Goal: Information Seeking & Learning: Learn about a topic

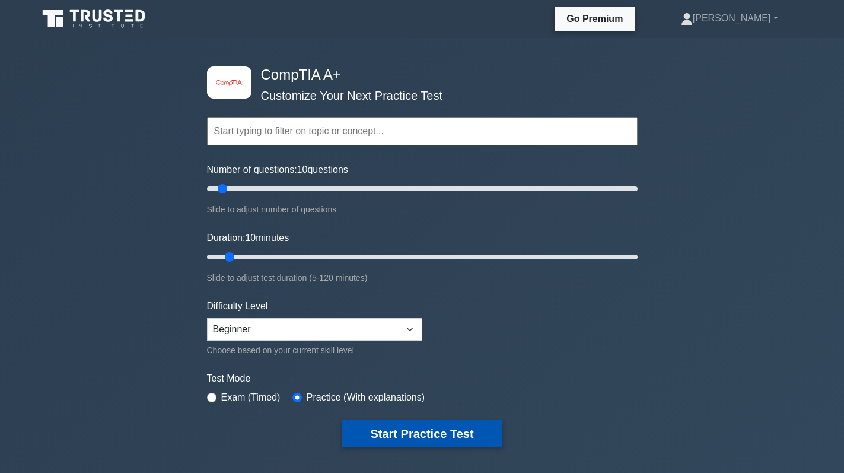
click at [426, 431] on button "Start Practice Test" at bounding box center [422, 433] width 160 height 27
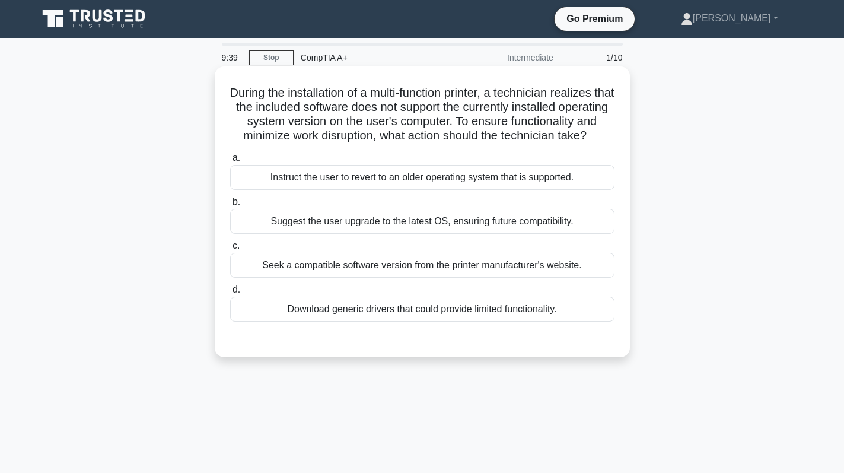
click at [447, 278] on div "Seek a compatible software version from the printer manufacturer's website." at bounding box center [422, 265] width 384 height 25
click at [230, 250] on input "c. Seek a compatible software version from the printer manufacturer's website." at bounding box center [230, 246] width 0 height 8
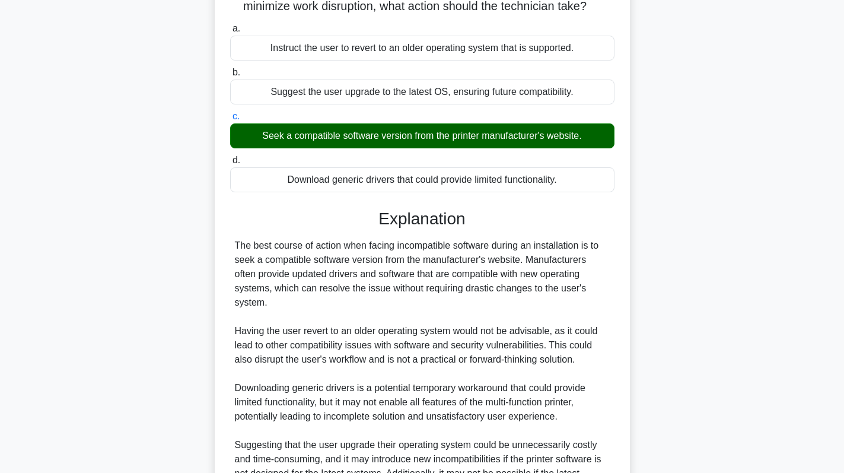
scroll to position [259, 0]
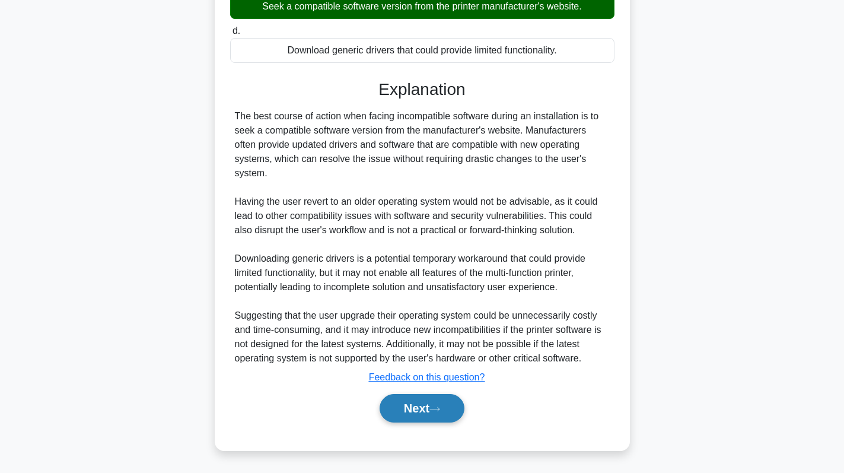
click at [444, 403] on button "Next" at bounding box center [422, 408] width 85 height 28
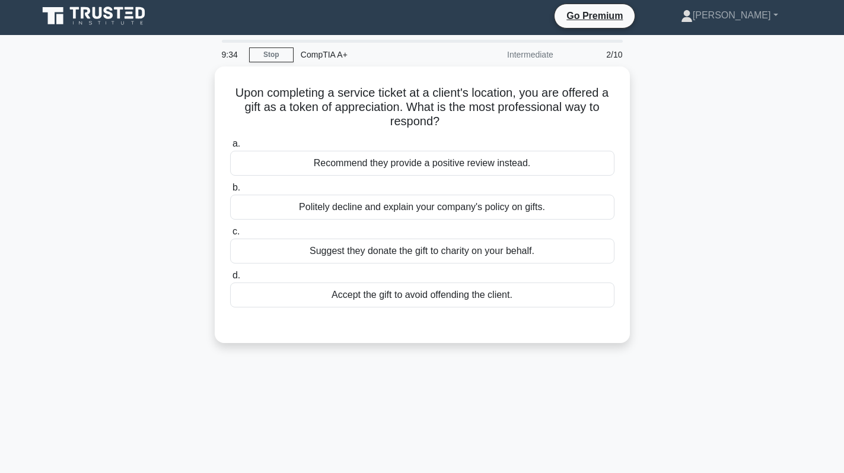
scroll to position [0, 0]
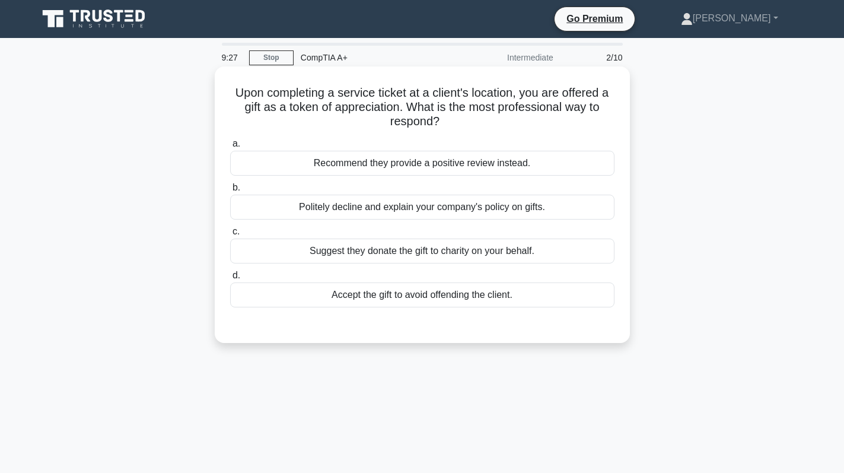
drag, startPoint x: 440, startPoint y: 121, endPoint x: 225, endPoint y: 88, distance: 217.8
click at [225, 88] on div "Upon completing a service ticket at a client's location, you are offered a gift…" at bounding box center [423, 204] width 406 height 267
copy h5 "Upon completing a service ticket at a client's location, you are offered a gift…"
click at [283, 136] on div "a. Recommend they provide a positive review instead. b. Politely decline and ex…" at bounding box center [422, 222] width 399 height 176
click at [419, 297] on div "Accept the gift to avoid offending the client." at bounding box center [422, 294] width 384 height 25
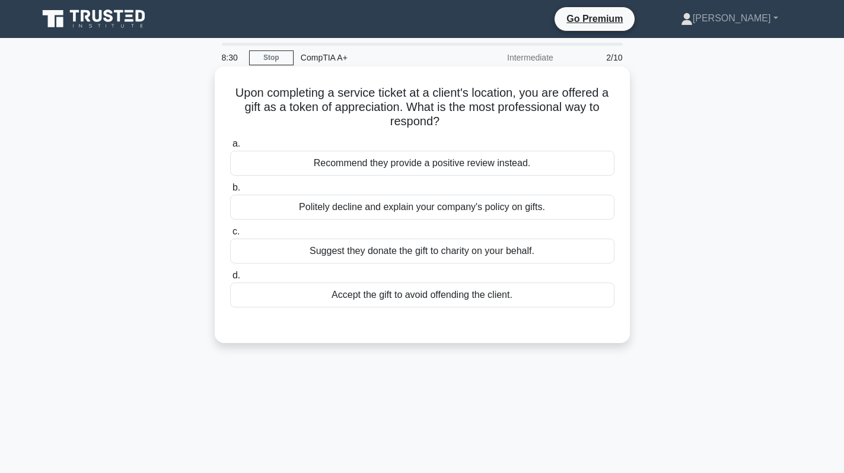
click at [230, 279] on input "d. Accept the gift to avoid offending the client." at bounding box center [230, 276] width 0 height 8
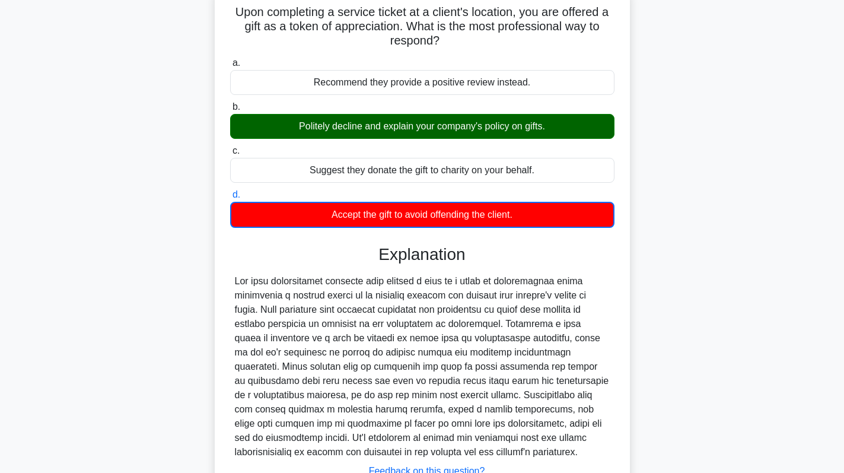
scroll to position [175, 0]
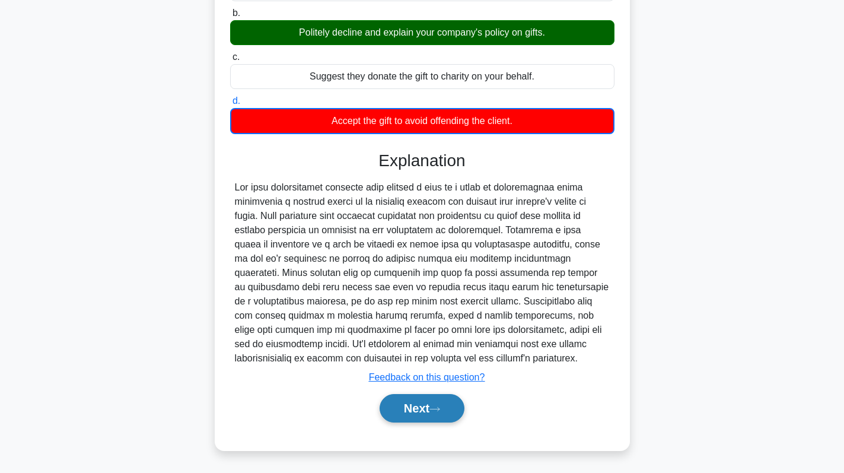
click at [430, 413] on button "Next" at bounding box center [422, 408] width 85 height 28
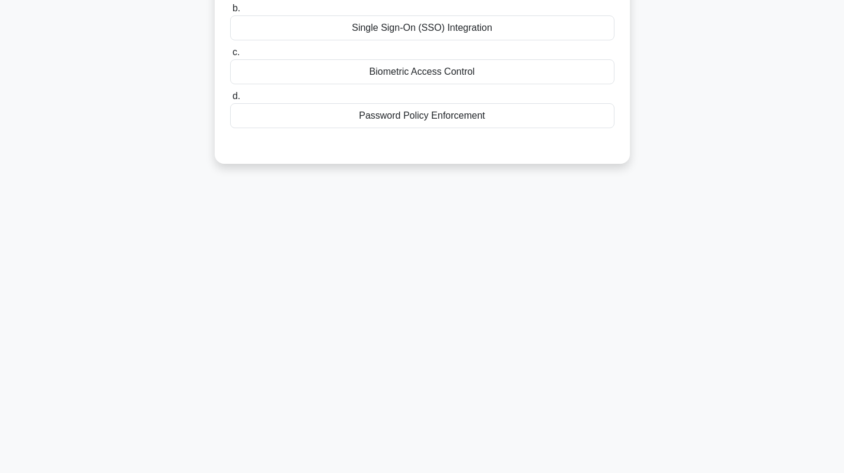
scroll to position [0, 0]
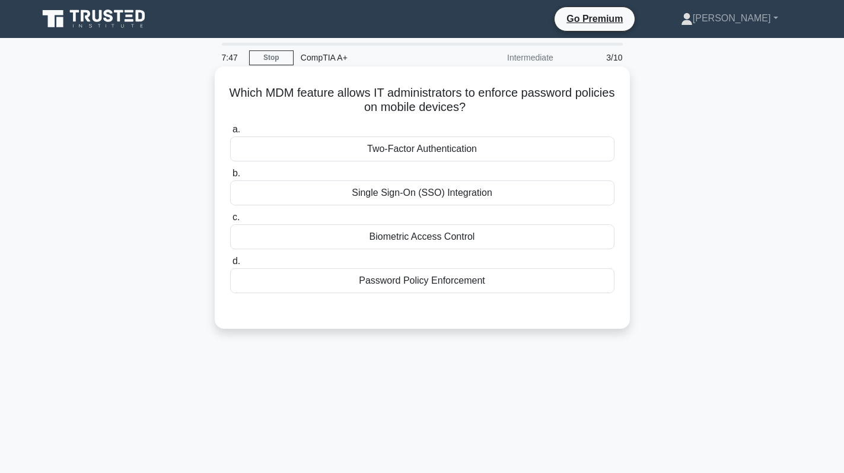
click at [425, 287] on div "Password Policy Enforcement" at bounding box center [422, 280] width 384 height 25
click at [230, 265] on input "d. Password Policy Enforcement" at bounding box center [230, 262] width 0 height 8
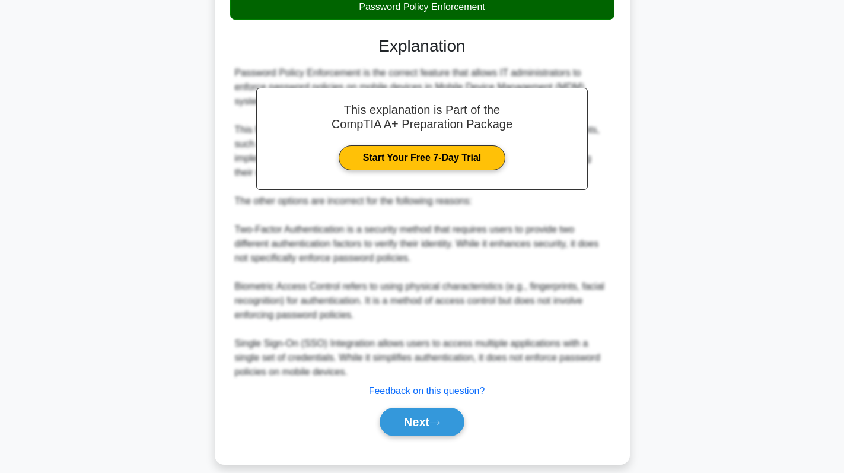
scroll to position [288, 0]
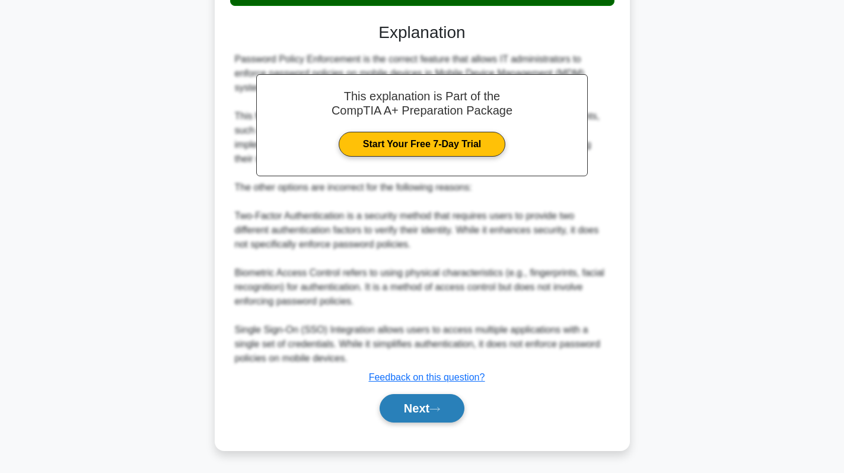
click at [406, 416] on button "Next" at bounding box center [422, 408] width 85 height 28
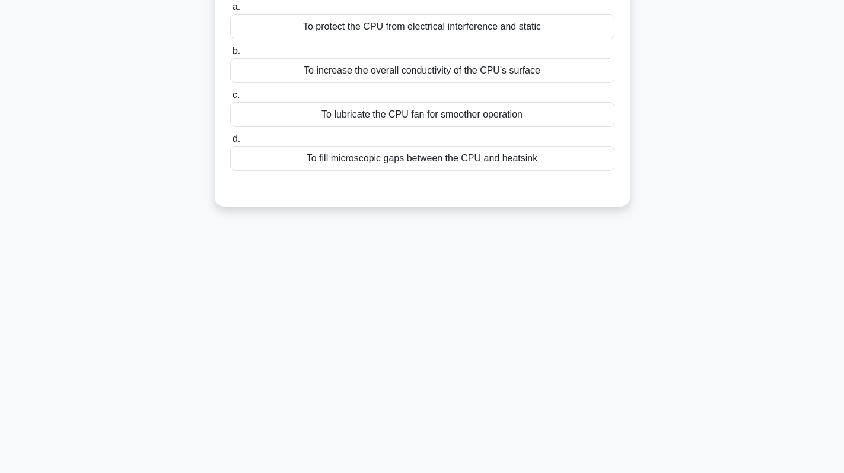
scroll to position [49, 0]
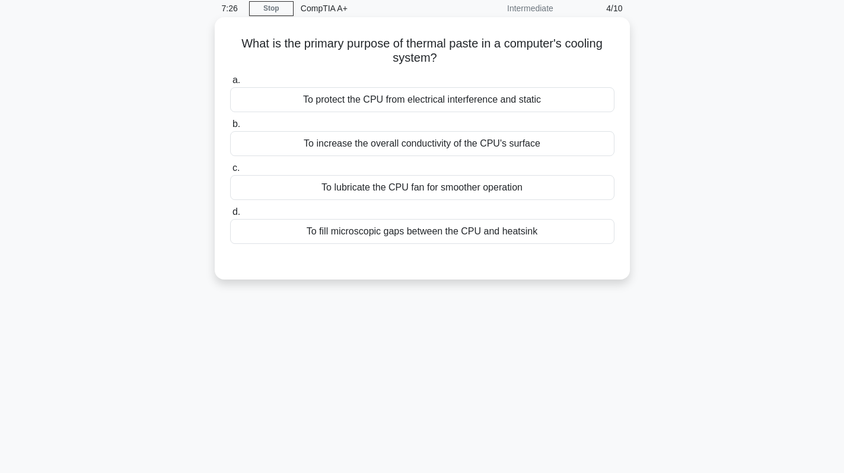
click at [395, 233] on div "To fill microscopic gaps between the CPU and heatsink" at bounding box center [422, 231] width 384 height 25
click at [230, 216] on input "d. To fill microscopic gaps between the CPU and heatsink" at bounding box center [230, 212] width 0 height 8
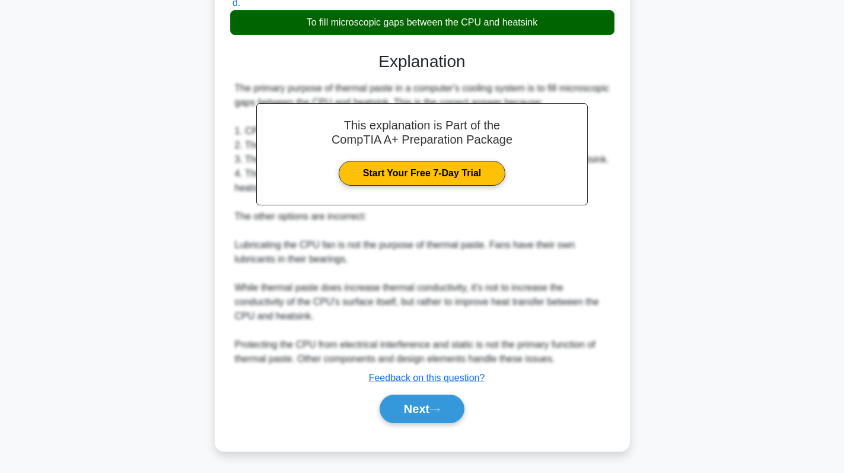
scroll to position [259, 0]
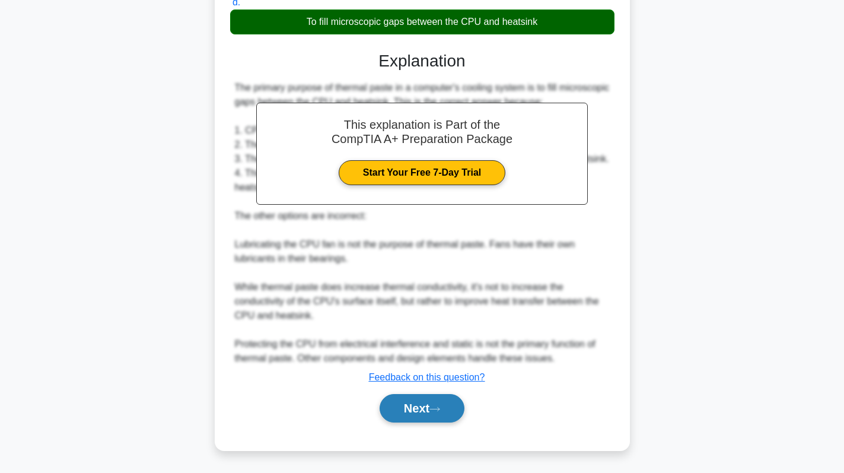
click at [405, 403] on button "Next" at bounding box center [422, 408] width 85 height 28
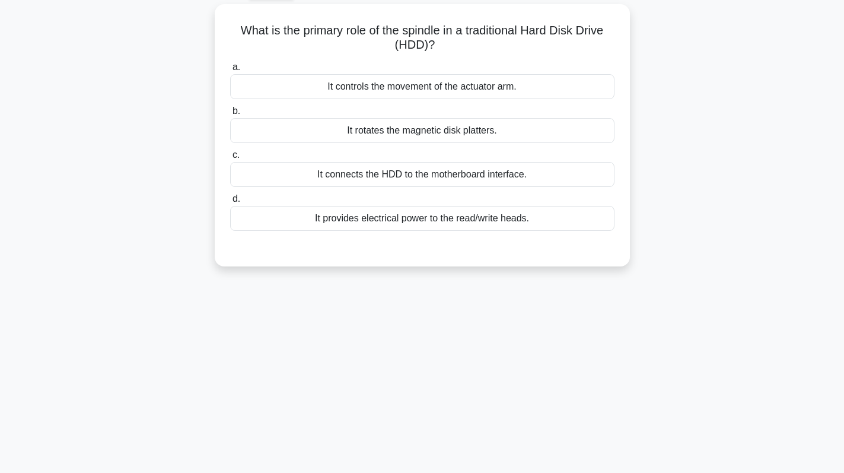
scroll to position [0, 0]
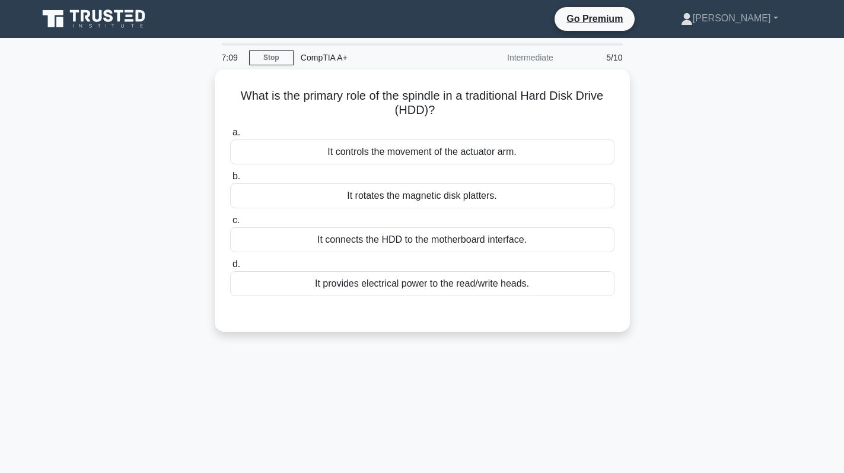
drag, startPoint x: 443, startPoint y: 114, endPoint x: 211, endPoint y: 93, distance: 232.4
click at [211, 93] on div "What is the primary role of the spindle in a traditional Hard Disk Drive (HDD)?…" at bounding box center [422, 207] width 783 height 276
copy h5 "What is the primary role of the spindle in a traditional Hard Disk Drive (HDD)?"
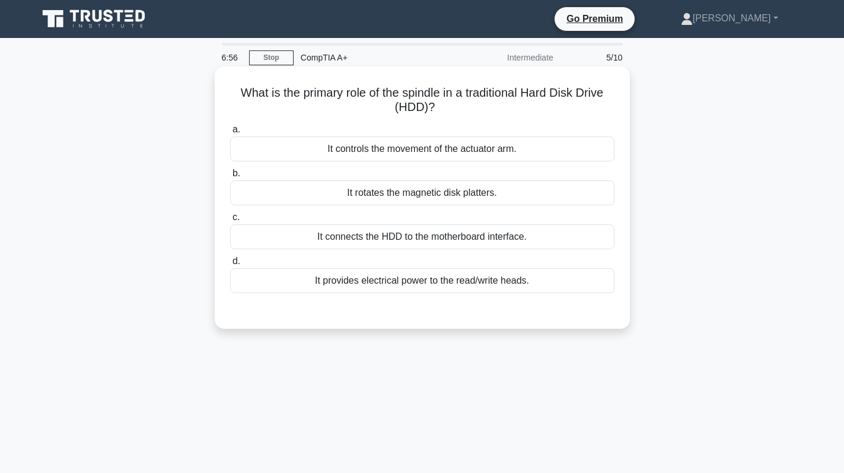
click at [424, 140] on div "It controls the movement of the actuator arm." at bounding box center [422, 148] width 384 height 25
click at [230, 134] on input "a. It controls the movement of the actuator arm." at bounding box center [230, 130] width 0 height 8
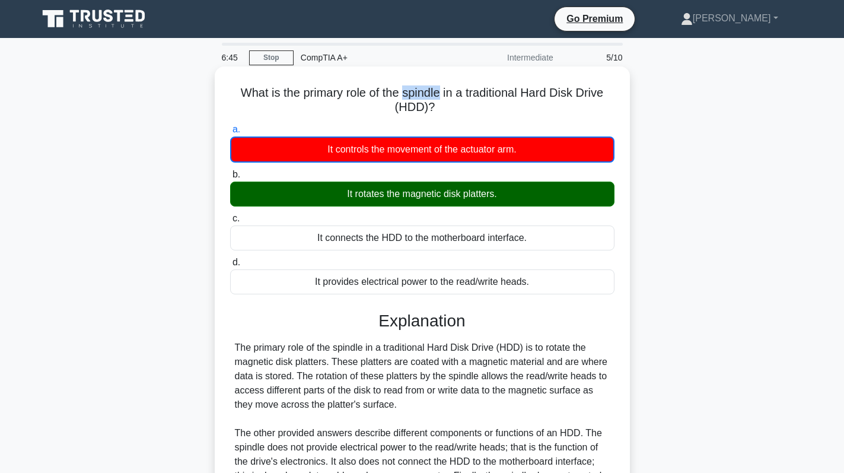
drag, startPoint x: 404, startPoint y: 93, endPoint x: 438, endPoint y: 93, distance: 34.4
click at [438, 93] on h5 "What is the primary role of the spindle in a traditional Hard Disk Drive (HDD)?…" at bounding box center [422, 100] width 387 height 30
copy h5 "spindle"
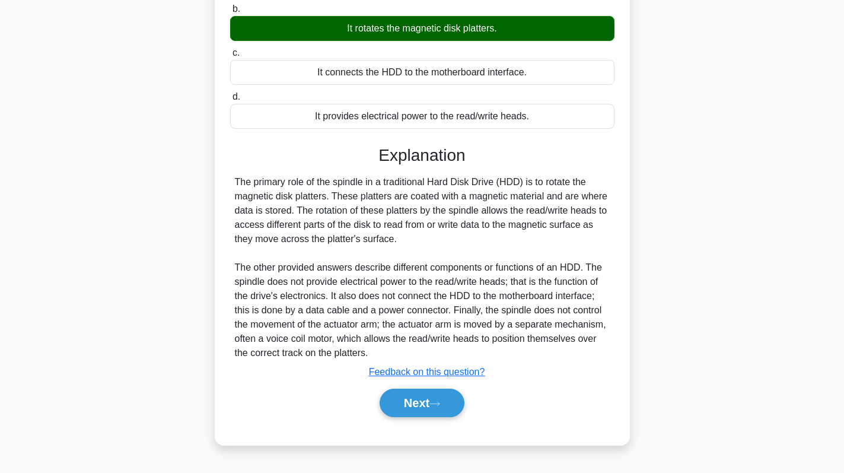
scroll to position [168, 0]
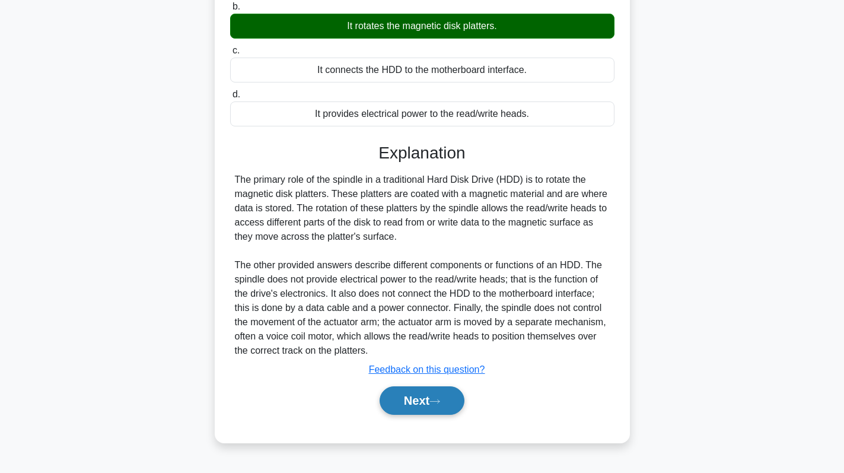
click at [412, 395] on button "Next" at bounding box center [422, 400] width 85 height 28
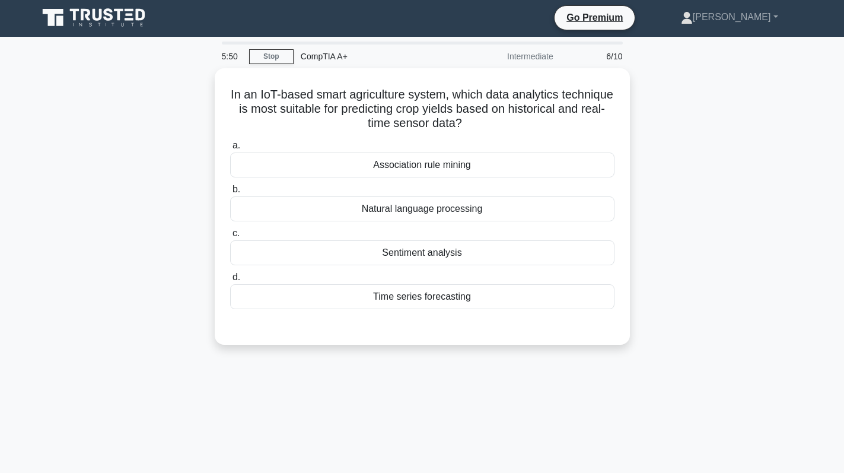
scroll to position [0, 0]
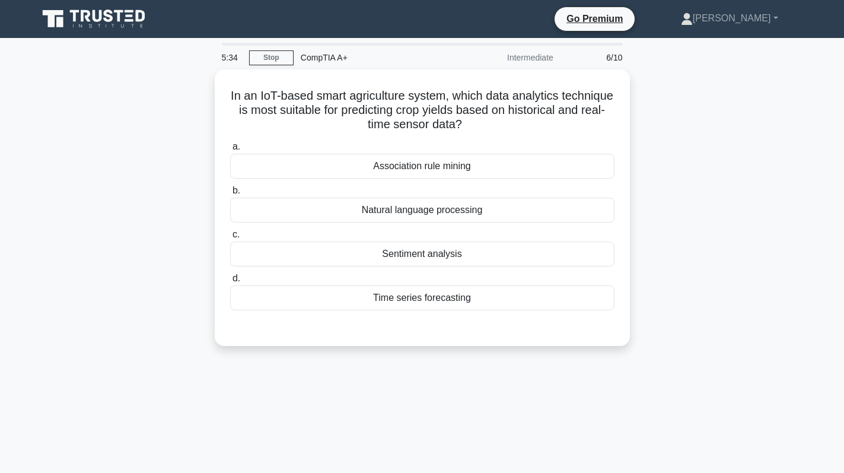
drag, startPoint x: 488, startPoint y: 122, endPoint x: 180, endPoint y: 78, distance: 311.1
click at [180, 78] on div "In an IoT-based smart agriculture system, which data analytics technique is mos…" at bounding box center [422, 214] width 783 height 291
copy h5 "In an IoT-based smart agriculture system, which data analytics technique is mos…"
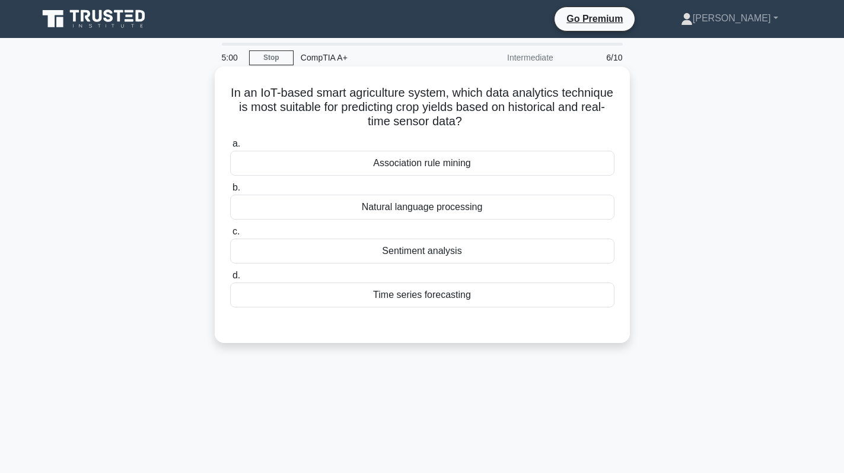
click at [459, 162] on div "Association rule mining" at bounding box center [422, 163] width 384 height 25
click at [230, 148] on input "a. Association rule mining" at bounding box center [230, 144] width 0 height 8
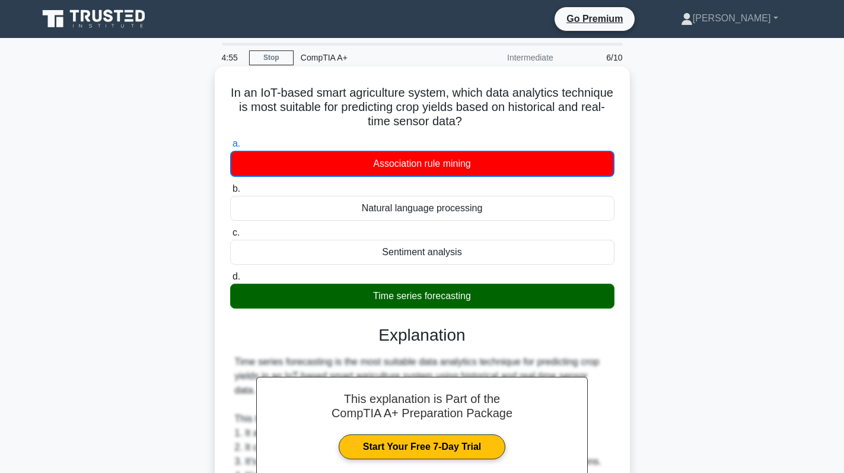
drag, startPoint x: 362, startPoint y: 294, endPoint x: 524, endPoint y: 299, distance: 162.1
click at [524, 299] on div "Time series forecasting" at bounding box center [422, 296] width 384 height 25
copy div "Time series forecasting"
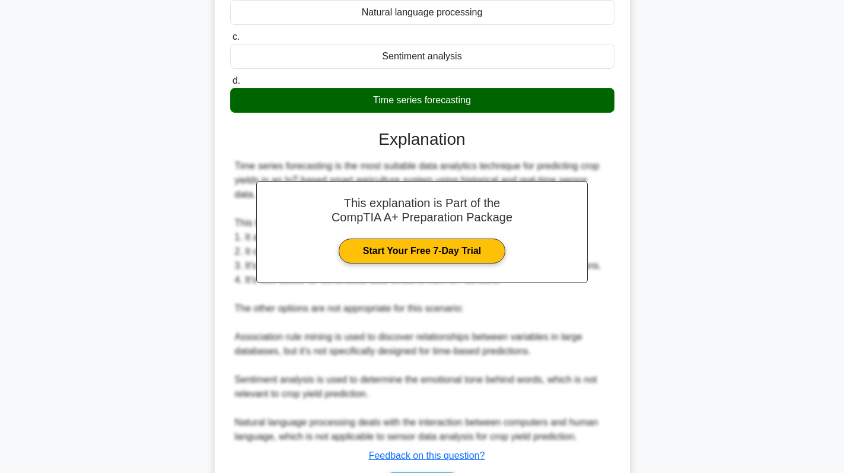
scroll to position [260, 0]
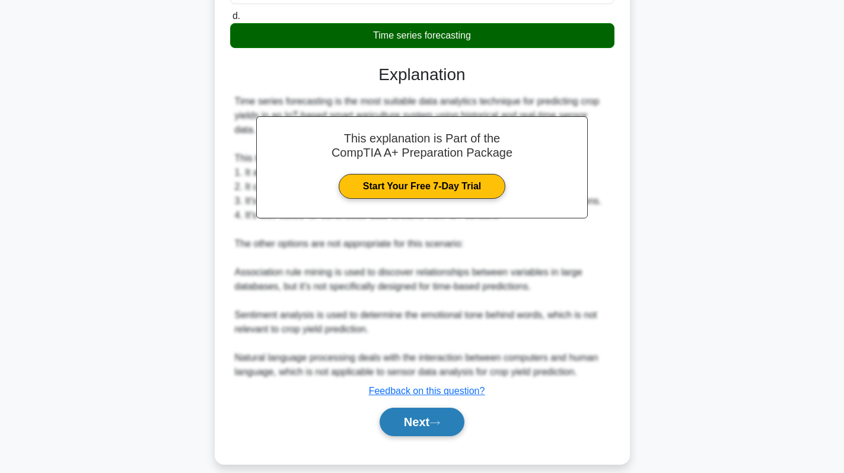
click at [432, 417] on button "Next" at bounding box center [422, 422] width 85 height 28
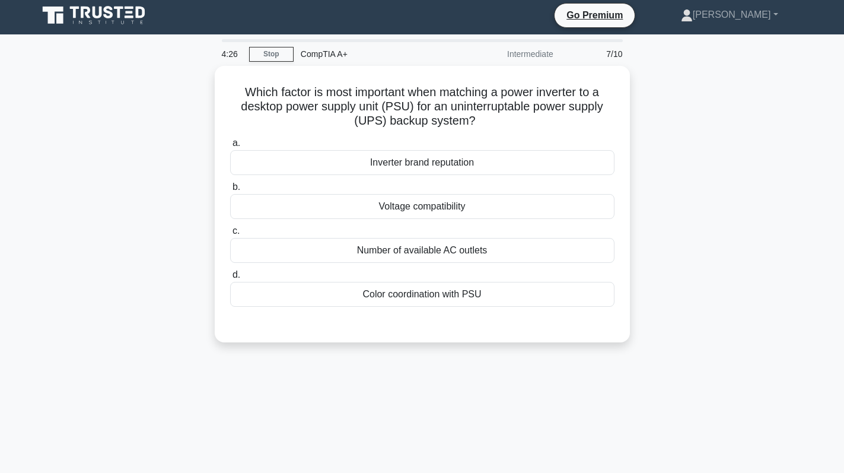
scroll to position [0, 0]
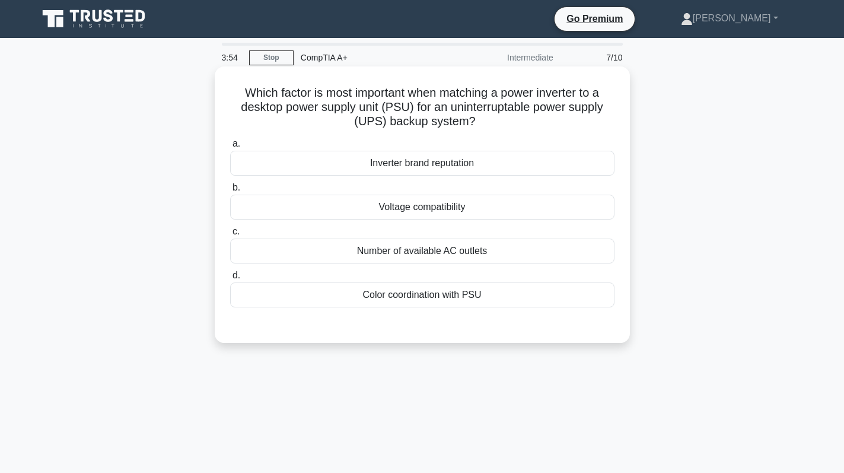
click at [481, 209] on div "Voltage compatibility" at bounding box center [422, 207] width 384 height 25
click at [230, 192] on input "b. Voltage compatibility" at bounding box center [230, 188] width 0 height 8
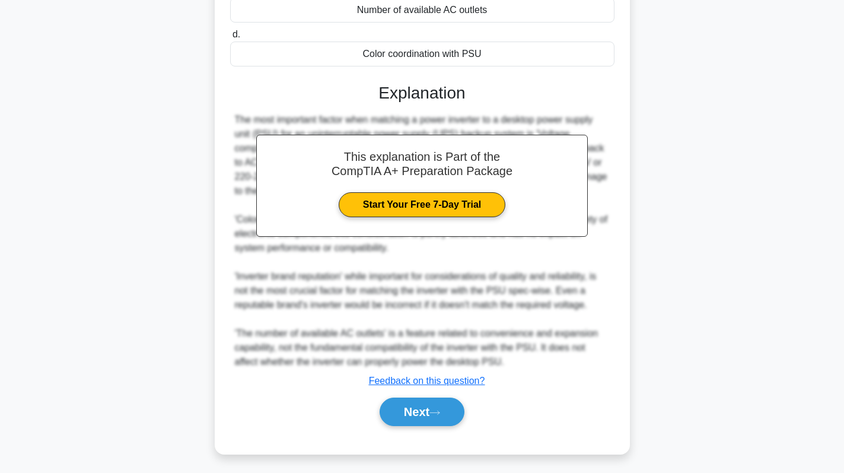
scroll to position [245, 0]
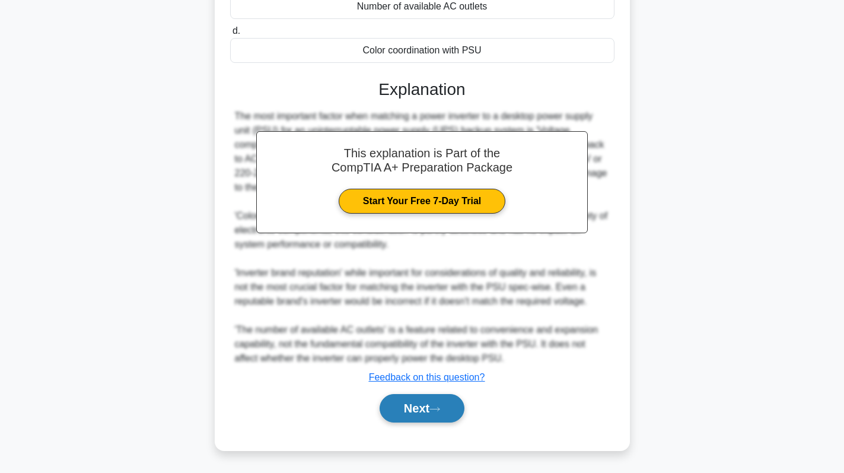
click at [424, 402] on button "Next" at bounding box center [422, 408] width 85 height 28
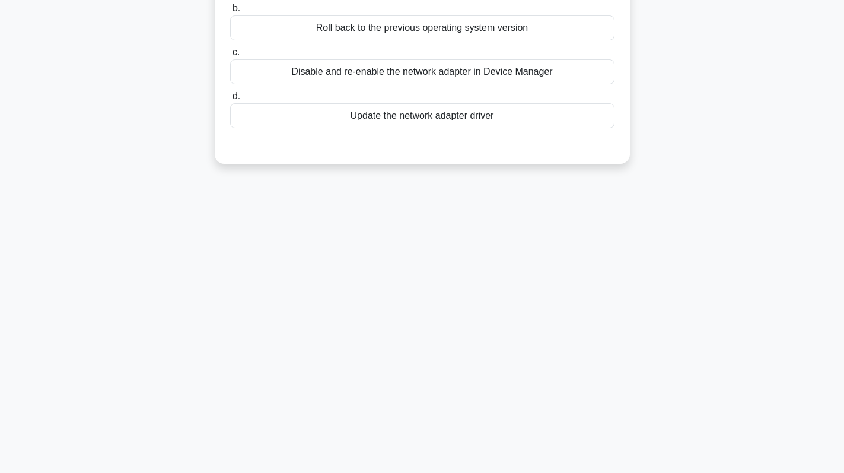
scroll to position [0, 0]
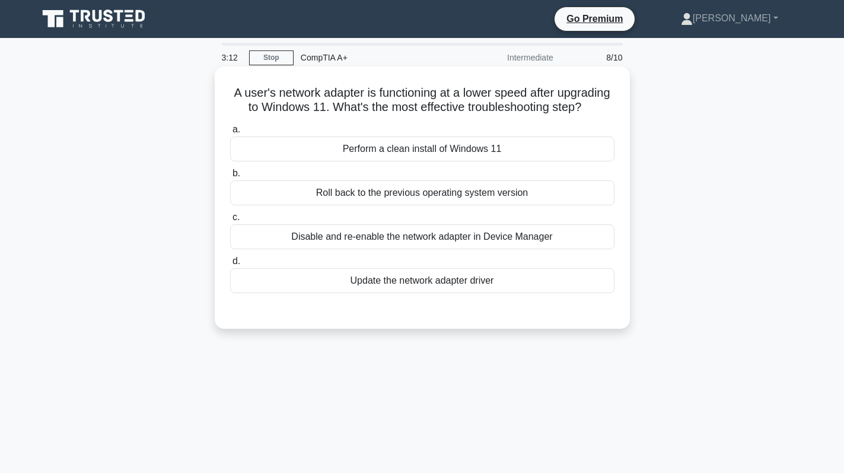
click at [460, 293] on div "Update the network adapter driver" at bounding box center [422, 280] width 384 height 25
click at [230, 265] on input "d. Update the network adapter driver" at bounding box center [230, 262] width 0 height 8
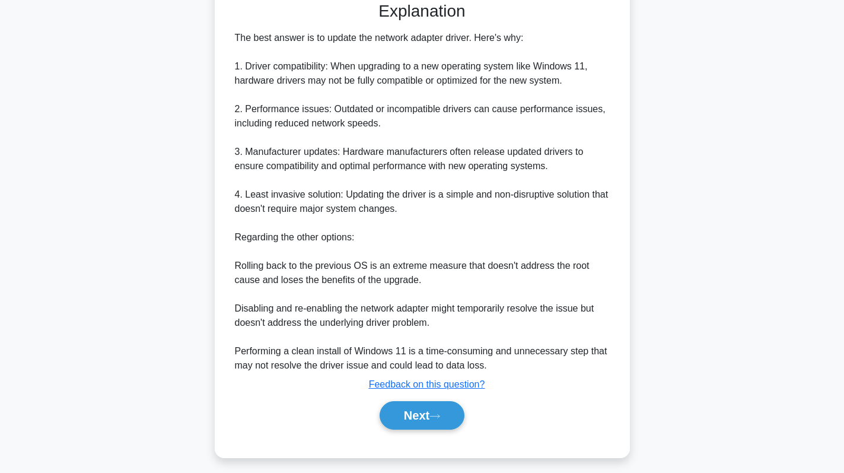
scroll to position [271, 0]
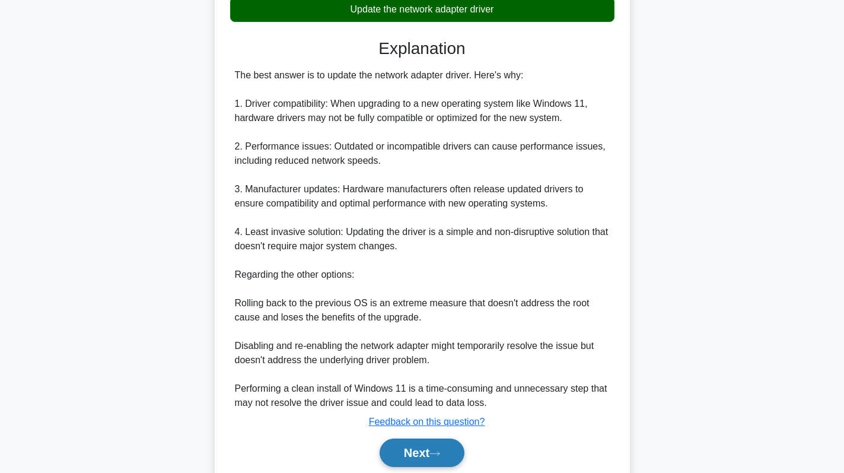
click at [412, 465] on button "Next" at bounding box center [422, 452] width 85 height 28
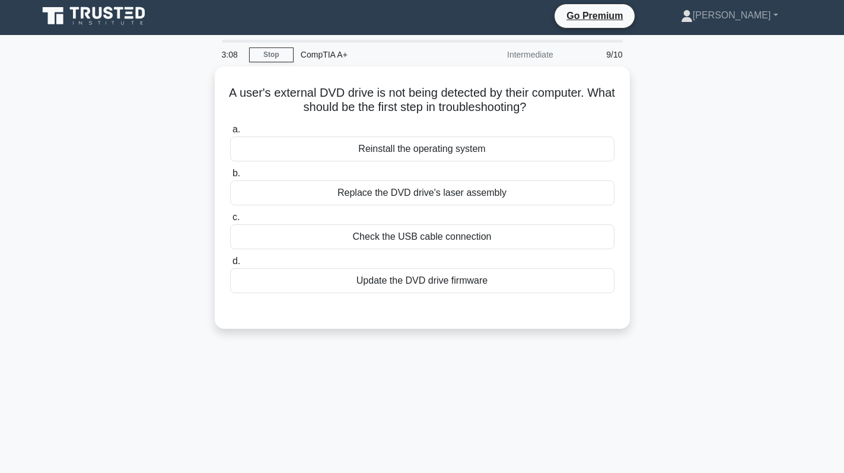
scroll to position [0, 0]
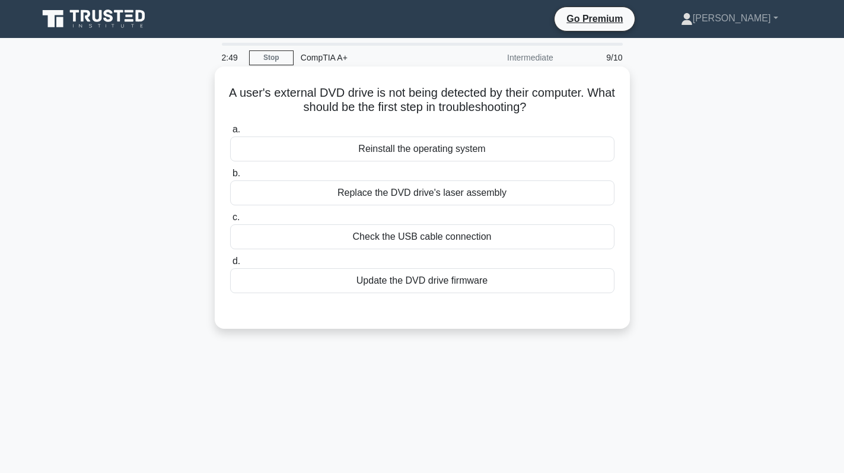
click at [481, 240] on div "Check the USB cable connection" at bounding box center [422, 236] width 384 height 25
click at [230, 221] on input "c. Check the USB cable connection" at bounding box center [230, 218] width 0 height 8
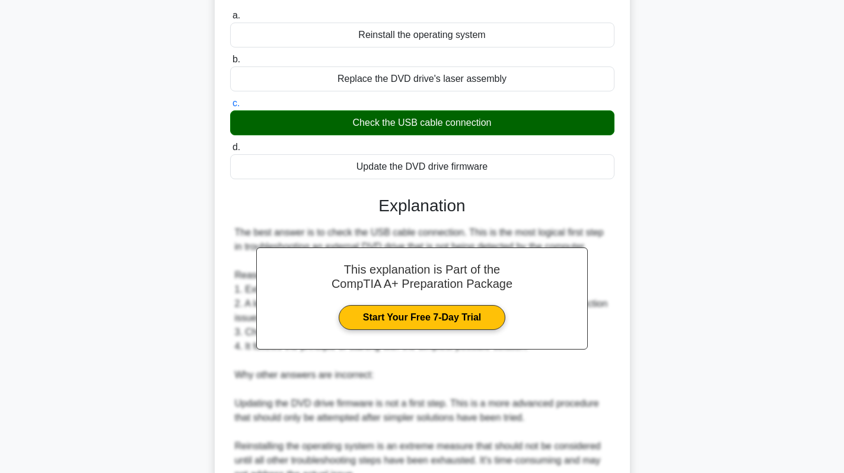
scroll to position [288, 0]
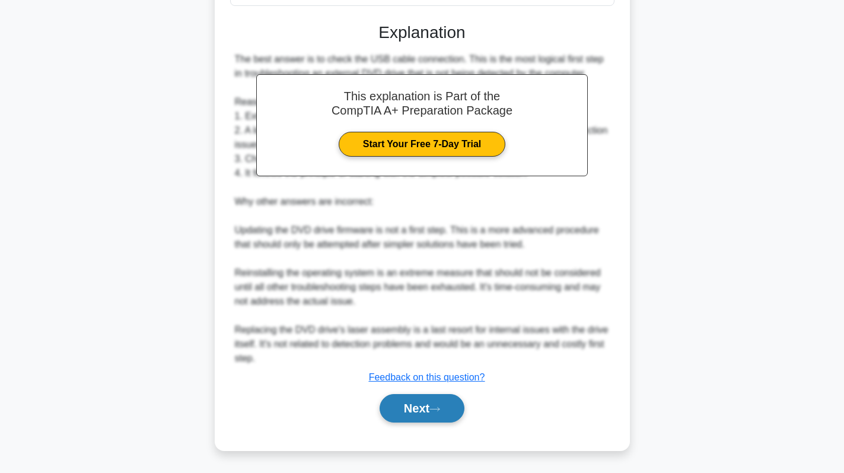
click at [435, 406] on icon at bounding box center [435, 409] width 11 height 7
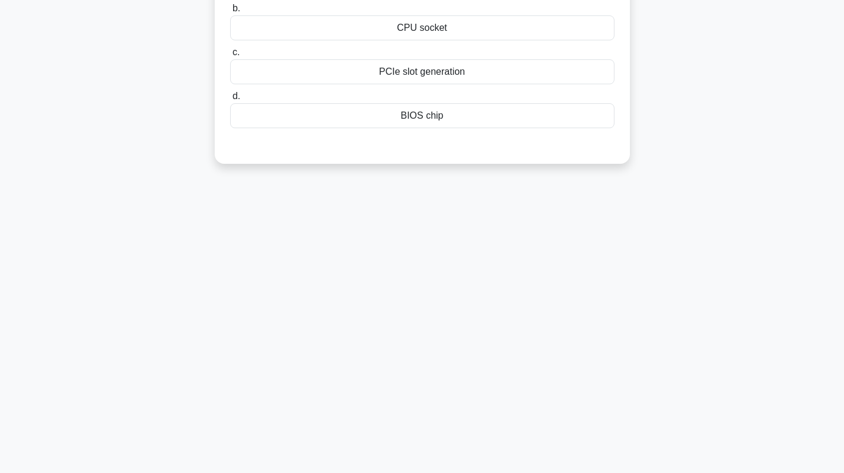
scroll to position [0, 0]
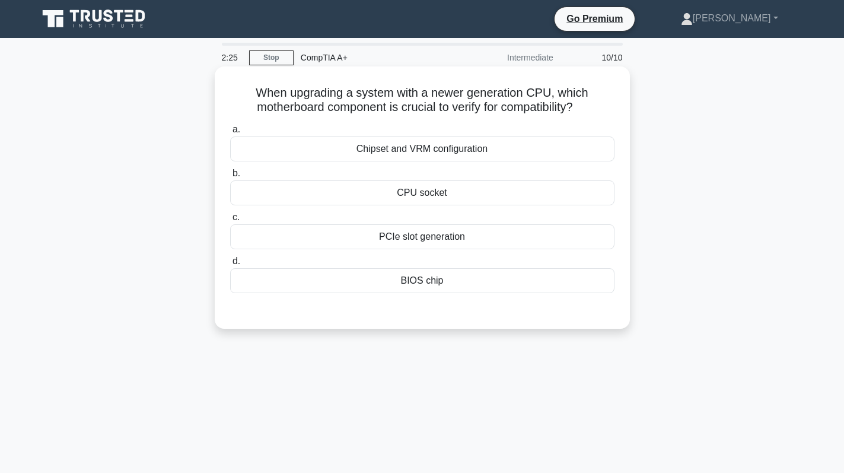
click at [465, 195] on div "CPU socket" at bounding box center [422, 192] width 384 height 25
click at [230, 177] on input "b. CPU socket" at bounding box center [230, 174] width 0 height 8
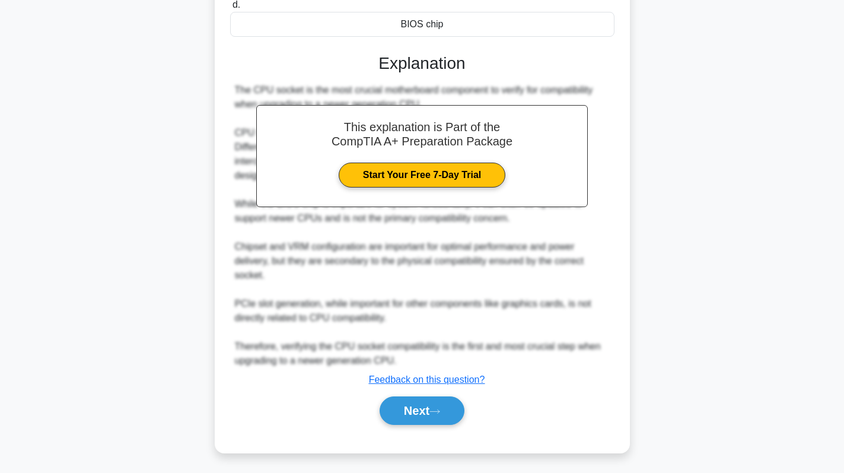
scroll to position [259, 0]
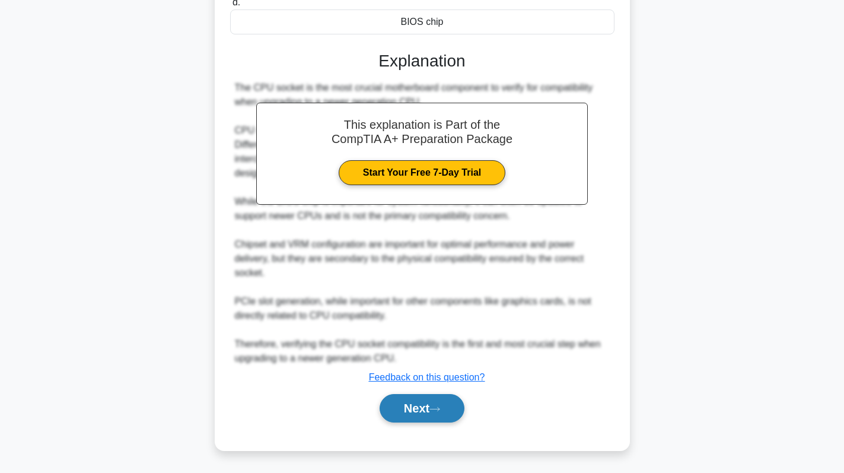
click at [414, 408] on button "Next" at bounding box center [422, 408] width 85 height 28
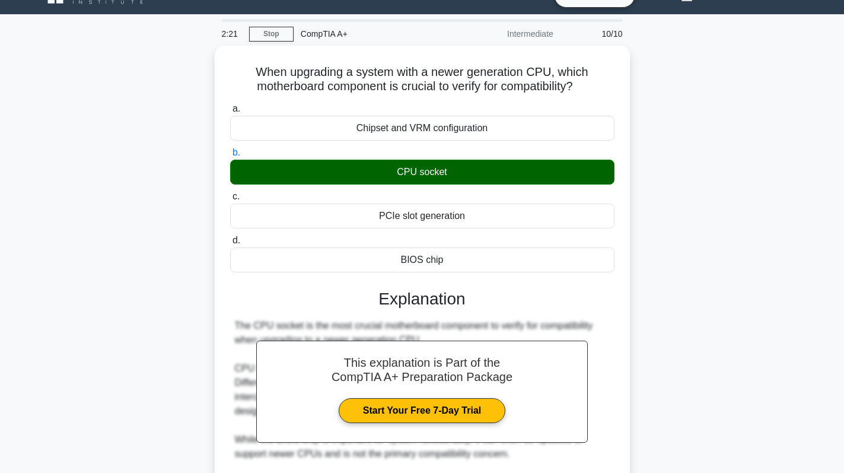
scroll to position [59, 0]
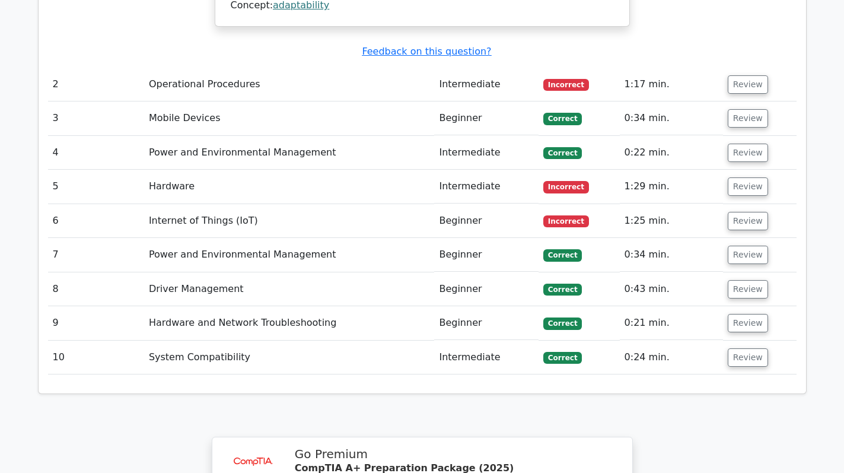
scroll to position [1661, 0]
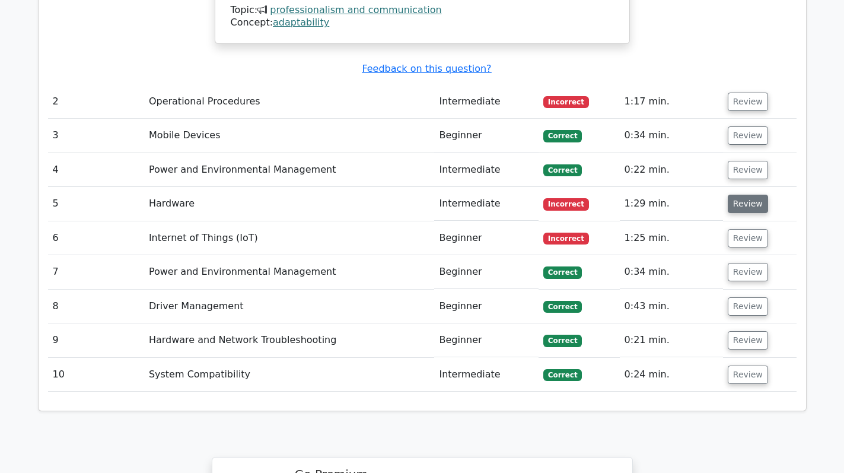
click at [739, 195] on button "Review" at bounding box center [748, 204] width 40 height 18
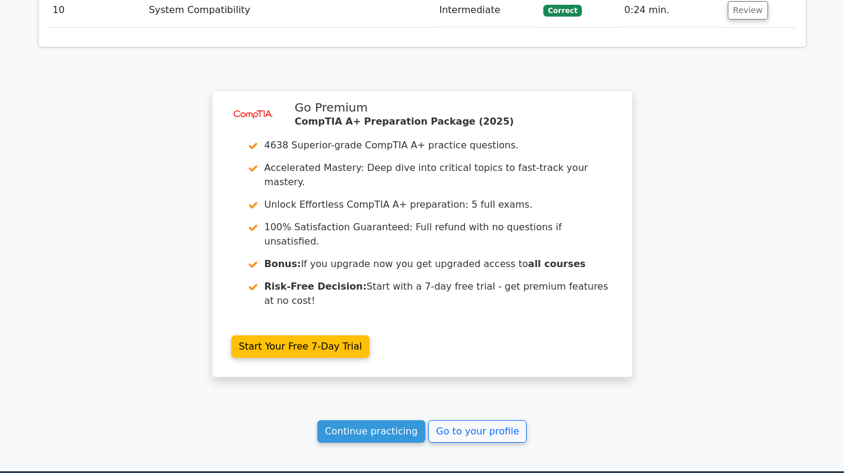
scroll to position [2561, 0]
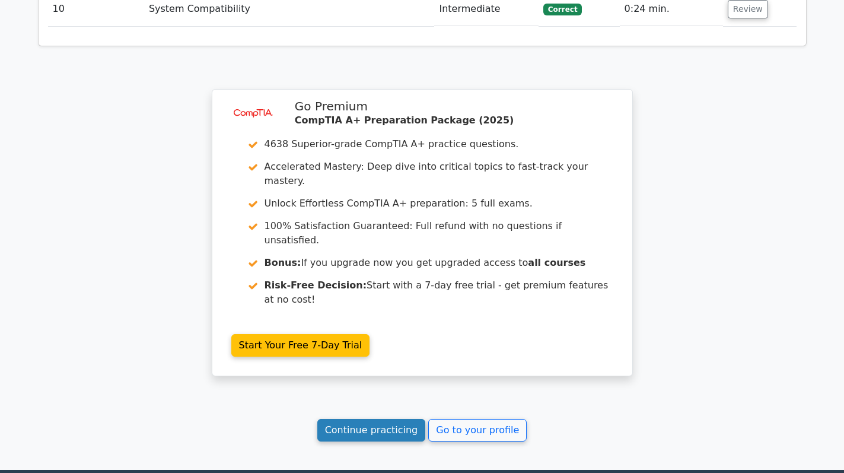
click at [372, 419] on link "Continue practicing" at bounding box center [371, 430] width 109 height 23
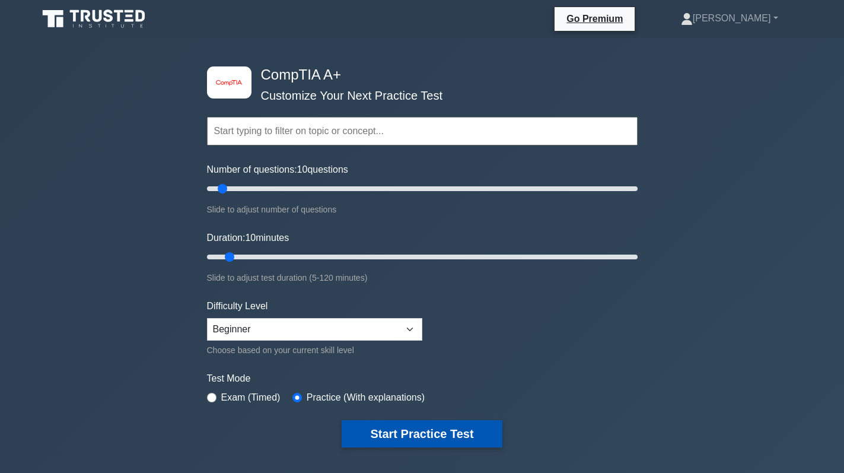
click at [406, 440] on button "Start Practice Test" at bounding box center [422, 433] width 160 height 27
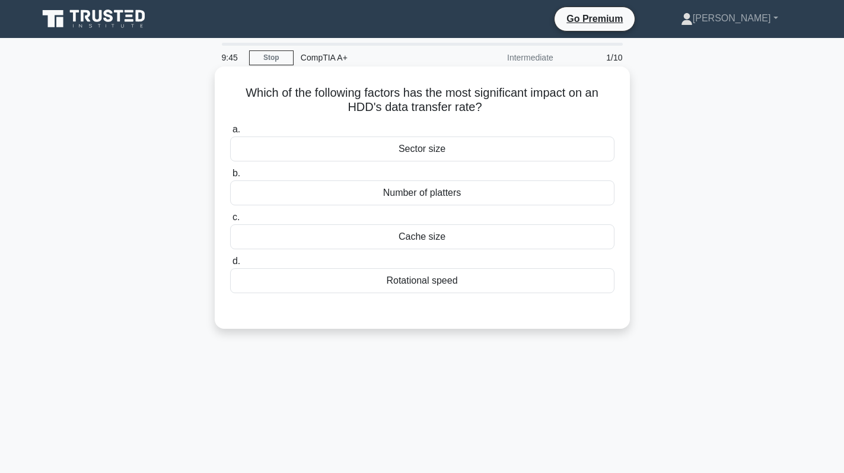
click at [428, 283] on div "Rotational speed" at bounding box center [422, 280] width 384 height 25
click at [230, 265] on input "d. Rotational speed" at bounding box center [230, 262] width 0 height 8
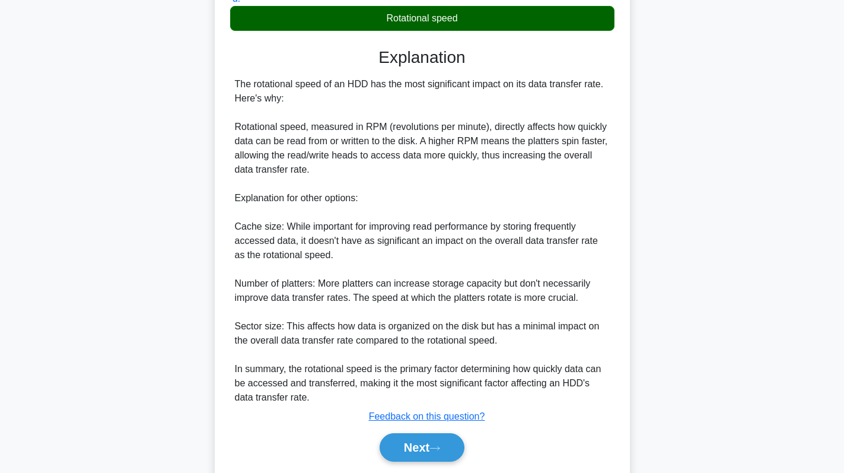
scroll to position [297, 0]
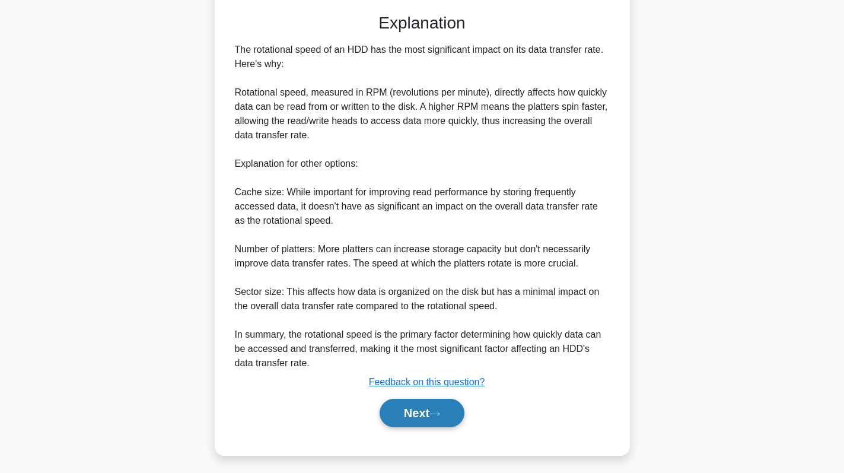
click at [421, 414] on button "Next" at bounding box center [422, 413] width 85 height 28
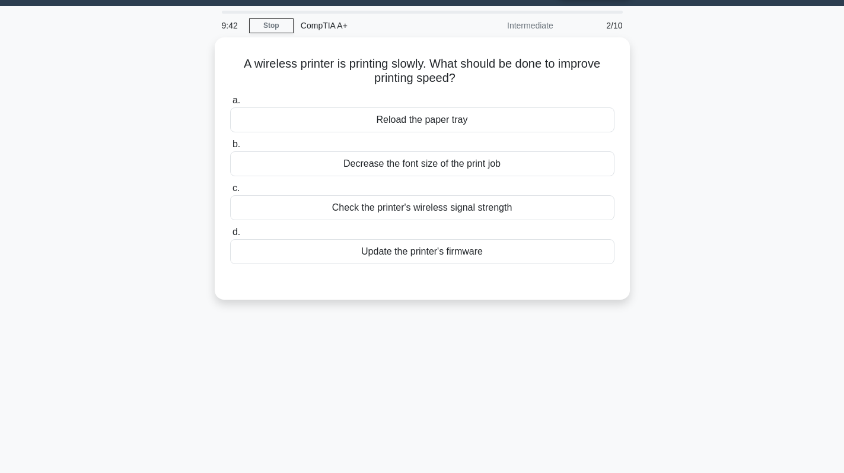
scroll to position [0, 0]
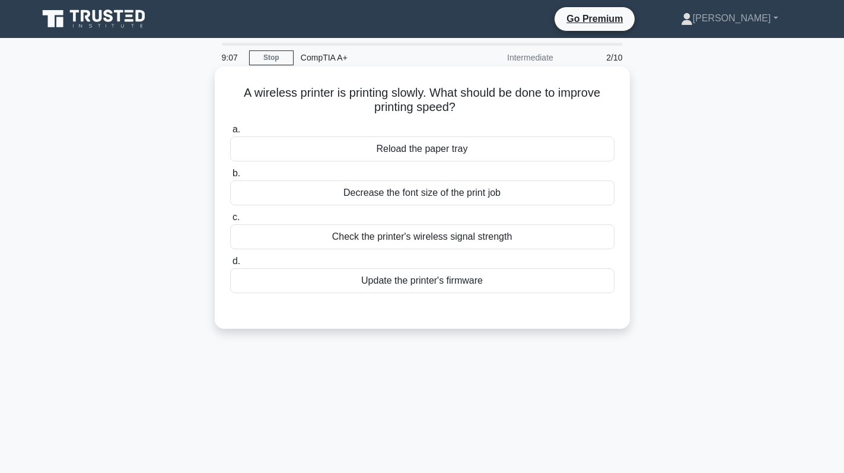
click at [455, 238] on div "Check the printer's wireless signal strength" at bounding box center [422, 236] width 384 height 25
click at [230, 221] on input "c. Check the printer's wireless signal strength" at bounding box center [230, 218] width 0 height 8
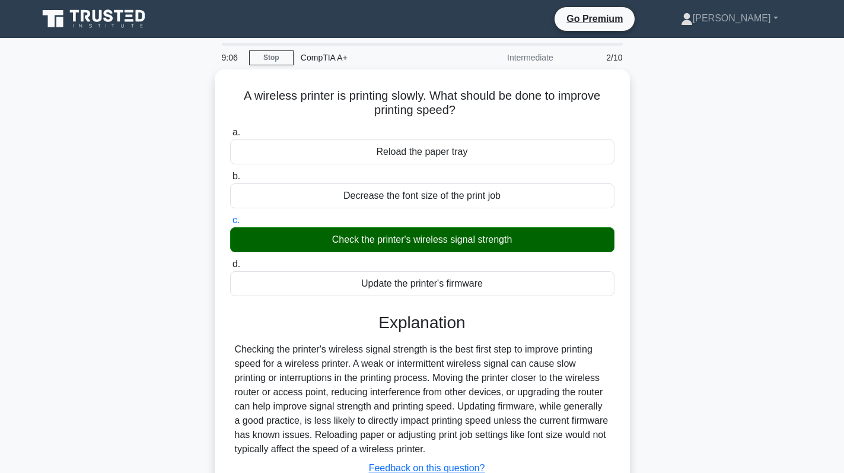
scroll to position [168, 0]
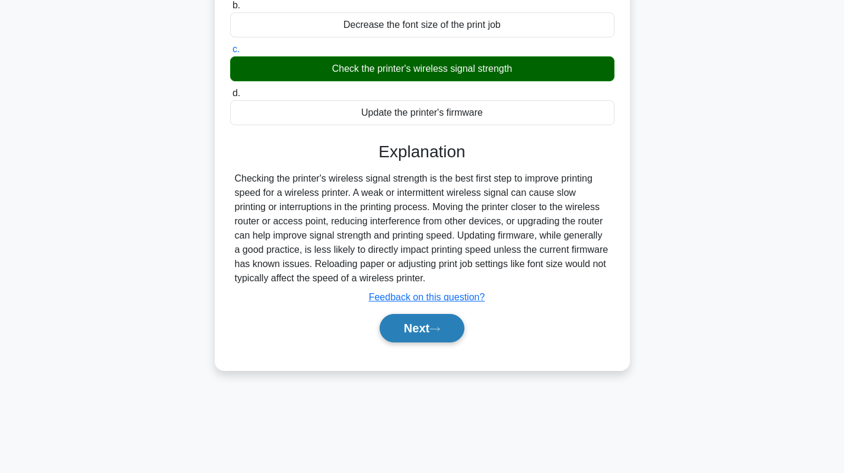
click at [437, 332] on icon at bounding box center [435, 329] width 11 height 7
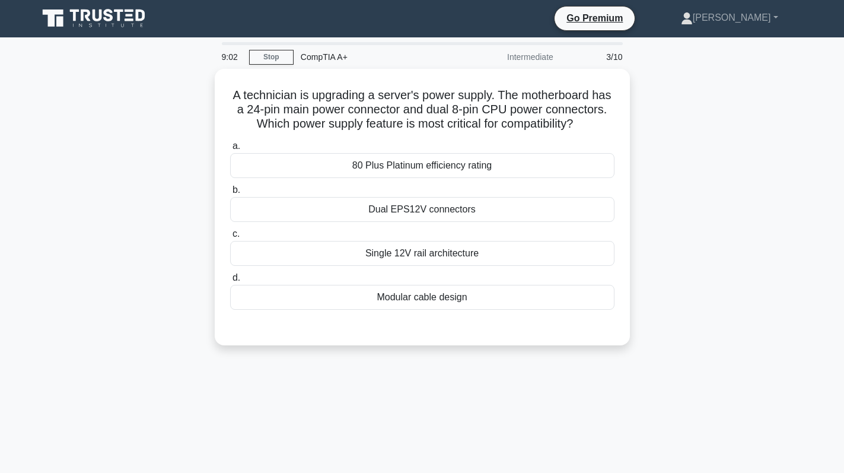
scroll to position [0, 0]
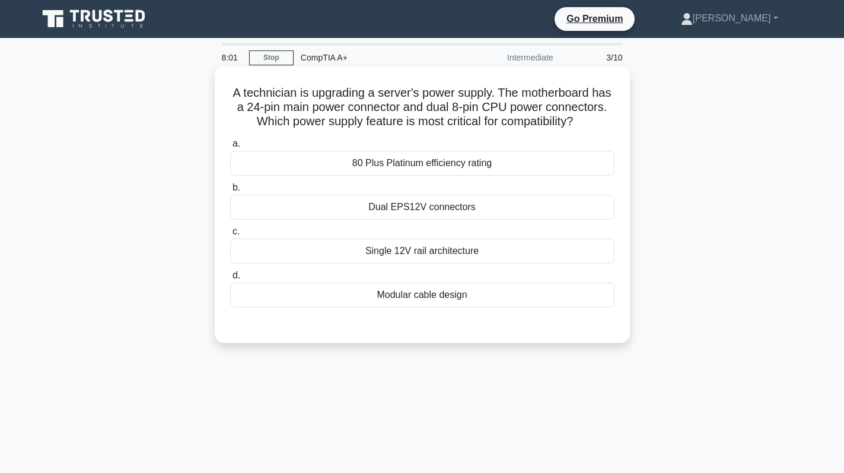
drag, startPoint x: 374, startPoint y: 218, endPoint x: 497, endPoint y: 210, distance: 123.7
click at [497, 210] on div "Dual EPS12V connectors" at bounding box center [422, 207] width 384 height 25
copy div "Dual EPS12V connectors"
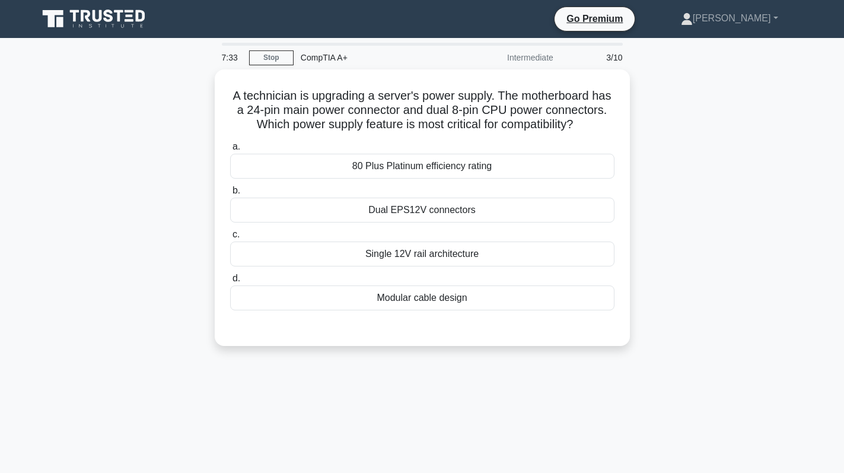
click at [745, 171] on div "A technician is upgrading a server's power supply. The motherboard has a 24-pin…" at bounding box center [422, 214] width 783 height 291
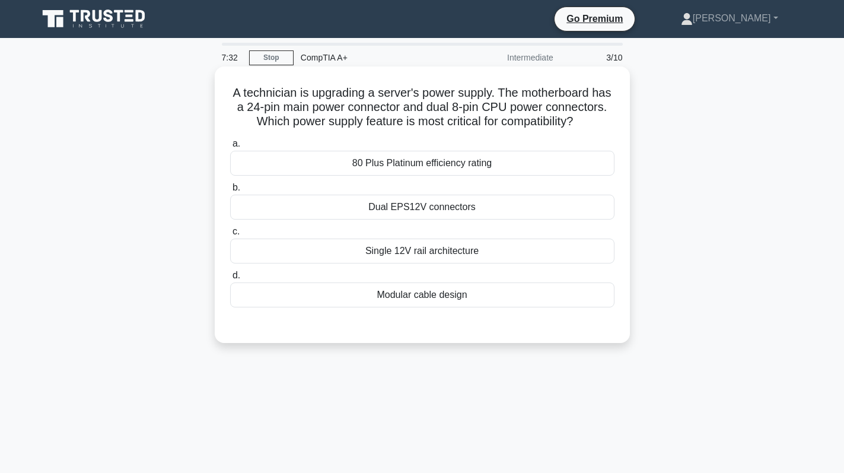
click at [532, 220] on div "Dual EPS12V connectors" at bounding box center [422, 207] width 384 height 25
click at [230, 192] on input "b. Dual EPS12V connectors" at bounding box center [230, 188] width 0 height 8
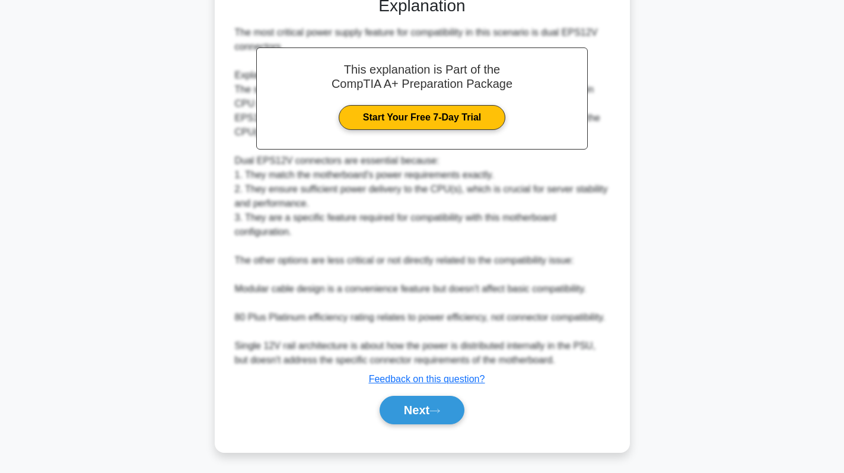
scroll to position [345, 0]
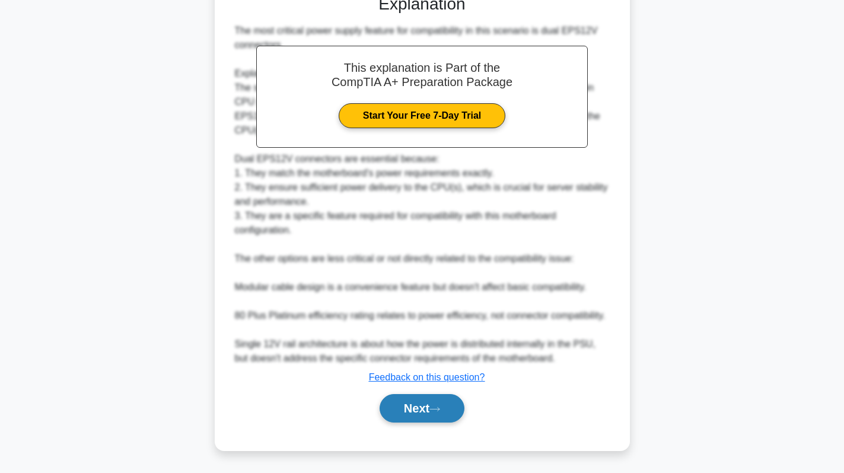
click at [434, 409] on button "Next" at bounding box center [422, 408] width 85 height 28
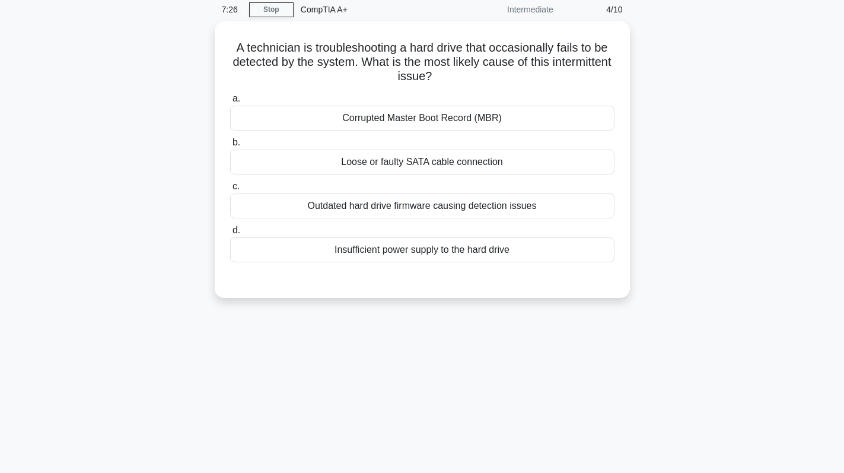
scroll to position [0, 0]
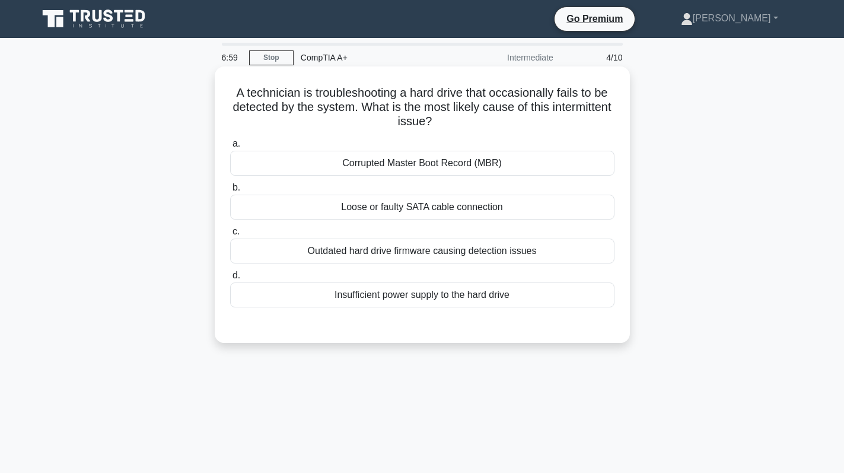
click at [468, 213] on div "Loose or faulty SATA cable connection" at bounding box center [422, 207] width 384 height 25
click at [230, 192] on input "b. Loose or faulty SATA cable connection" at bounding box center [230, 188] width 0 height 8
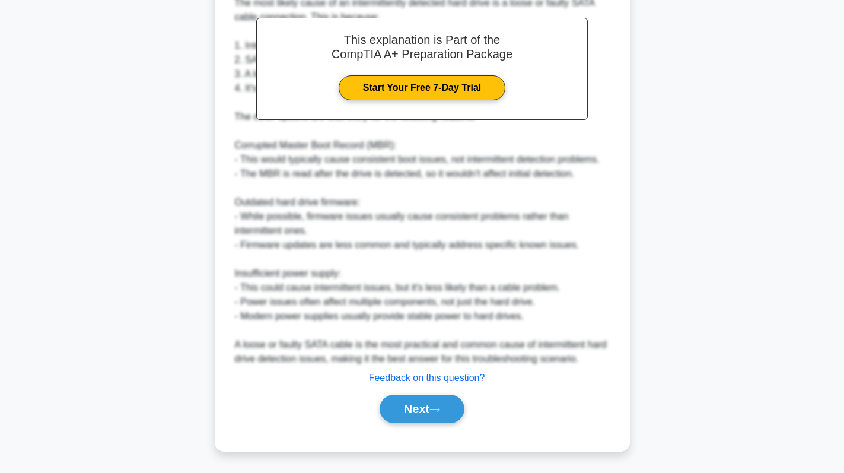
scroll to position [359, 0]
click at [431, 401] on button "Next" at bounding box center [422, 408] width 85 height 28
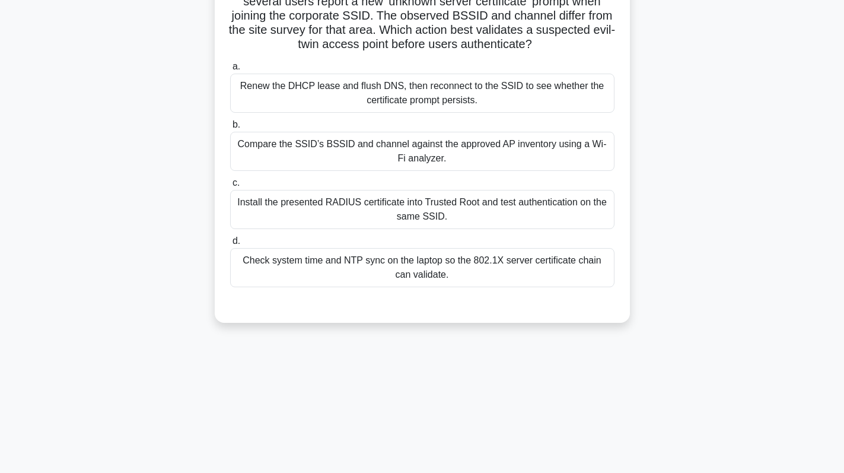
scroll to position [0, 0]
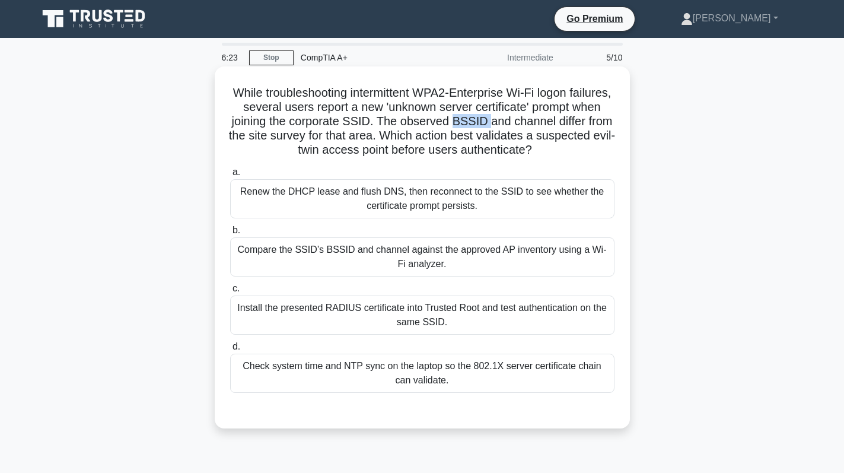
drag, startPoint x: 501, startPoint y: 123, endPoint x: 535, endPoint y: 122, distance: 33.2
click at [535, 122] on h5 "While troubleshooting intermittent WPA2-Enterprise Wi-Fi logon failures, severa…" at bounding box center [422, 121] width 387 height 72
copy h5 "BSSID"
click at [476, 252] on div "Compare the SSID’s BSSID and channel against the approved AP inventory using a …" at bounding box center [422, 256] width 384 height 39
click at [230, 234] on input "b. Compare the SSID’s BSSID and channel against the approved AP inventory using…" at bounding box center [230, 231] width 0 height 8
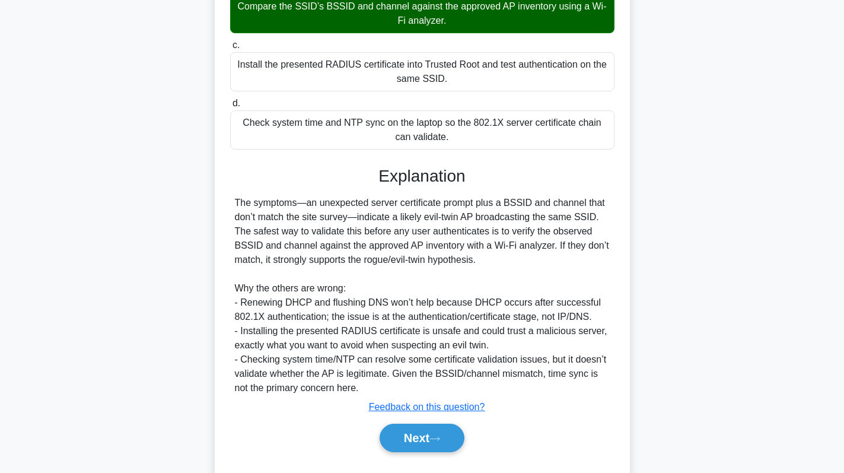
scroll to position [274, 0]
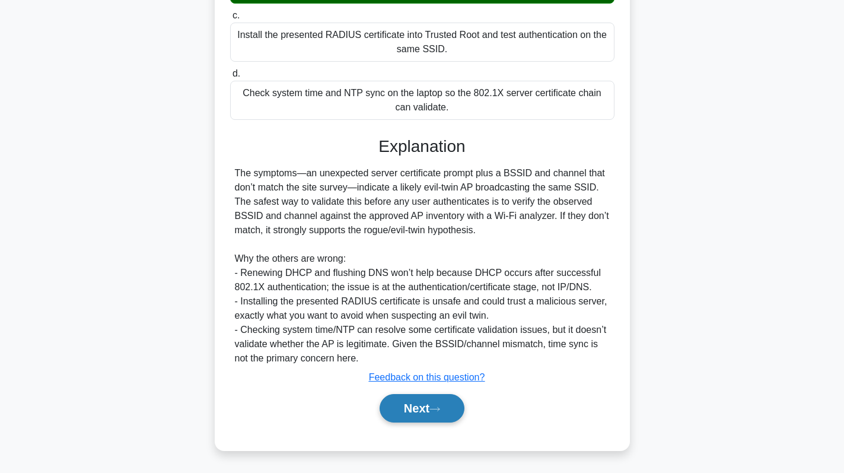
click at [421, 405] on button "Next" at bounding box center [422, 408] width 85 height 28
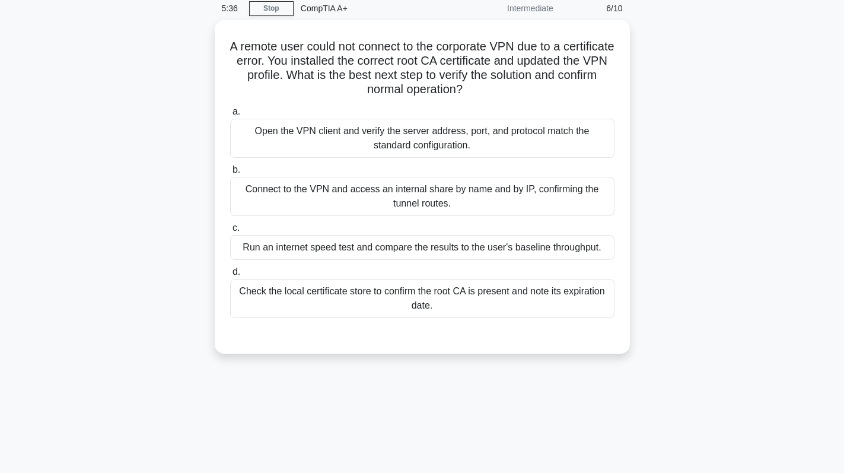
scroll to position [0, 0]
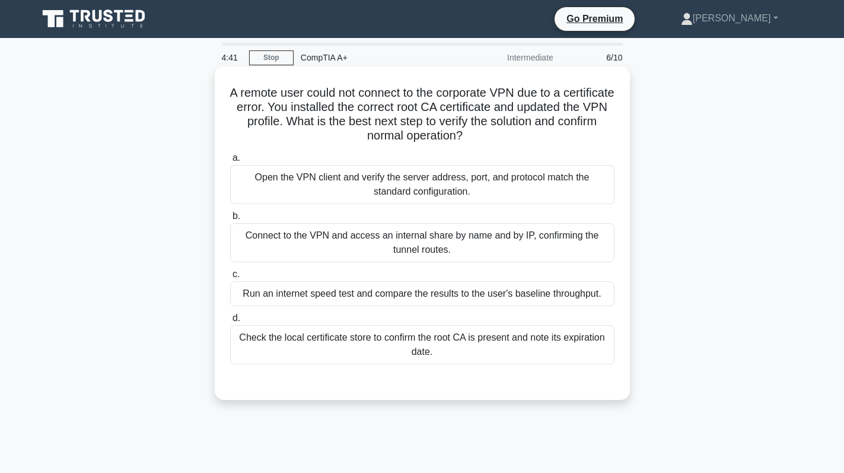
click at [550, 239] on div "Connect to the VPN and access an internal share by name and by IP, confirming t…" at bounding box center [422, 242] width 384 height 39
click at [230, 220] on input "b. Connect to the VPN and access an internal share by name and by IP, confirmin…" at bounding box center [230, 216] width 0 height 8
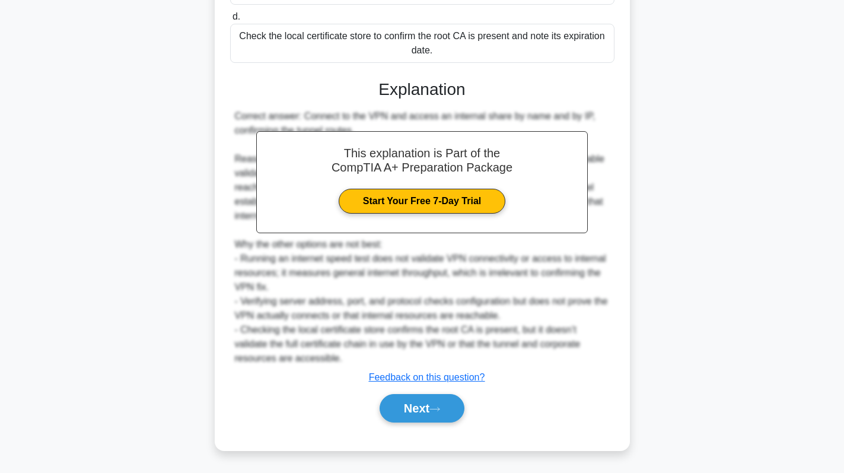
scroll to position [302, 0]
click at [390, 414] on button "Next" at bounding box center [422, 408] width 85 height 28
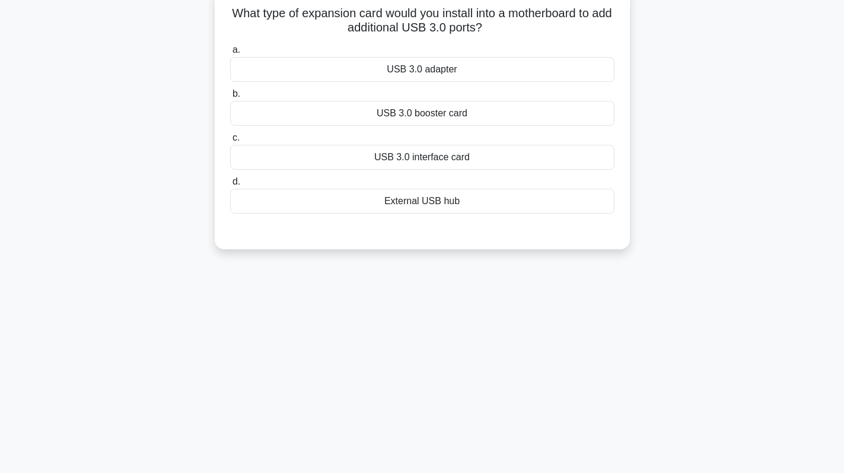
scroll to position [0, 0]
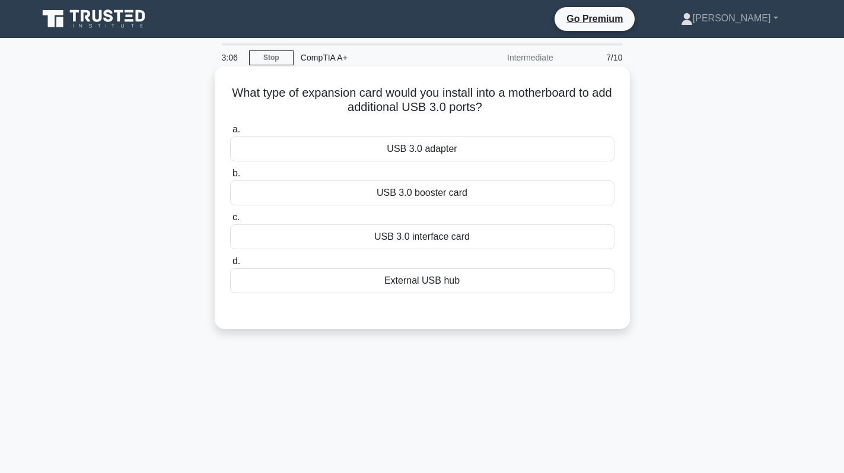
click at [460, 151] on div "USB 3.0 adapter" at bounding box center [422, 148] width 384 height 25
click at [230, 134] on input "a. USB 3.0 adapter" at bounding box center [230, 130] width 0 height 8
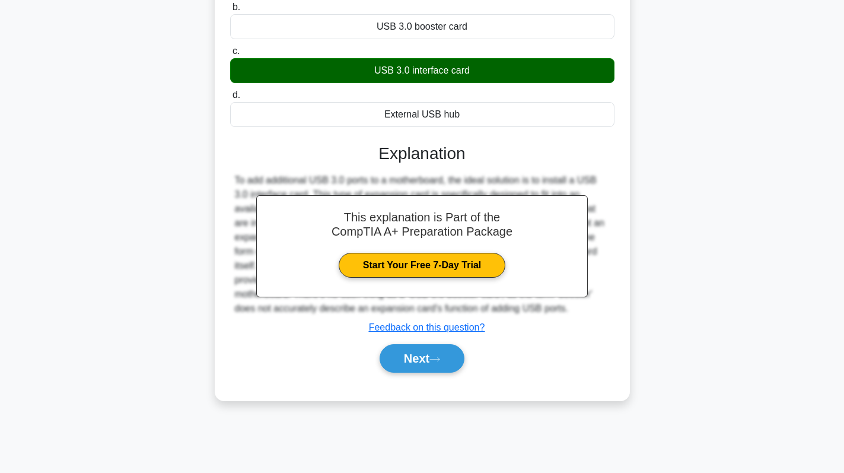
scroll to position [168, 0]
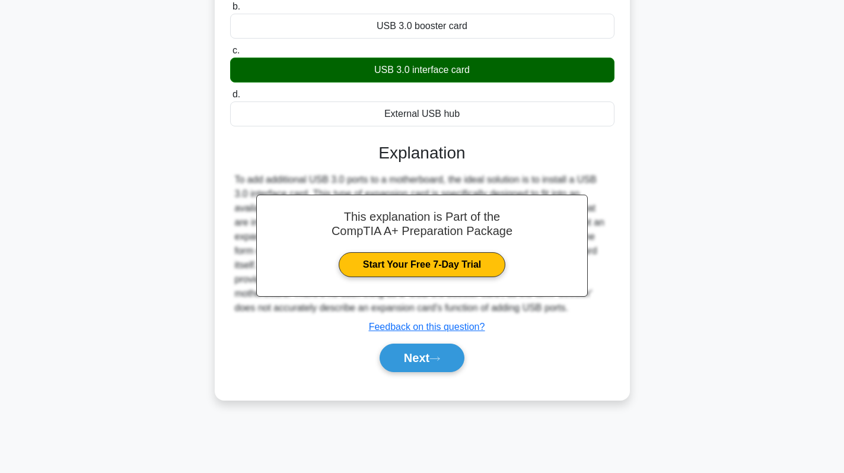
drag, startPoint x: 370, startPoint y: 68, endPoint x: 472, endPoint y: 68, distance: 102.1
click at [472, 68] on div "USB 3.0 interface card" at bounding box center [422, 70] width 384 height 25
copy div "USB 3.0 interface card"
click at [413, 357] on button "Next" at bounding box center [422, 358] width 85 height 28
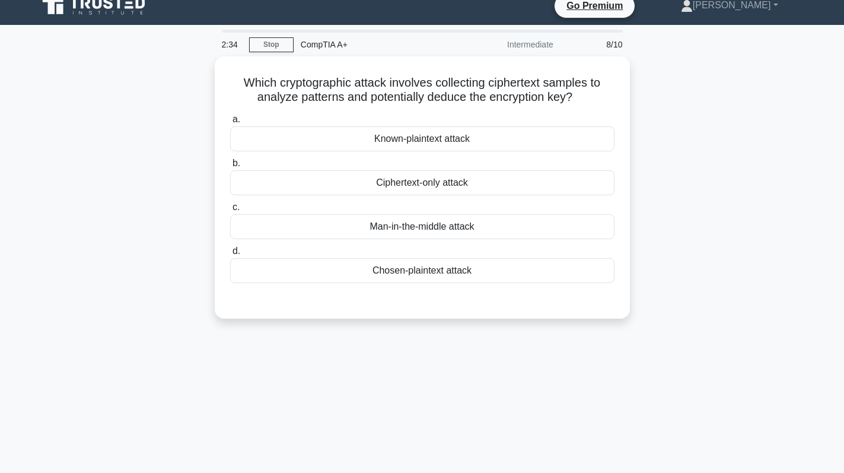
scroll to position [0, 0]
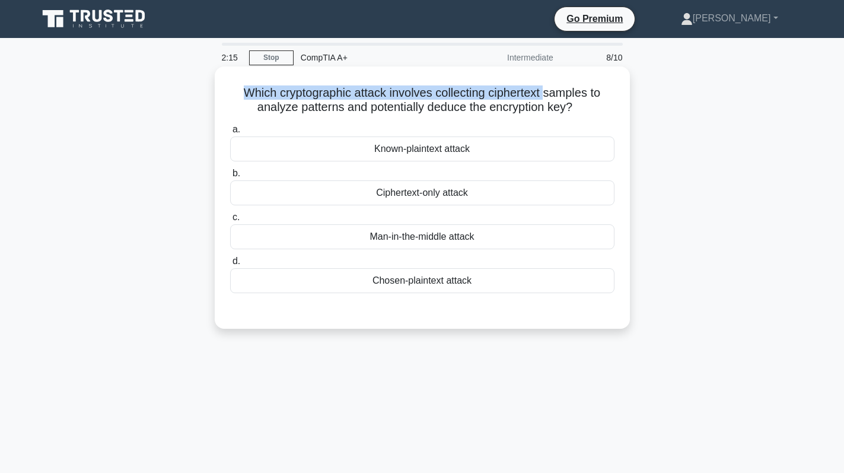
drag, startPoint x: 548, startPoint y: 94, endPoint x: 214, endPoint y: 90, distance: 333.5
click at [215, 90] on div "Which cryptographic attack involves collecting ciphertext samples to analyze pa…" at bounding box center [422, 197] width 415 height 262
copy h5 "Which cryptographic attack involves collecting ciphertext"
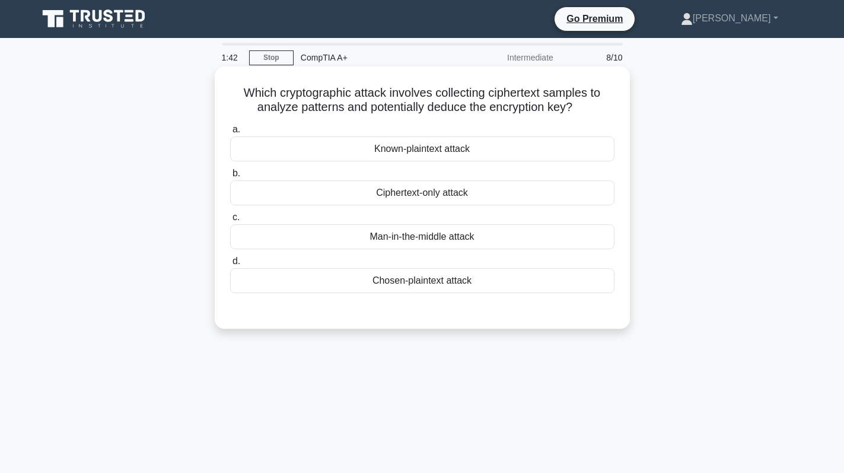
click at [431, 196] on div "Ciphertext-only attack" at bounding box center [422, 192] width 384 height 25
click at [230, 177] on input "b. Ciphertext-only attack" at bounding box center [230, 174] width 0 height 8
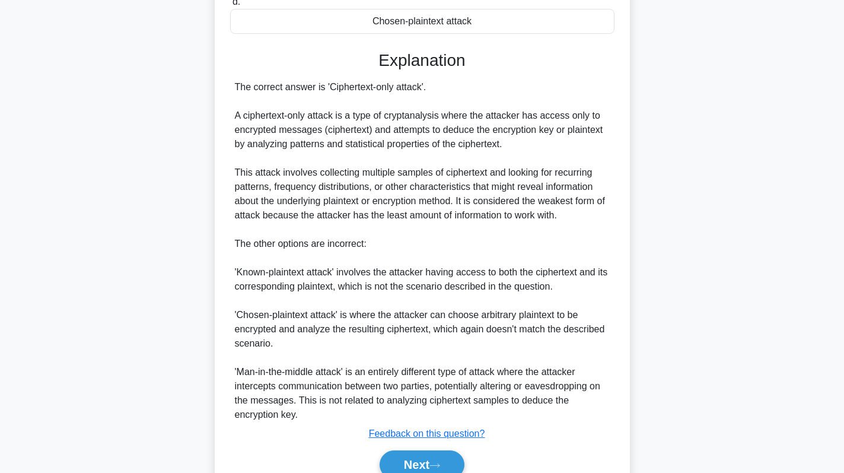
scroll to position [297, 0]
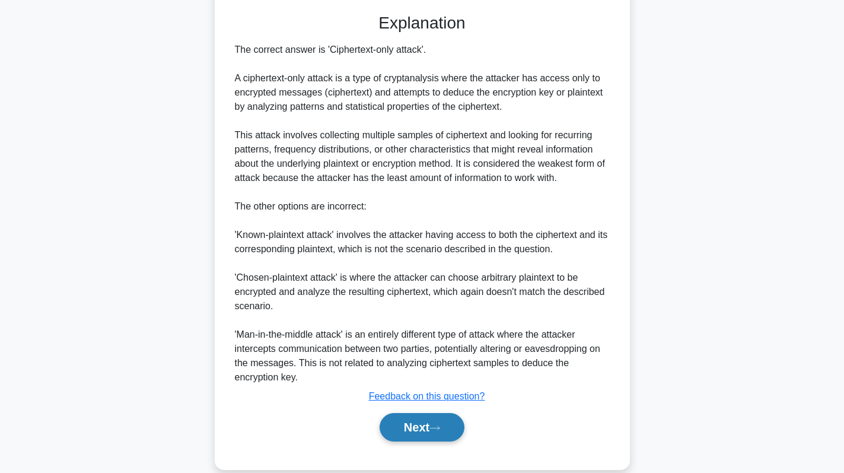
click at [412, 421] on button "Next" at bounding box center [422, 427] width 85 height 28
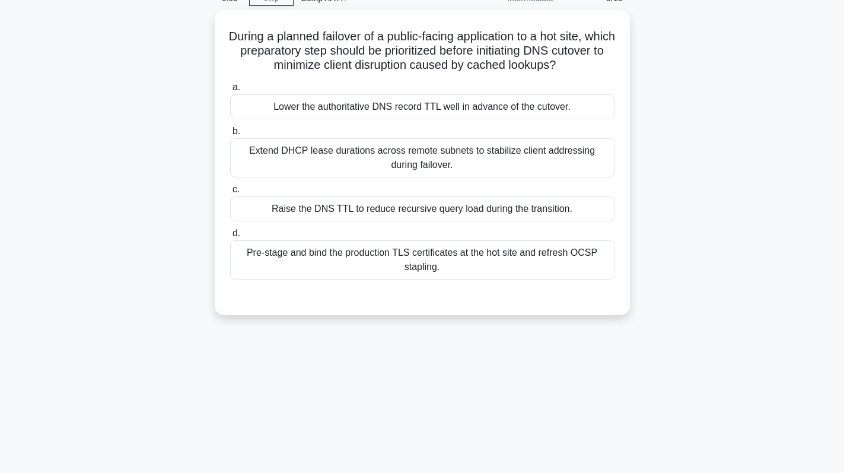
scroll to position [0, 0]
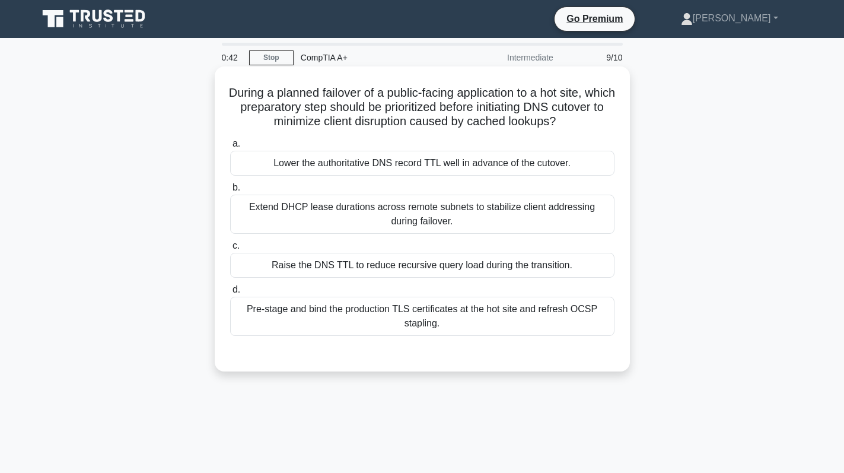
click at [407, 177] on div "a. Lower the authoritative DNS record TTL well in advance of the cutover. b. Ex…" at bounding box center [422, 236] width 399 height 204
click at [413, 171] on div "Lower the authoritative DNS record TTL well in advance of the cutover." at bounding box center [422, 163] width 384 height 25
click at [230, 148] on input "a. Lower the authoritative DNS record TTL well in advance of the cutover." at bounding box center [230, 144] width 0 height 8
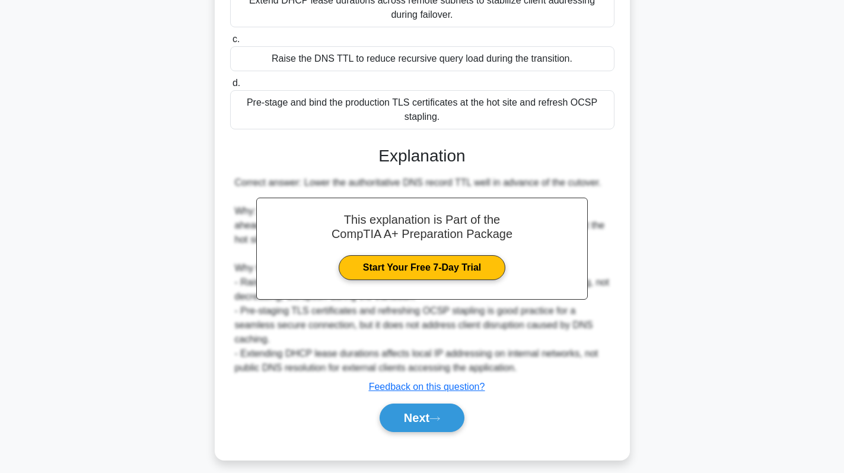
scroll to position [217, 0]
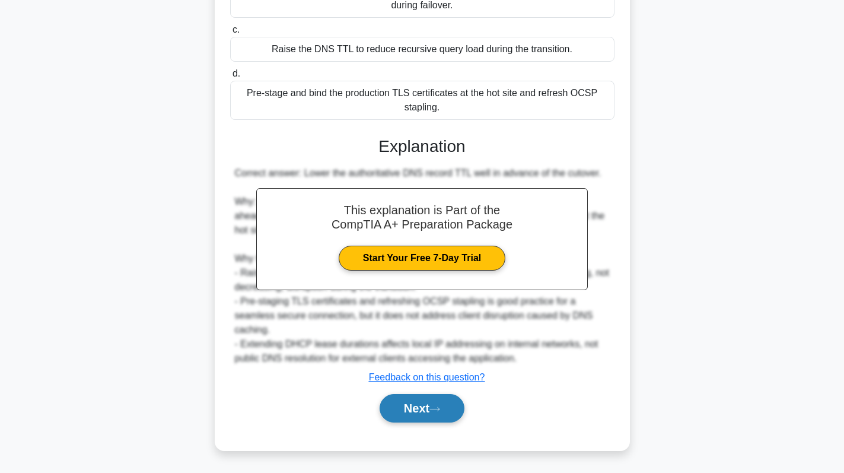
click at [428, 409] on button "Next" at bounding box center [422, 408] width 85 height 28
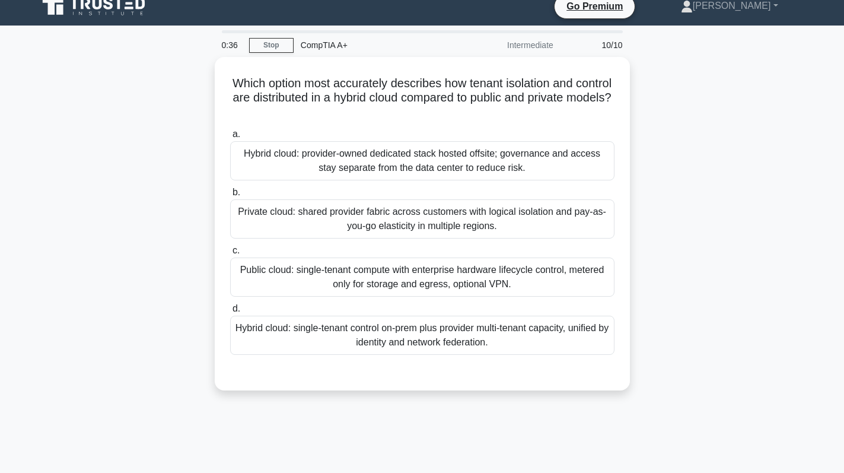
scroll to position [0, 0]
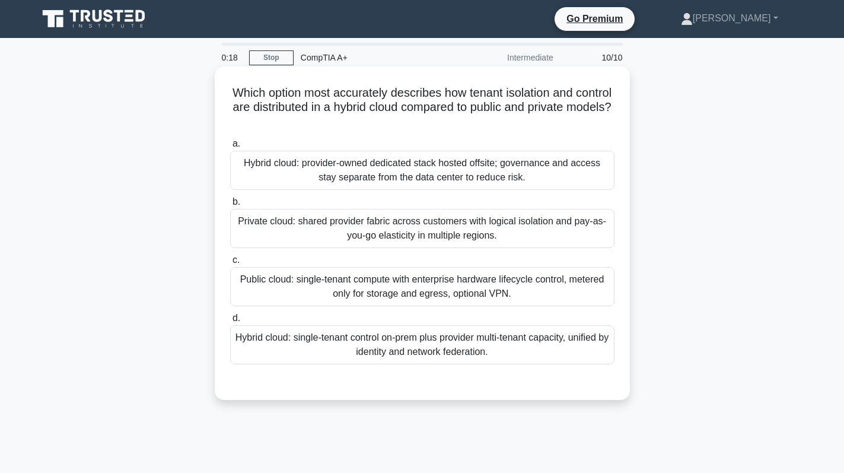
click at [529, 171] on div "Hybrid cloud: provider-owned dedicated stack hosted offsite; governance and acc…" at bounding box center [422, 170] width 384 height 39
click at [230, 148] on input "a. Hybrid cloud: provider-owned dedicated stack hosted offsite; governance and …" at bounding box center [230, 144] width 0 height 8
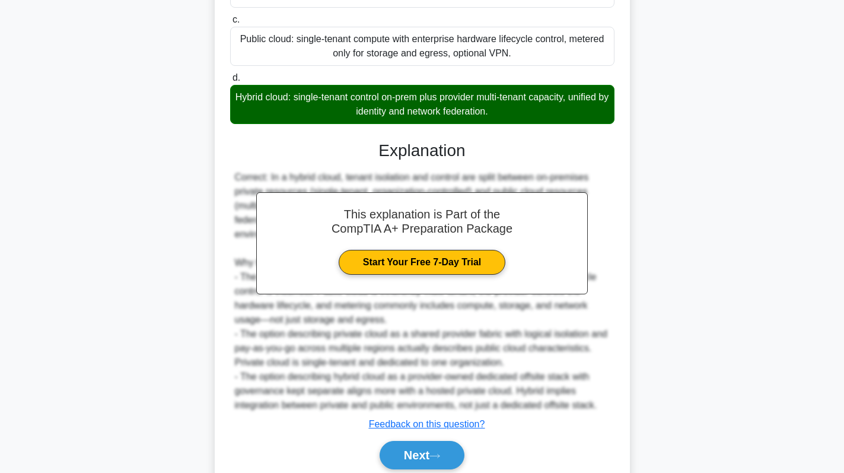
scroll to position [289, 0]
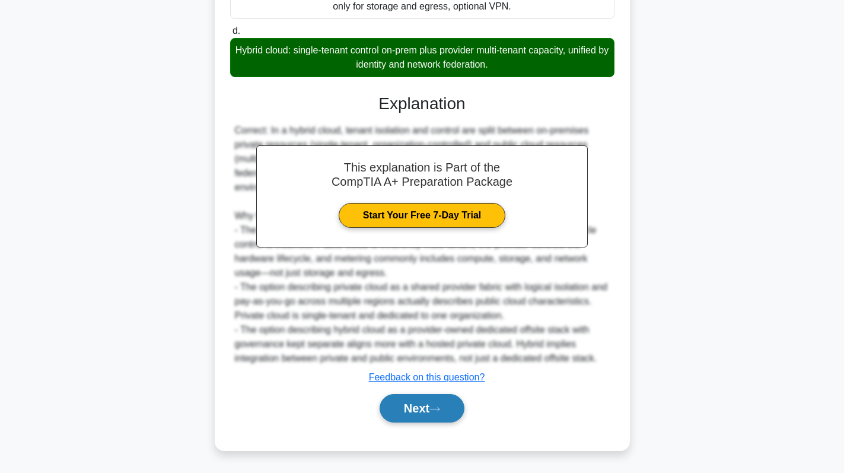
click at [420, 402] on button "Next" at bounding box center [422, 408] width 85 height 28
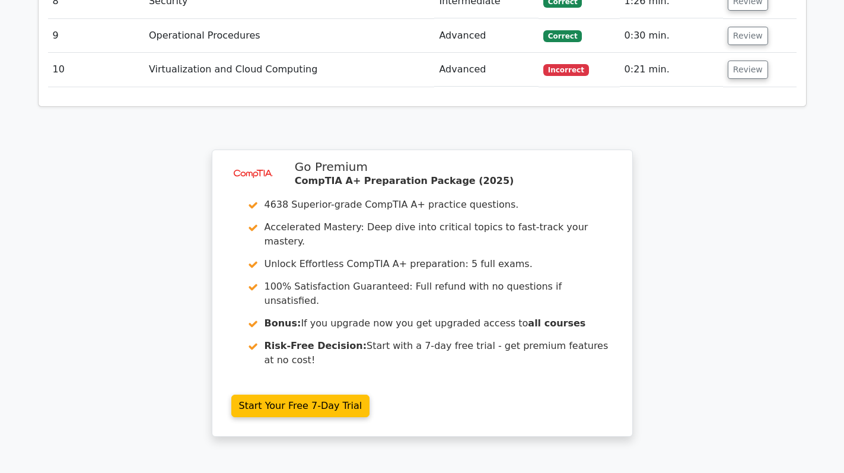
scroll to position [2074, 0]
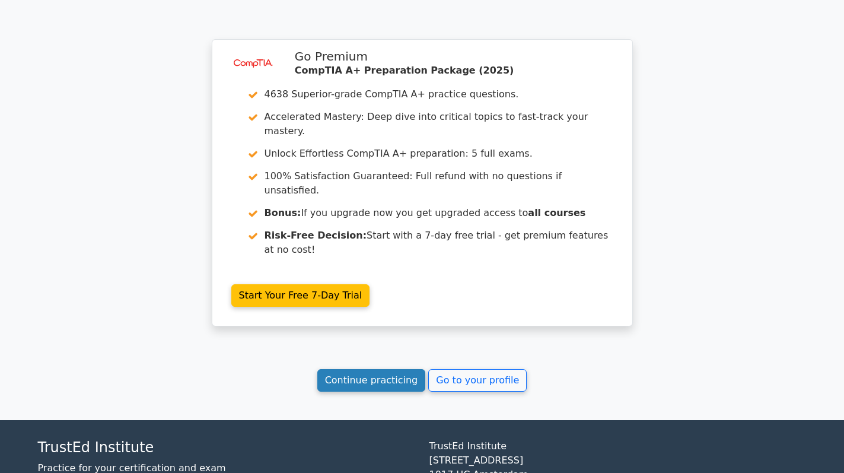
click at [370, 369] on link "Continue practicing" at bounding box center [371, 380] width 109 height 23
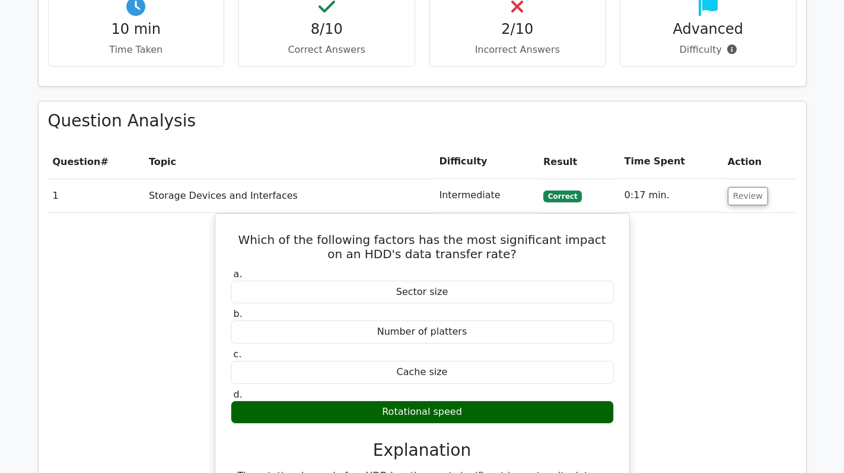
scroll to position [887, 0]
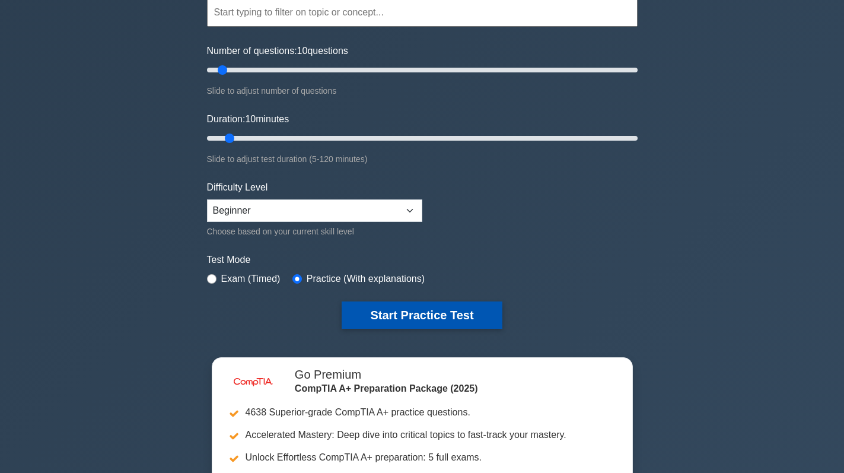
scroll to position [119, 0]
click at [450, 307] on button "Start Practice Test" at bounding box center [422, 314] width 160 height 27
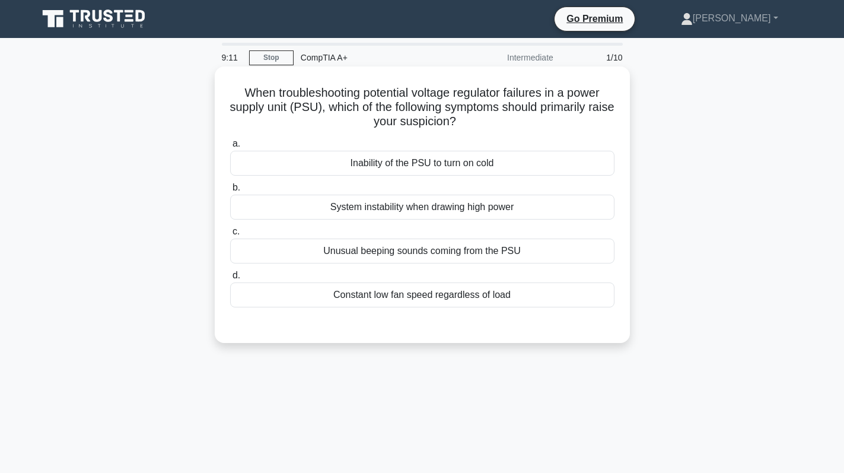
click at [423, 293] on div "Constant low fan speed regardless of load" at bounding box center [422, 294] width 384 height 25
click at [230, 279] on input "d. Constant low fan speed regardless of load" at bounding box center [230, 276] width 0 height 8
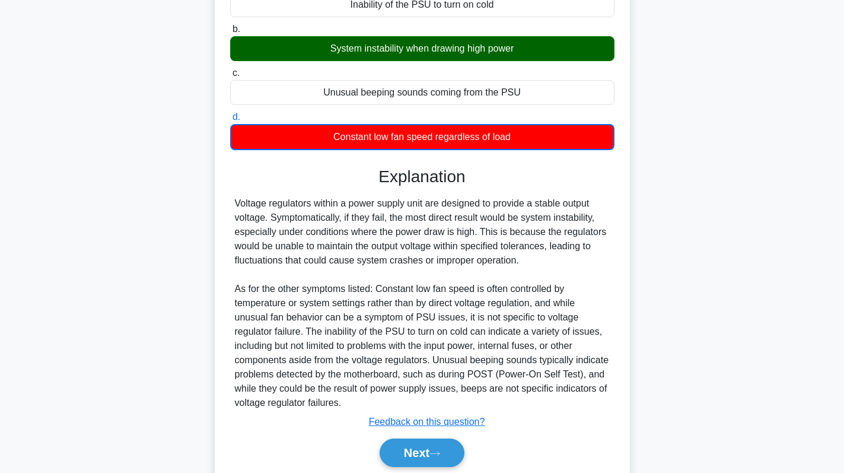
scroll to position [144, 0]
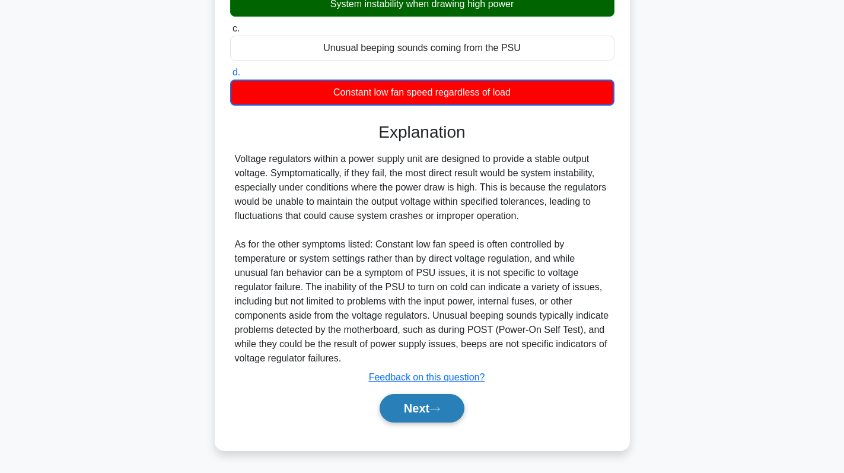
click at [450, 402] on button "Next" at bounding box center [422, 408] width 85 height 28
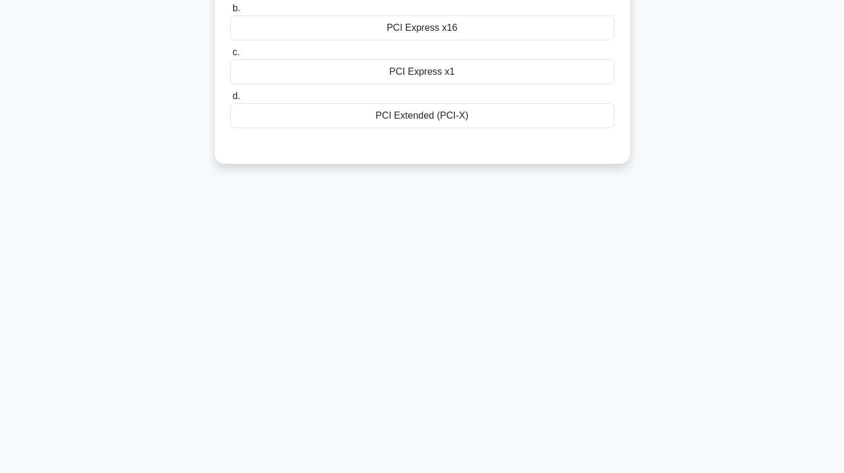
scroll to position [0, 0]
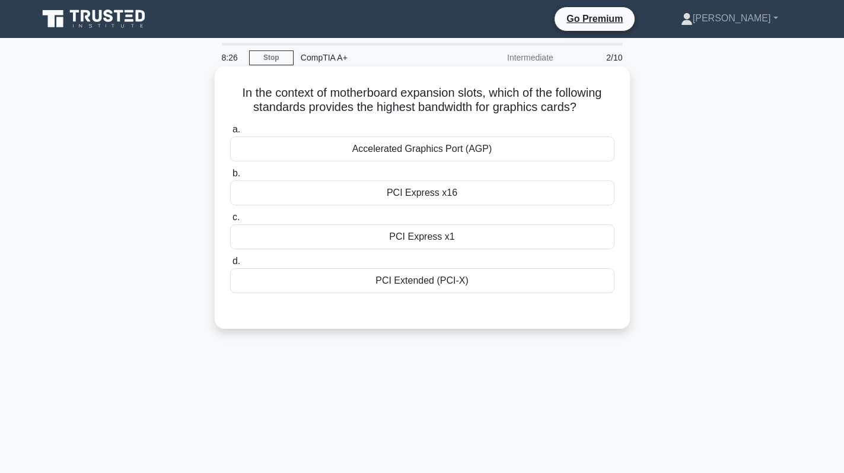
click at [424, 205] on div "PCI Express x16" at bounding box center [422, 192] width 384 height 25
click at [230, 177] on input "b. PCI Express x16" at bounding box center [230, 174] width 0 height 8
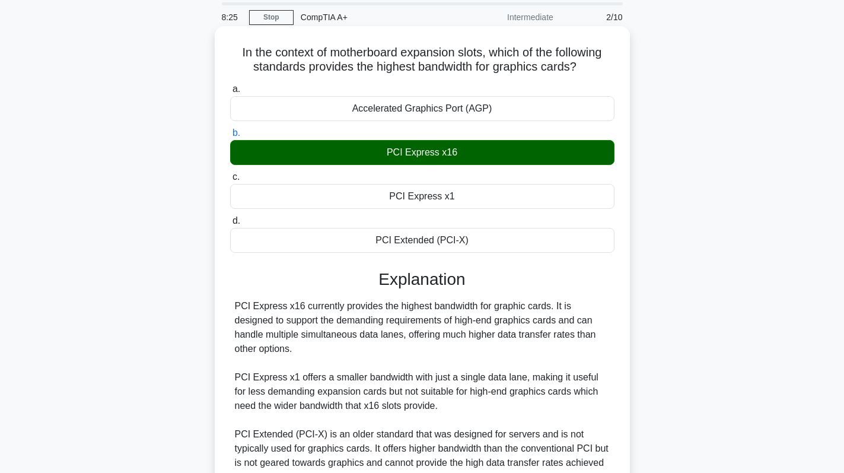
scroll to position [59, 0]
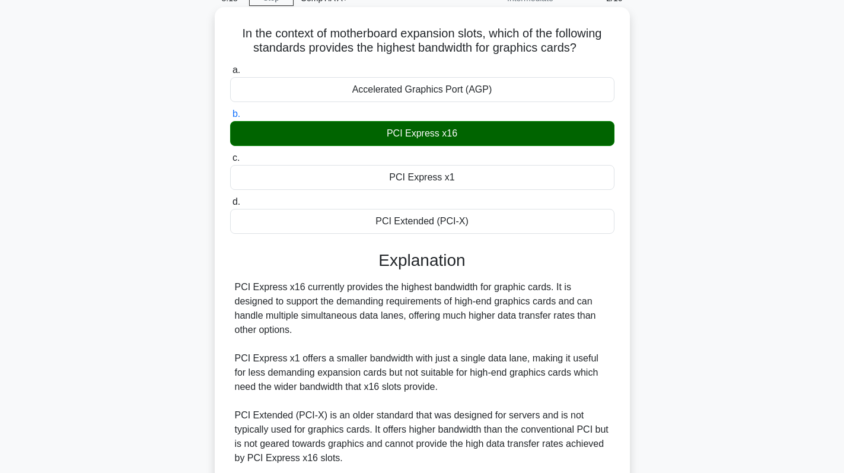
click at [475, 220] on div "PCI Extended (PCI-X)" at bounding box center [422, 221] width 384 height 25
click at [230, 206] on input "d. PCI Extended (PCI-X)" at bounding box center [230, 202] width 0 height 8
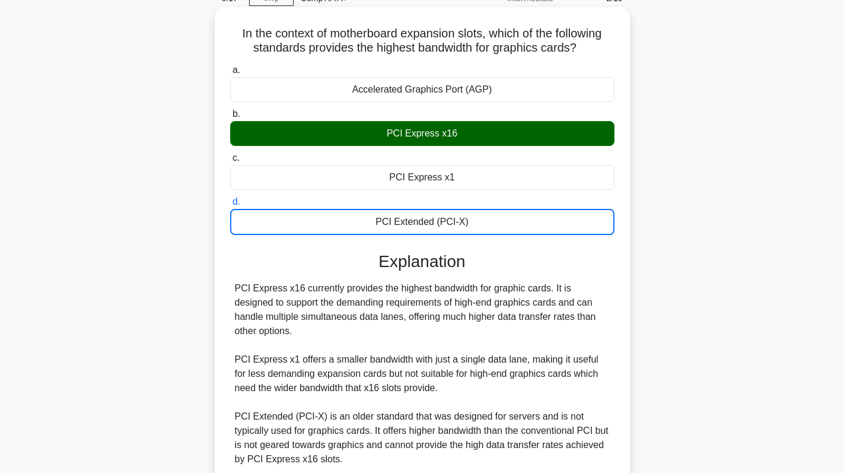
click at [503, 192] on div "a. Accelerated Graphics Port (AGP) b. PCI Express x16 c." at bounding box center [422, 149] width 399 height 177
click at [504, 183] on div "PCI Express x1" at bounding box center [422, 177] width 384 height 25
click at [230, 162] on input "c. PCI Express x1" at bounding box center [230, 158] width 0 height 8
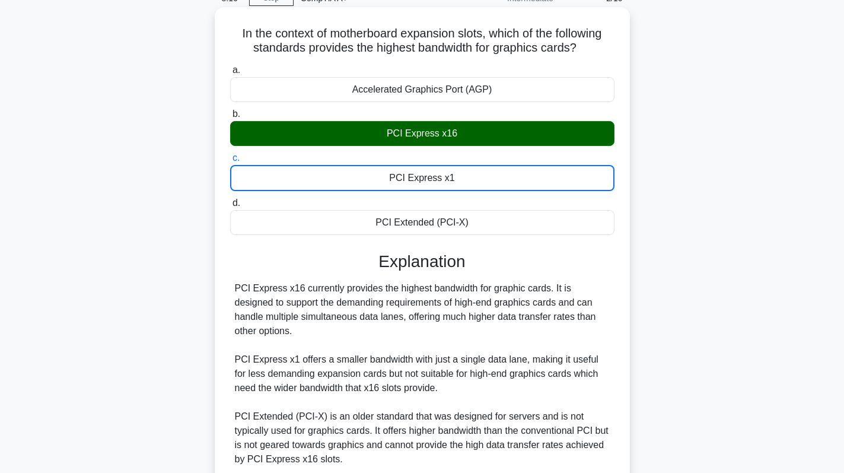
click at [513, 102] on div "Accelerated Graphics Port (AGP)" at bounding box center [422, 89] width 384 height 25
click at [230, 74] on input "a. Accelerated Graphics Port (AGP)" at bounding box center [230, 70] width 0 height 8
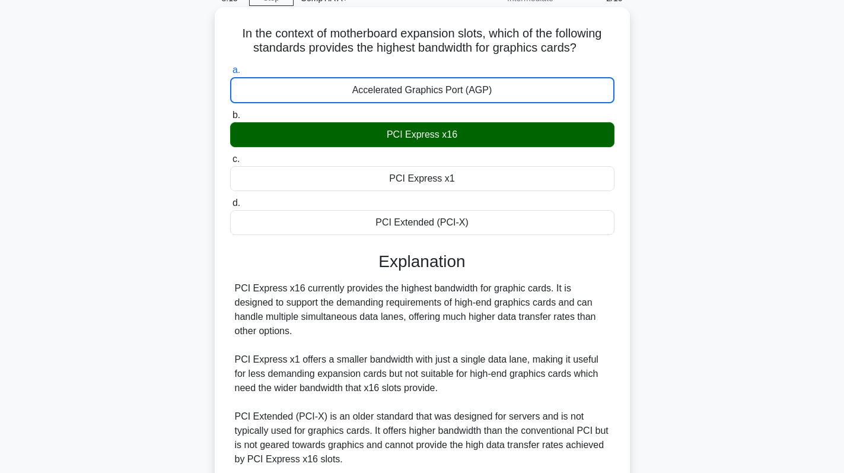
click at [522, 138] on div "PCI Express x16" at bounding box center [422, 134] width 384 height 25
click at [230, 119] on input "b. PCI Express x16" at bounding box center [230, 116] width 0 height 8
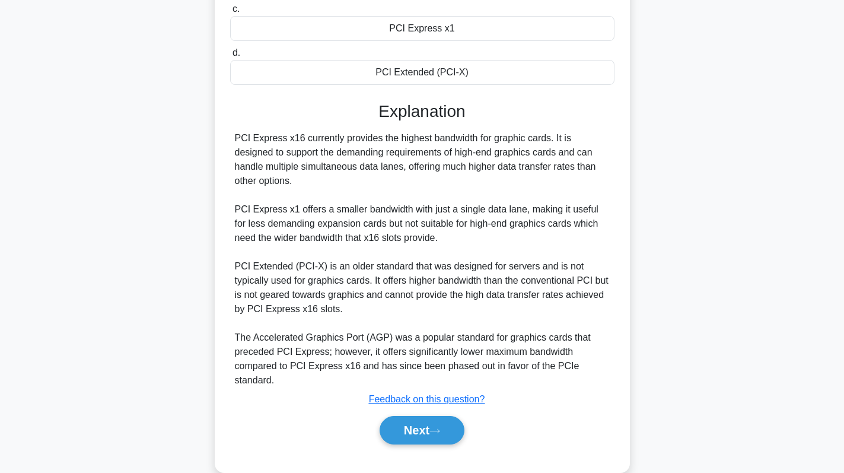
scroll to position [231, 0]
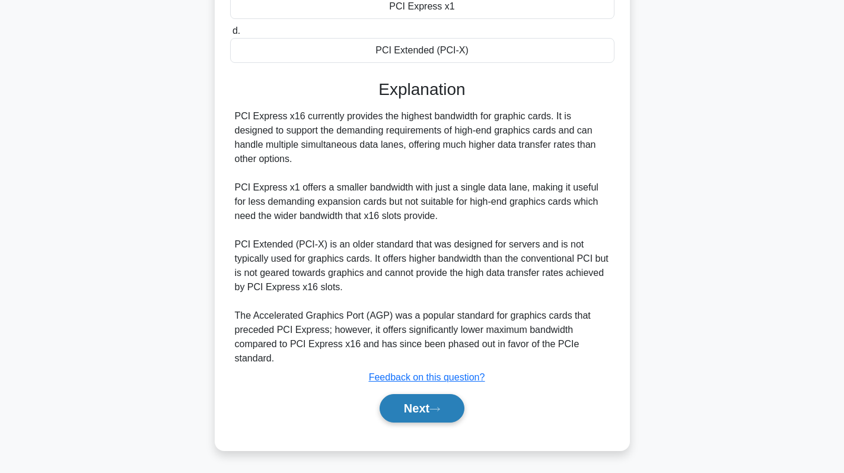
click at [422, 405] on button "Next" at bounding box center [422, 408] width 85 height 28
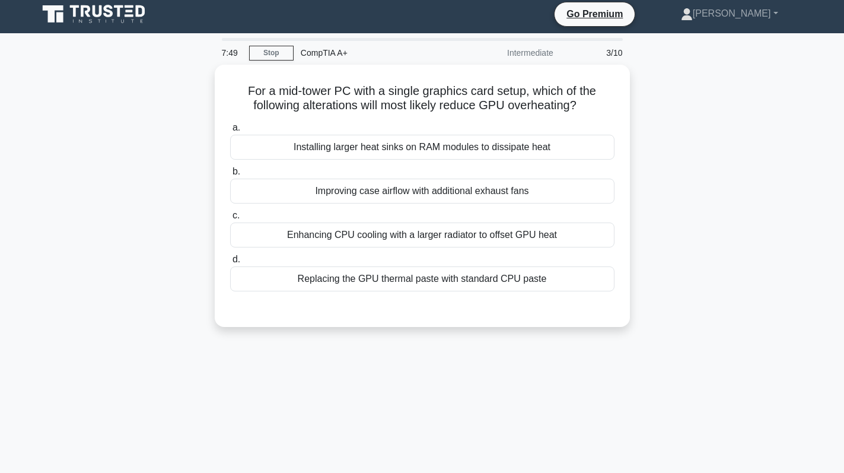
scroll to position [0, 0]
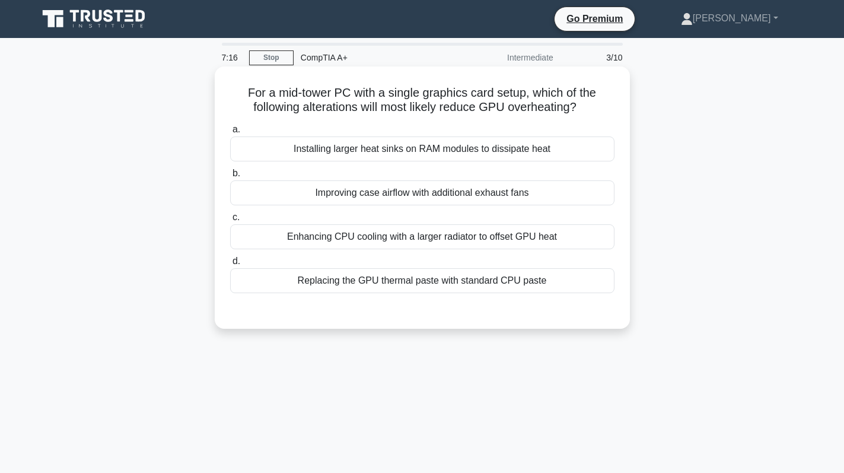
click at [513, 193] on div "Improving case airflow with additional exhaust fans" at bounding box center [422, 192] width 384 height 25
click at [230, 177] on input "b. Improving case airflow with additional exhaust fans" at bounding box center [230, 174] width 0 height 8
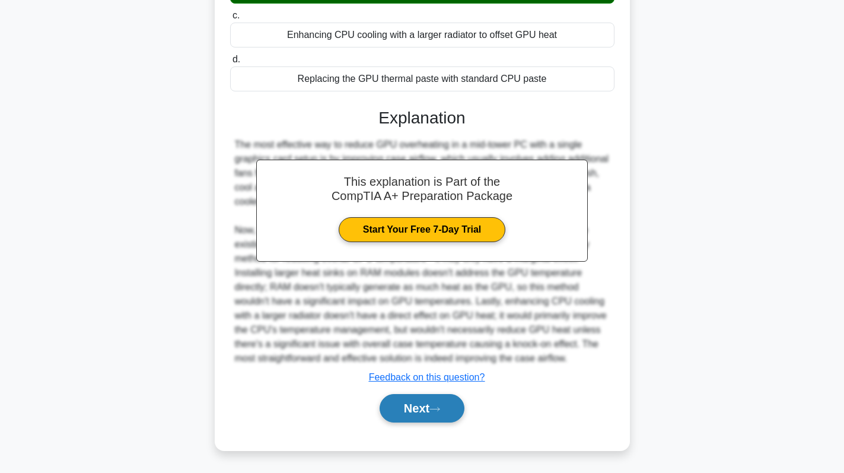
click at [430, 406] on button "Next" at bounding box center [422, 408] width 85 height 28
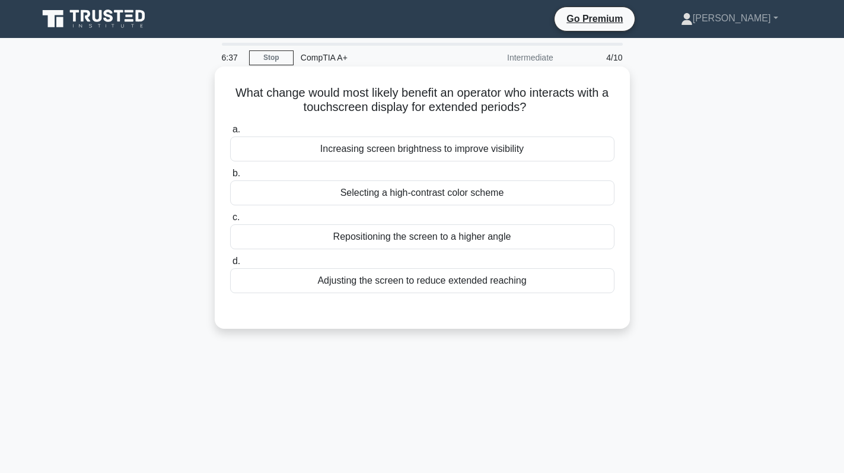
click at [500, 274] on div "Adjusting the screen to reduce extended reaching" at bounding box center [422, 280] width 384 height 25
click at [230, 265] on input "d. Adjusting the screen to reduce extended reaching" at bounding box center [230, 262] width 0 height 8
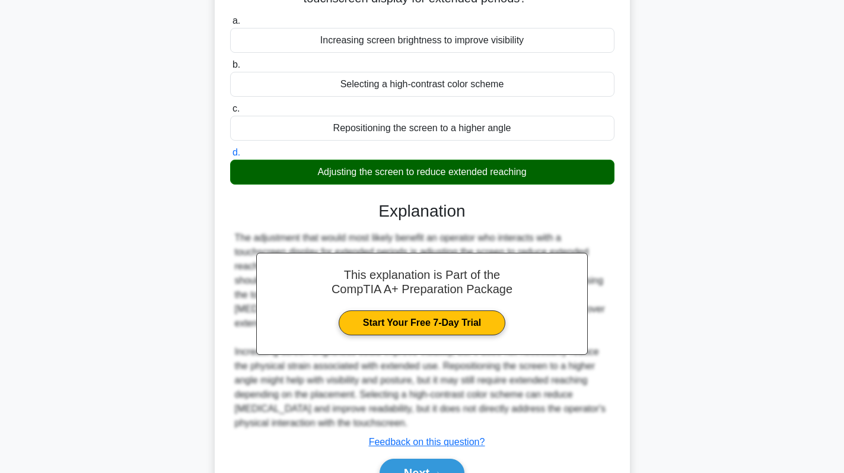
scroll to position [174, 0]
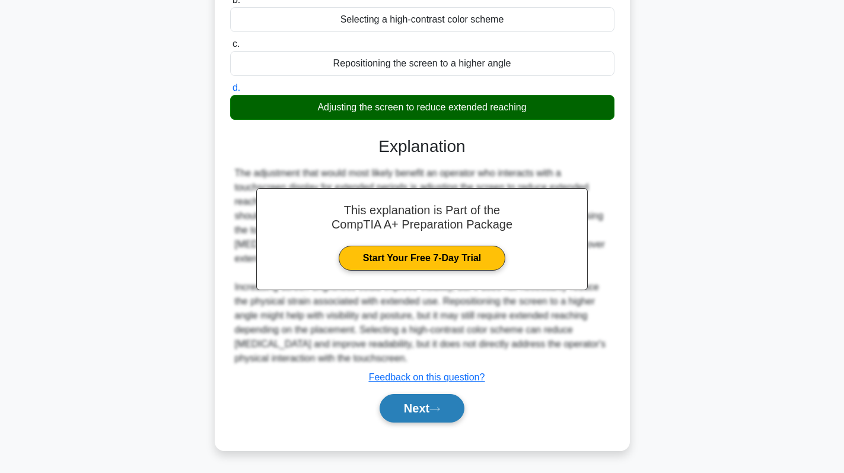
click at [437, 419] on button "Next" at bounding box center [422, 408] width 85 height 28
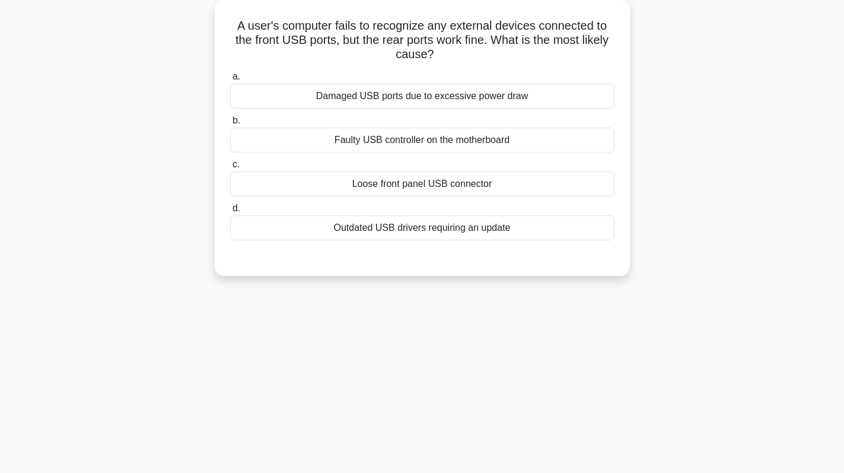
scroll to position [0, 0]
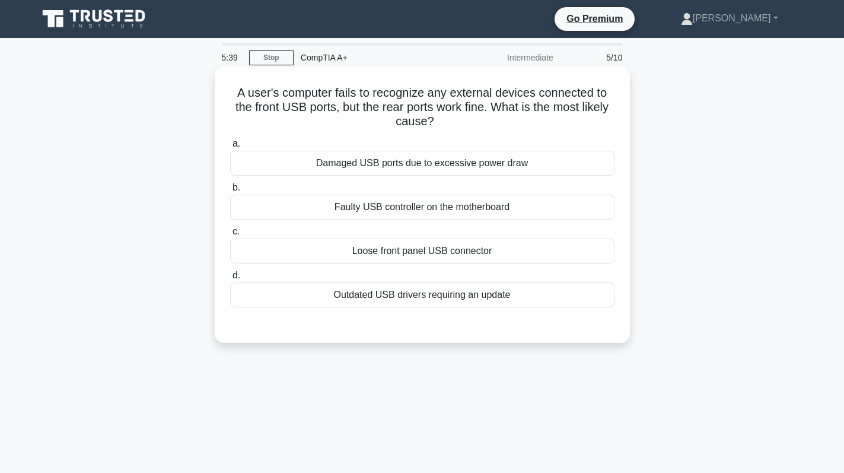
drag, startPoint x: 524, startPoint y: 162, endPoint x: 282, endPoint y: 165, distance: 241.5
click at [282, 165] on div "Damaged USB ports due to excessive power draw" at bounding box center [422, 163] width 384 height 25
copy div "Damaged USB ports due to excessive power draw"
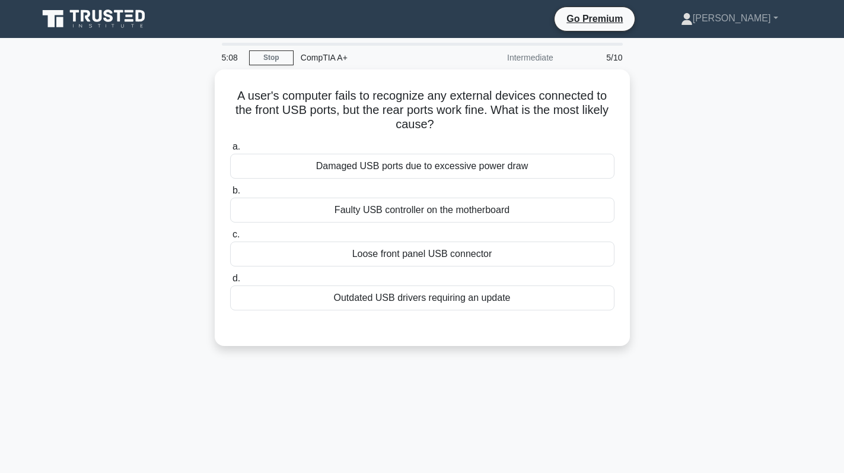
click at [710, 185] on div "A user's computer fails to recognize any external devices connected to the fron…" at bounding box center [422, 214] width 783 height 291
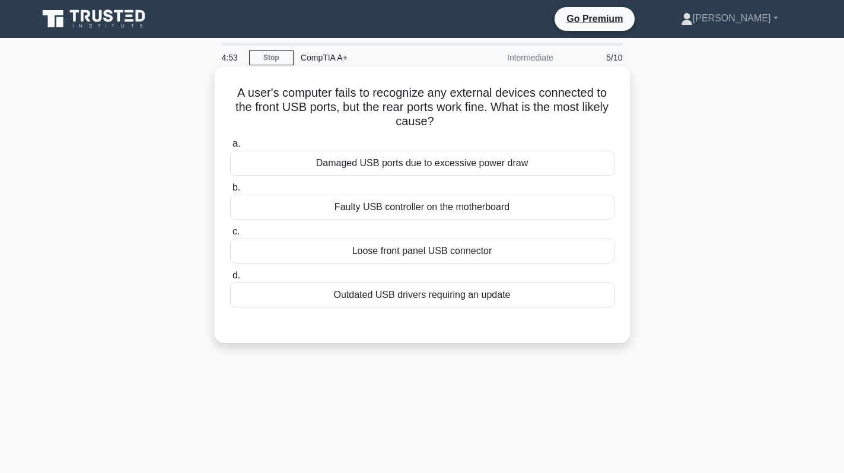
click at [490, 261] on div "Loose front panel USB connector" at bounding box center [422, 251] width 384 height 25
click at [230, 236] on input "c. Loose front panel USB connector" at bounding box center [230, 232] width 0 height 8
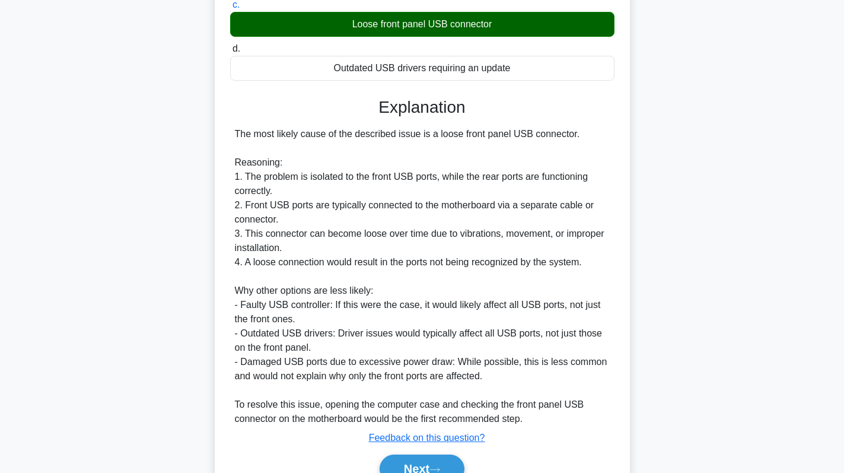
scroll to position [288, 0]
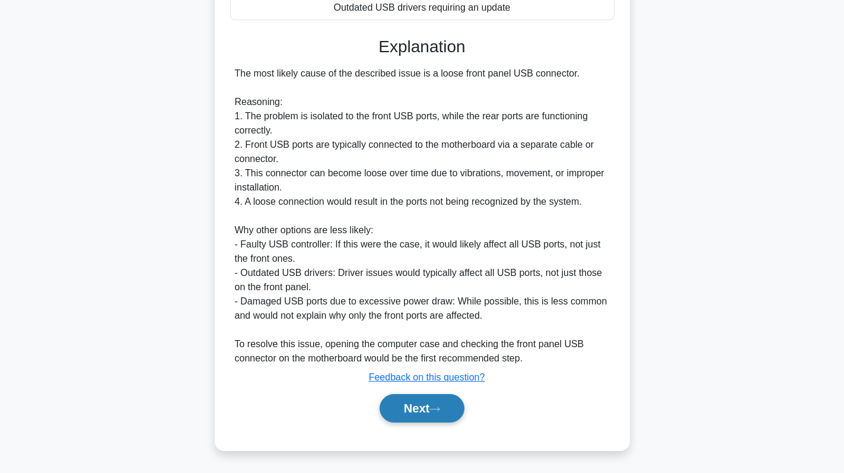
click at [434, 410] on icon at bounding box center [435, 409] width 11 height 7
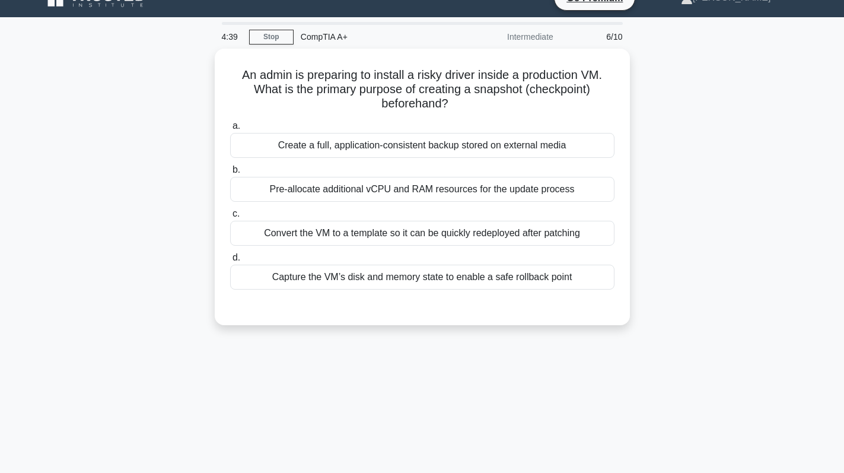
scroll to position [0, 0]
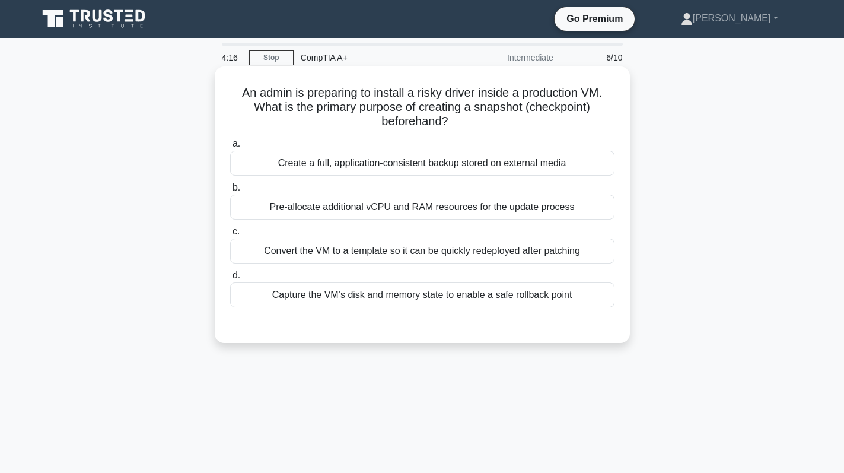
drag, startPoint x: 461, startPoint y: 126, endPoint x: 233, endPoint y: 85, distance: 231.5
click at [233, 85] on h5 "An admin is preparing to install a risky driver inside a production VM. What is…" at bounding box center [422, 107] width 387 height 44
copy h5 "An admin is preparing to install a risky driver inside a production VM. What is…"
click at [389, 293] on div "Capture the VM’s disk and memory state to enable a safe rollback point" at bounding box center [422, 294] width 384 height 25
click at [230, 279] on input "d. Capture the VM’s disk and memory state to enable a safe rollback point" at bounding box center [230, 276] width 0 height 8
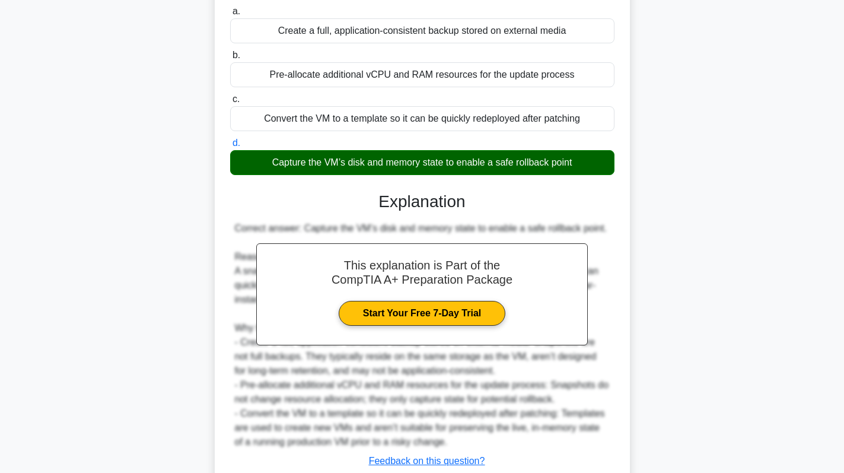
scroll to position [217, 0]
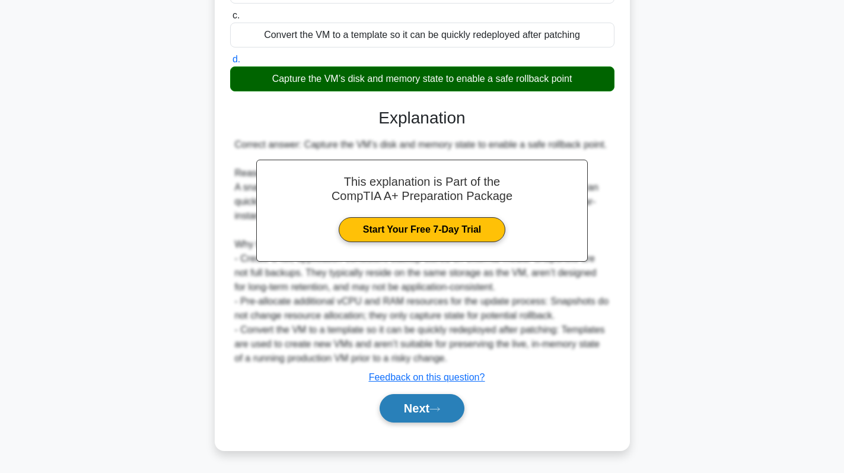
click at [408, 411] on button "Next" at bounding box center [422, 408] width 85 height 28
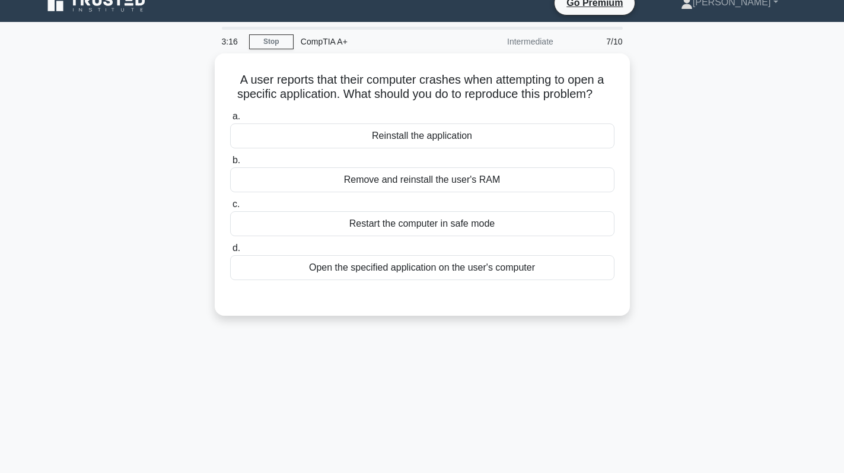
scroll to position [0, 0]
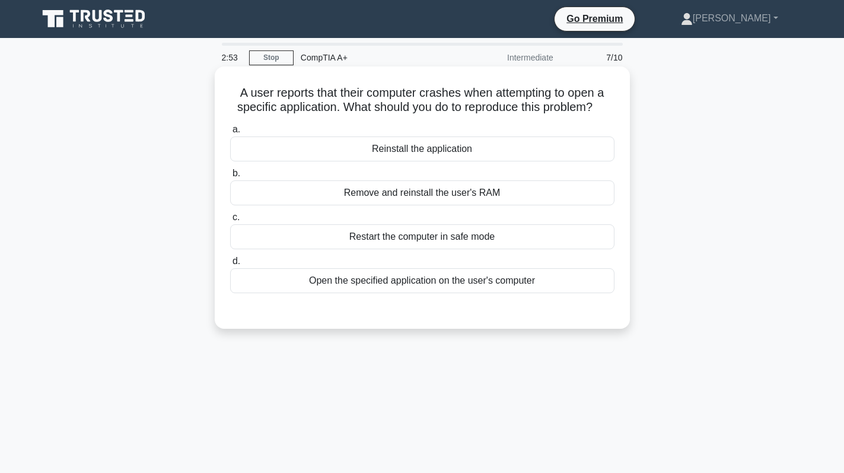
click at [452, 276] on div "Open the specified application on the user's computer" at bounding box center [422, 280] width 384 height 25
click at [230, 265] on input "d. Open the specified application on the user's computer" at bounding box center [230, 262] width 0 height 8
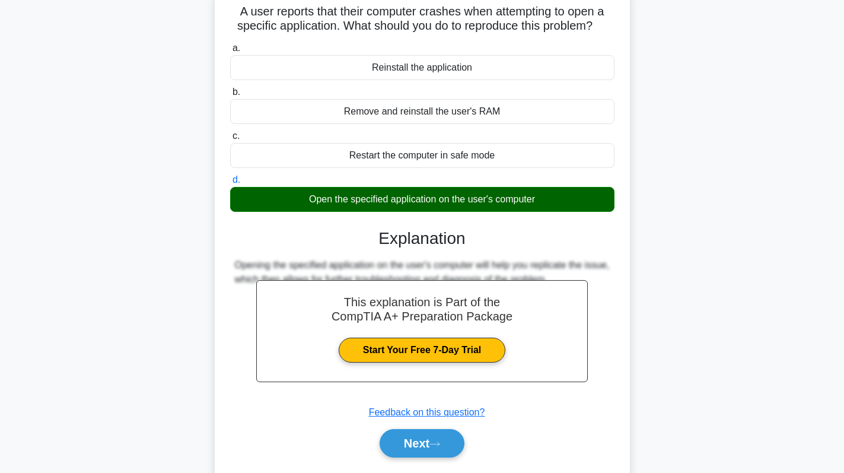
scroll to position [168, 0]
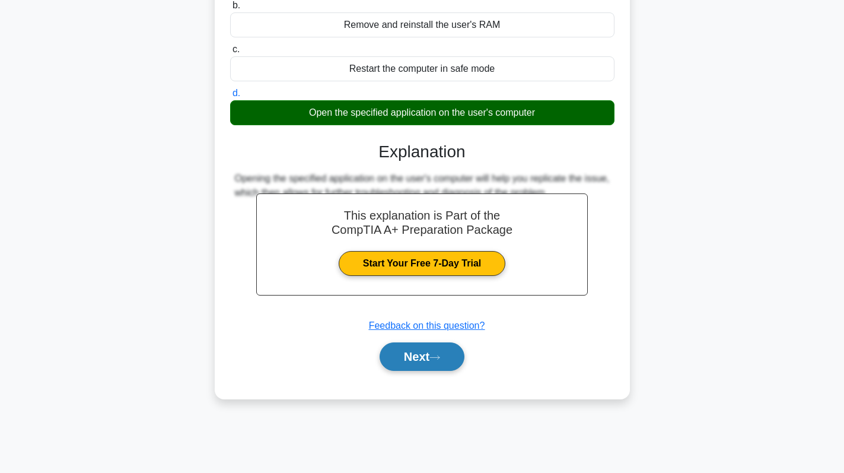
click at [380, 359] on button "Next" at bounding box center [422, 356] width 85 height 28
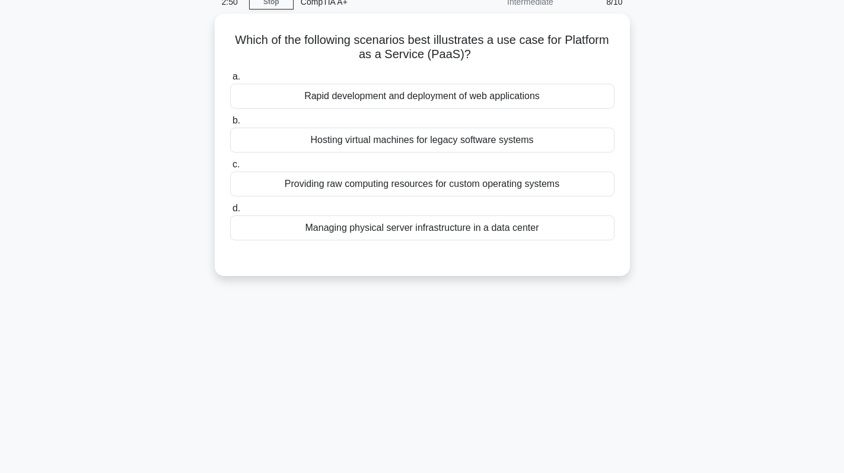
scroll to position [0, 0]
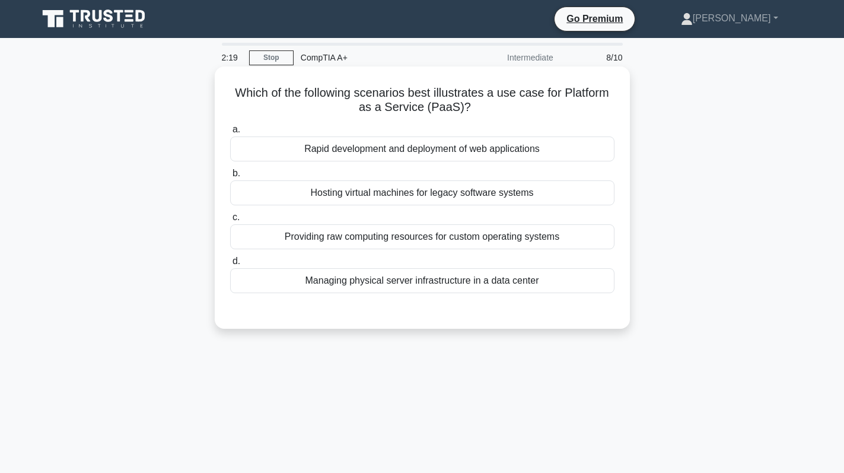
click at [455, 289] on div "Managing physical server infrastructure in a data center" at bounding box center [422, 280] width 384 height 25
click at [230, 265] on input "d. Managing physical server infrastructure in a data center" at bounding box center [230, 262] width 0 height 8
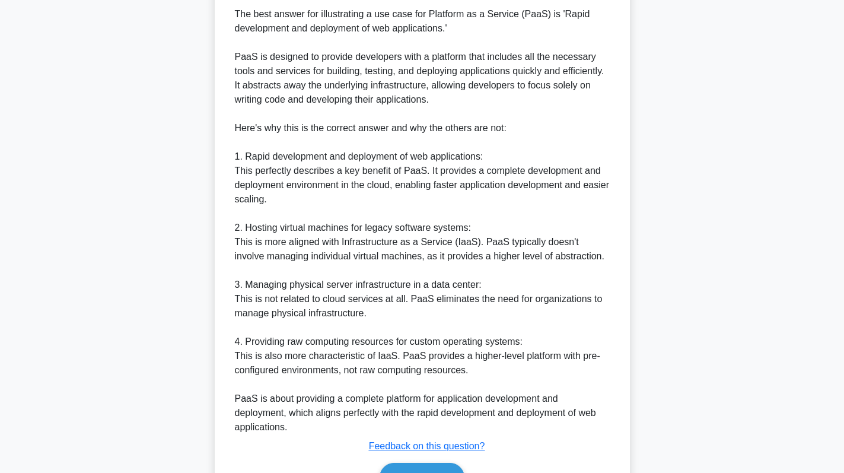
scroll to position [403, 0]
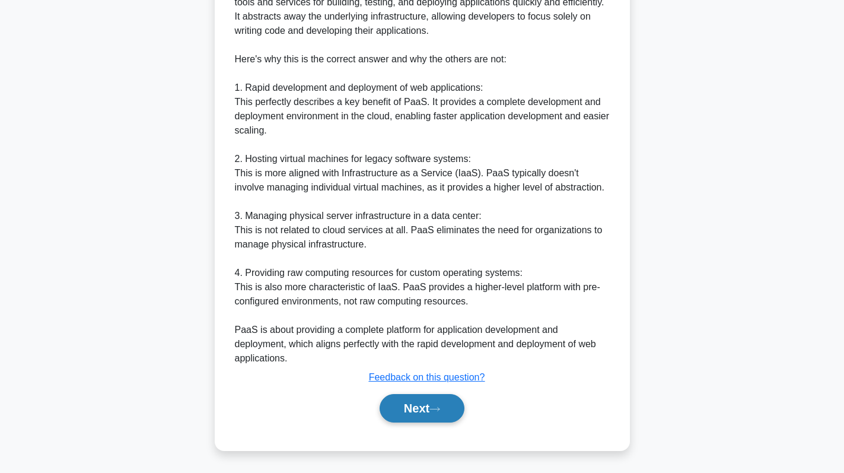
click at [425, 406] on button "Next" at bounding box center [422, 408] width 85 height 28
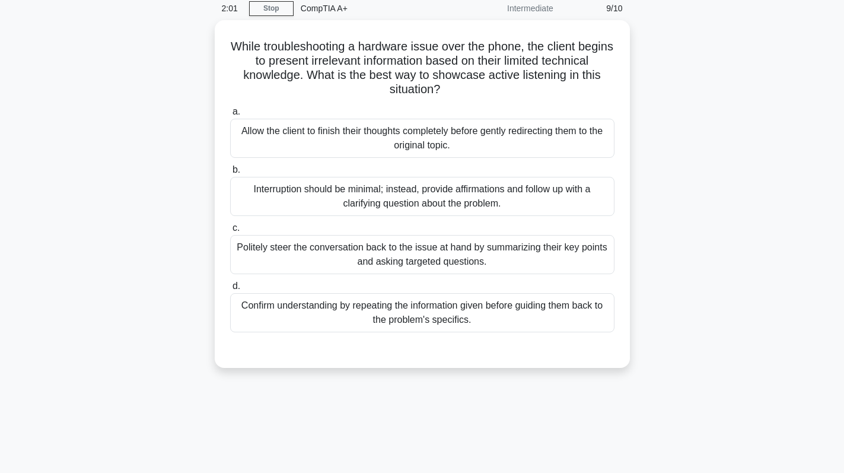
scroll to position [0, 0]
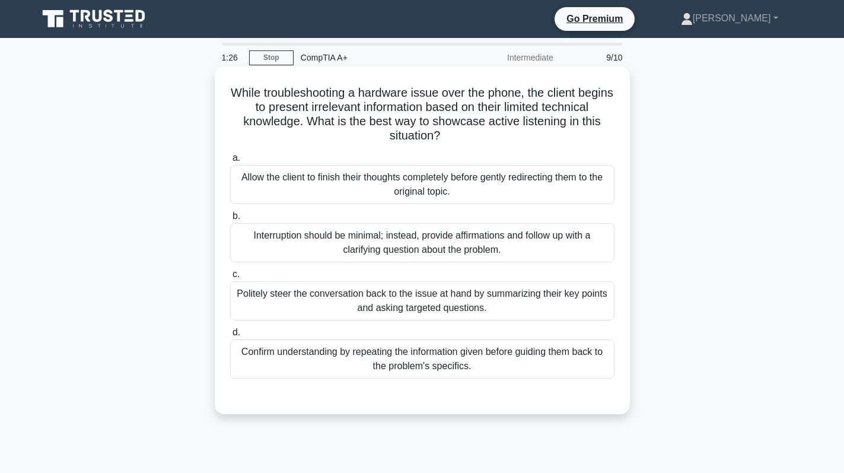
click at [405, 302] on div "Politely steer the conversation back to the issue at hand by summarizing their …" at bounding box center [422, 300] width 384 height 39
click at [230, 278] on input "c. Politely steer the conversation back to the issue at hand by summarizing the…" at bounding box center [230, 275] width 0 height 8
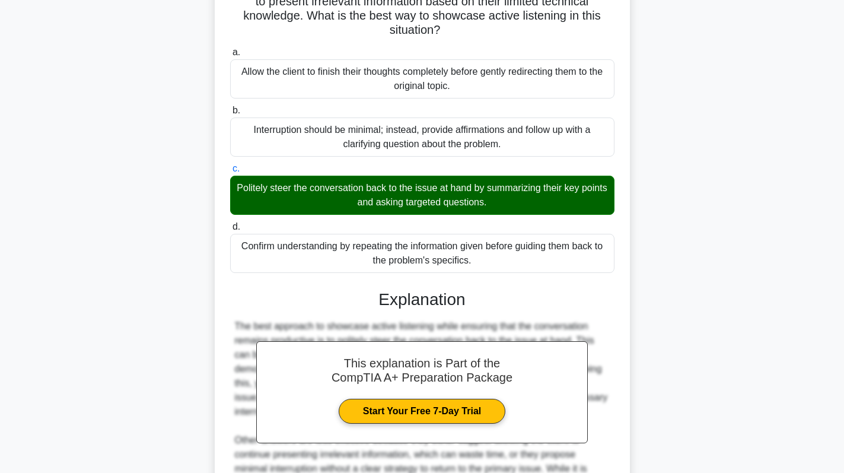
scroll to position [259, 0]
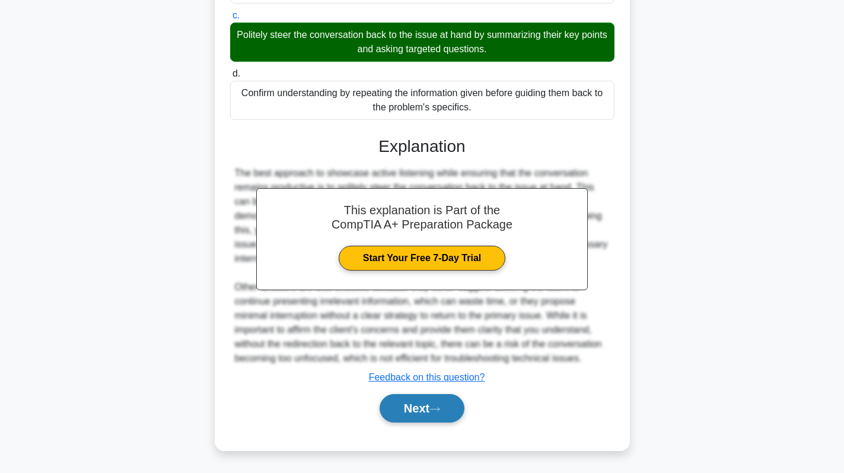
click at [419, 404] on button "Next" at bounding box center [422, 408] width 85 height 28
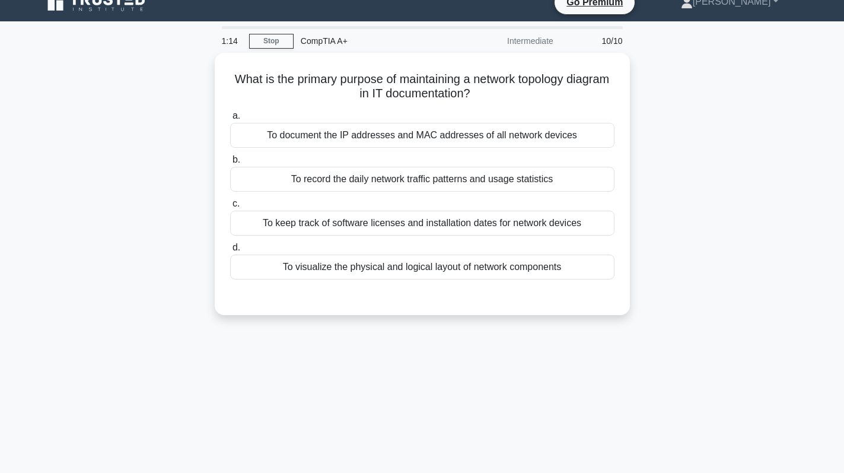
scroll to position [0, 0]
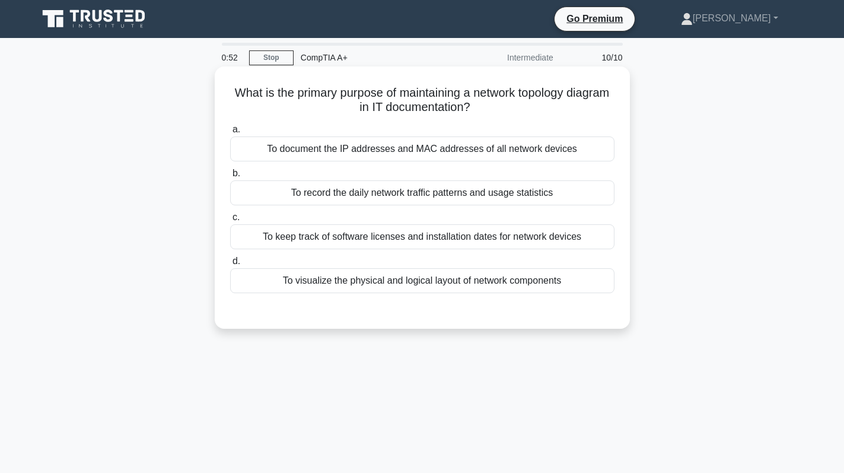
click at [533, 284] on div "To visualize the physical and logical layout of network components" at bounding box center [422, 280] width 384 height 25
click at [230, 265] on input "d. To visualize the physical and logical layout of network components" at bounding box center [230, 262] width 0 height 8
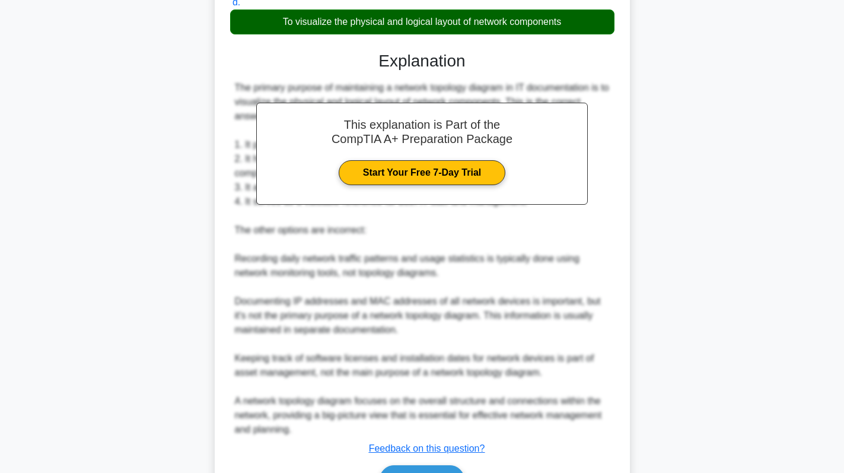
scroll to position [330, 0]
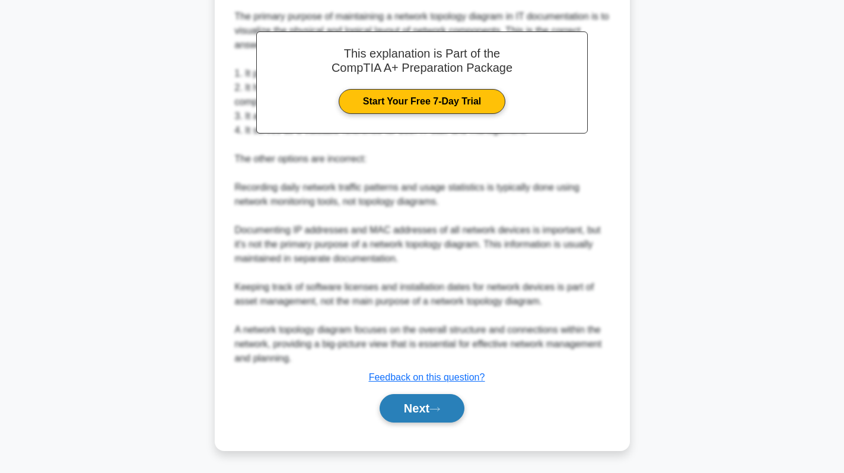
click at [443, 405] on button "Next" at bounding box center [422, 408] width 85 height 28
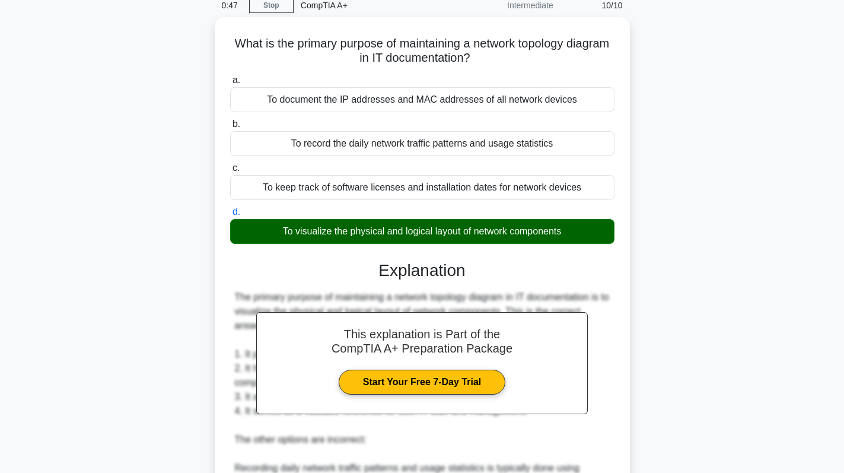
scroll to position [0, 0]
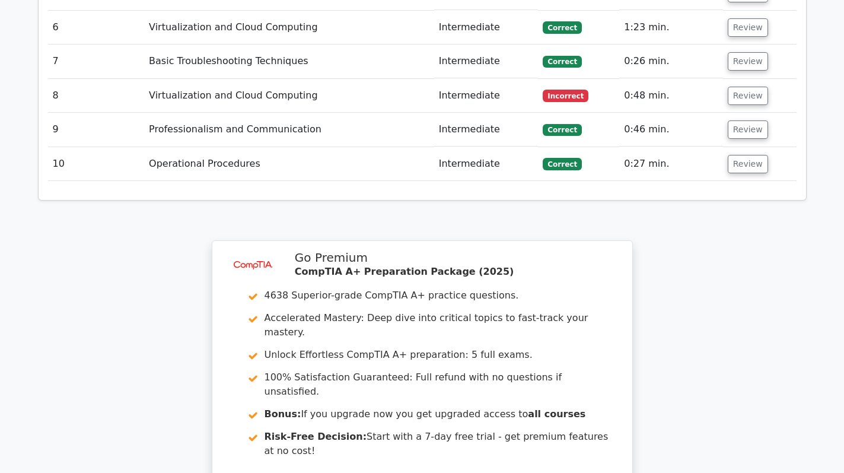
scroll to position [1925, 0]
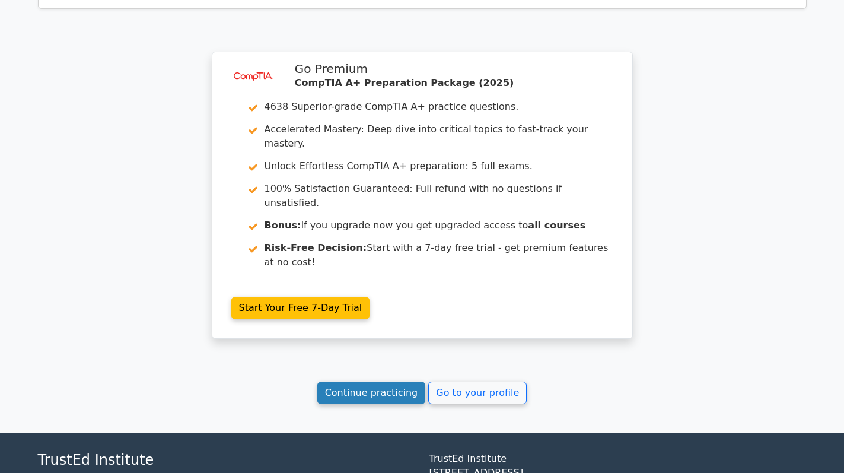
click at [393, 382] on link "Continue practicing" at bounding box center [371, 393] width 109 height 23
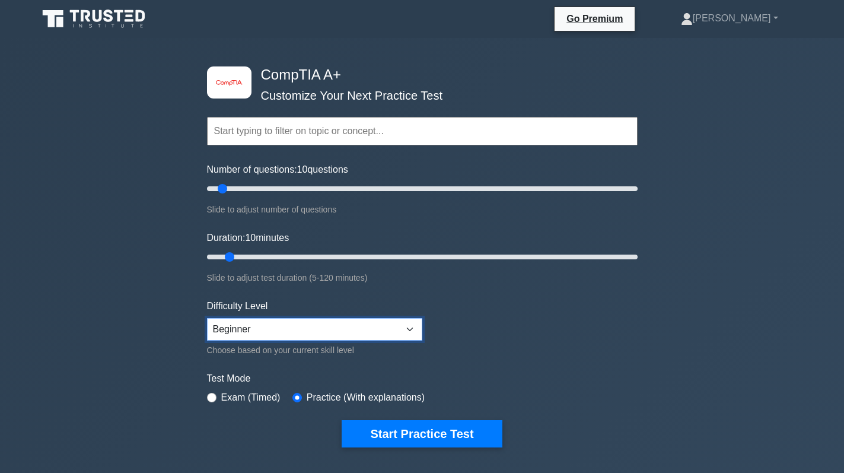
click at [284, 330] on select "Beginner Intermediate Expert" at bounding box center [314, 329] width 215 height 23
select select "intermediate"
click at [207, 318] on select "Beginner Intermediate Expert" at bounding box center [314, 329] width 215 height 23
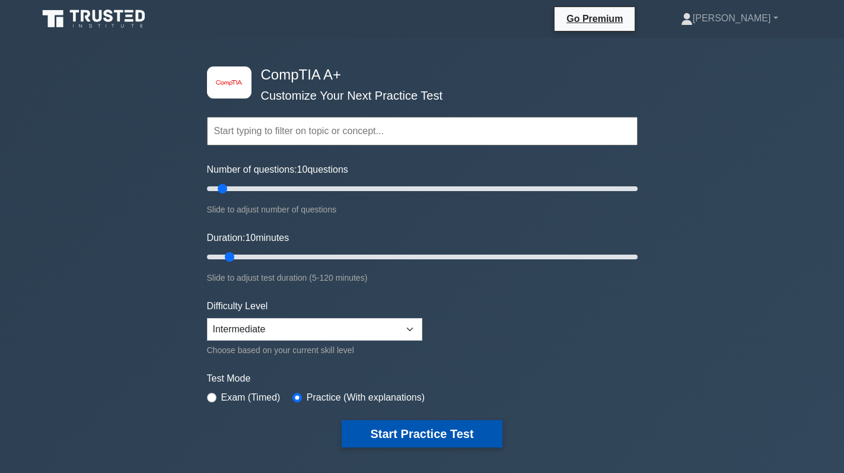
click at [422, 423] on button "Start Practice Test" at bounding box center [422, 433] width 160 height 27
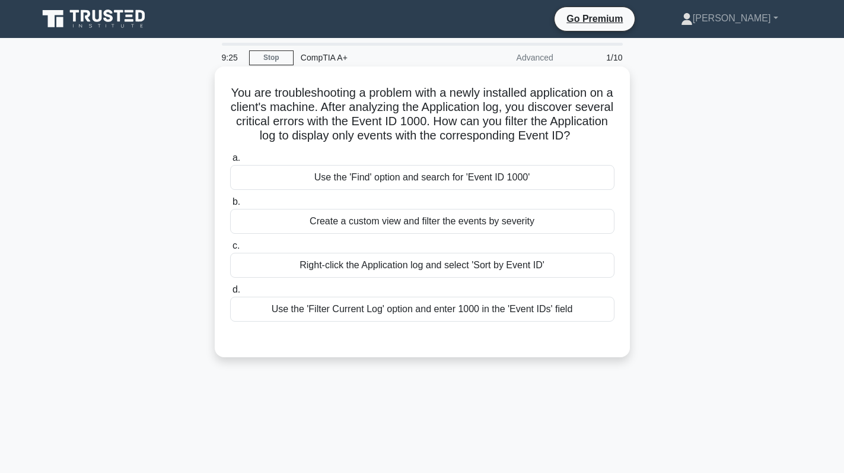
click at [448, 278] on div "Right-click the Application log and select 'Sort by Event ID'" at bounding box center [422, 265] width 384 height 25
click at [230, 250] on input "c. Right-click the Application log and select 'Sort by Event ID'" at bounding box center [230, 246] width 0 height 8
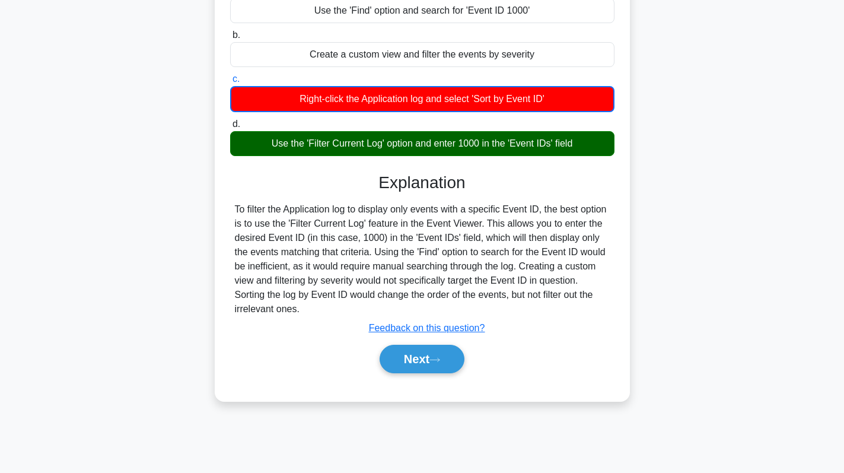
scroll to position [168, 0]
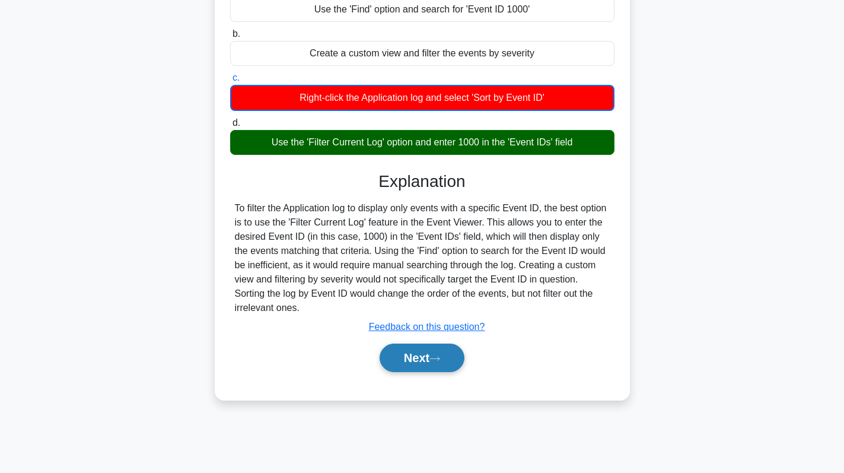
click at [434, 365] on button "Next" at bounding box center [422, 358] width 85 height 28
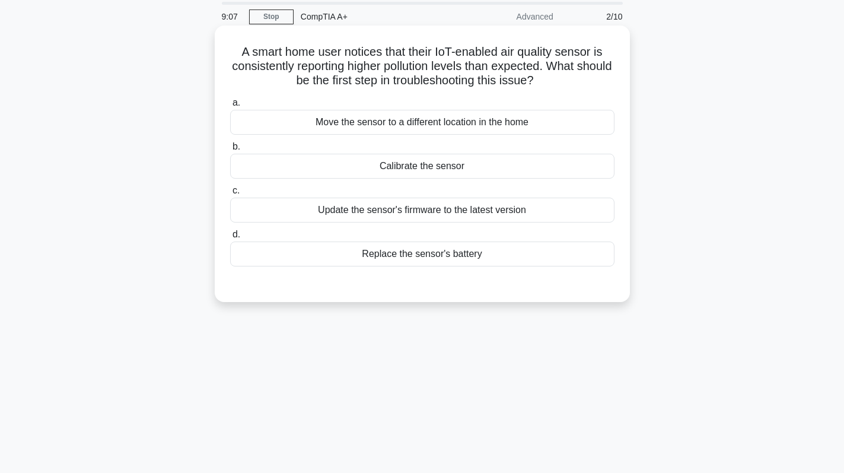
scroll to position [0, 0]
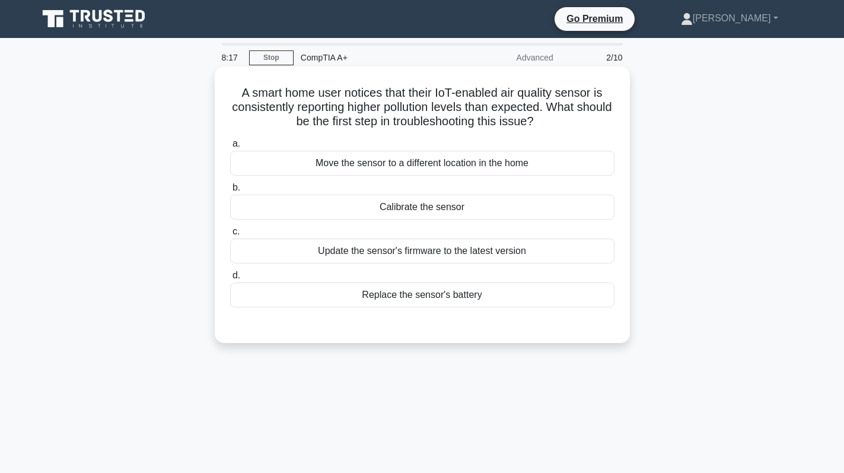
click at [533, 208] on div "Calibrate the sensor" at bounding box center [422, 207] width 384 height 25
click at [230, 192] on input "b. Calibrate the sensor" at bounding box center [230, 188] width 0 height 8
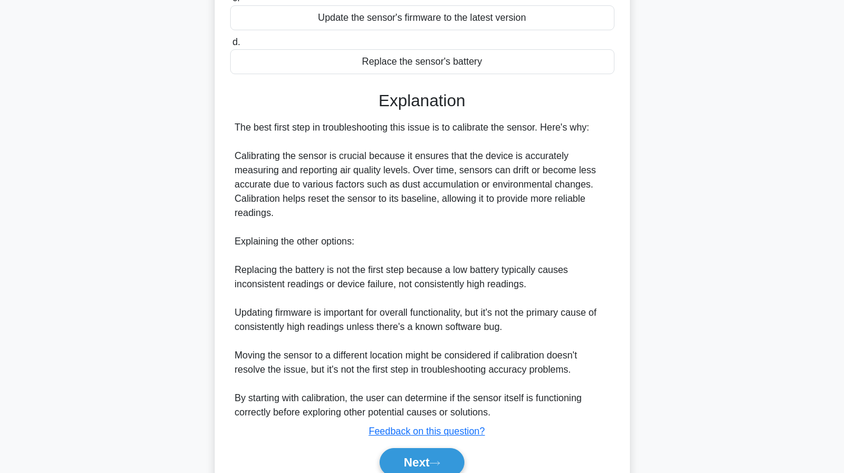
scroll to position [237, 0]
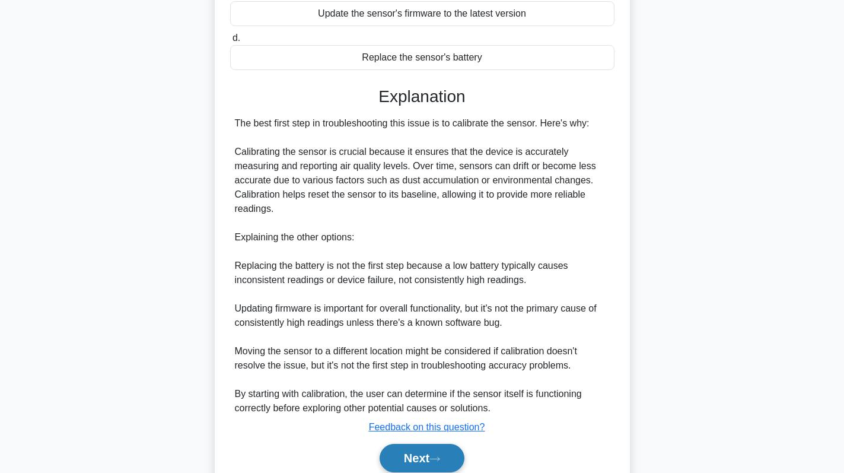
click at [432, 456] on button "Next" at bounding box center [422, 458] width 85 height 28
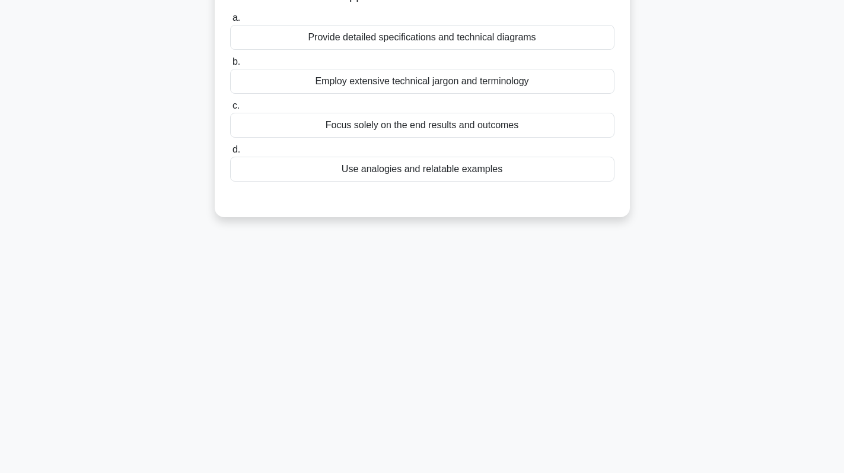
scroll to position [0, 0]
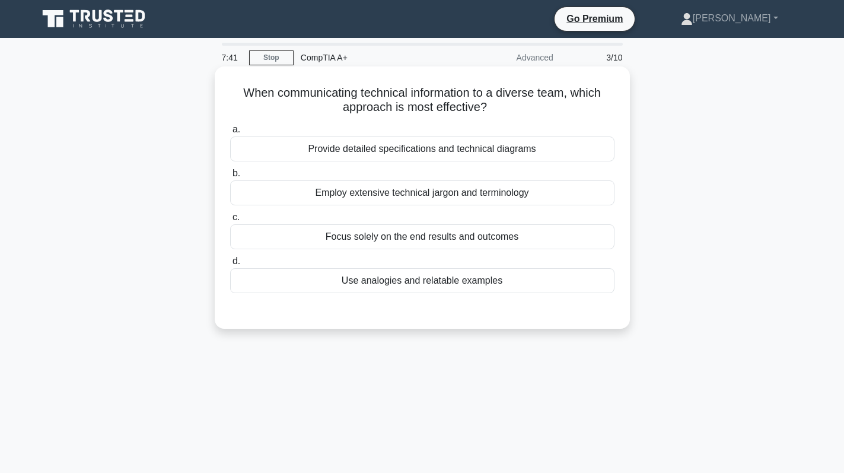
click at [436, 281] on div "Use analogies and relatable examples" at bounding box center [422, 280] width 384 height 25
click at [230, 265] on input "d. Use analogies and relatable examples" at bounding box center [230, 262] width 0 height 8
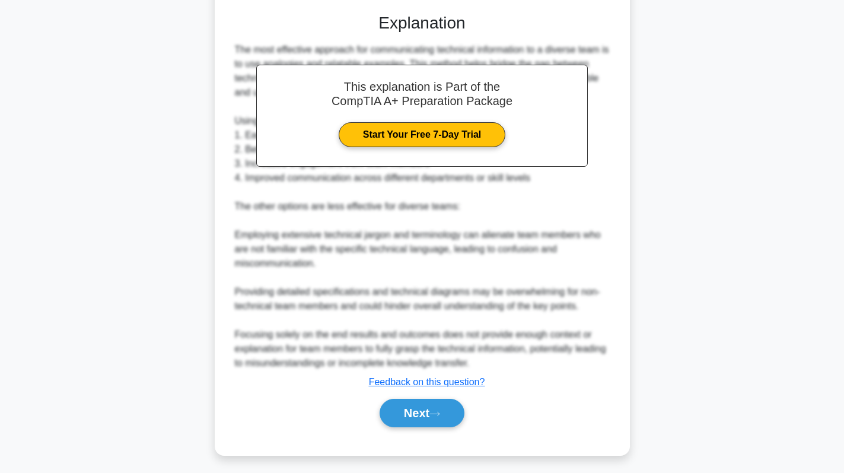
scroll to position [302, 0]
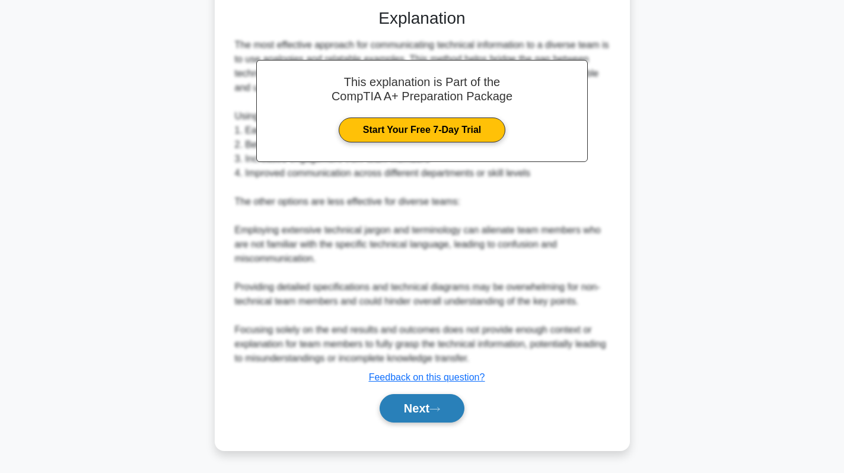
click at [430, 410] on button "Next" at bounding box center [422, 408] width 85 height 28
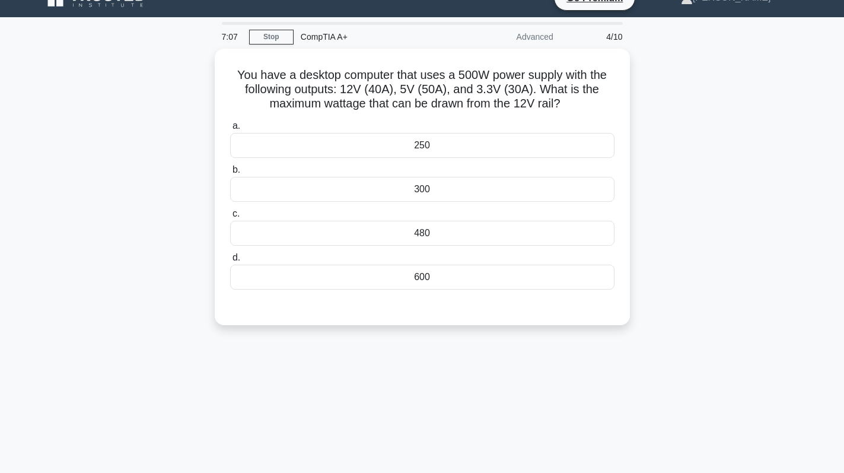
scroll to position [0, 0]
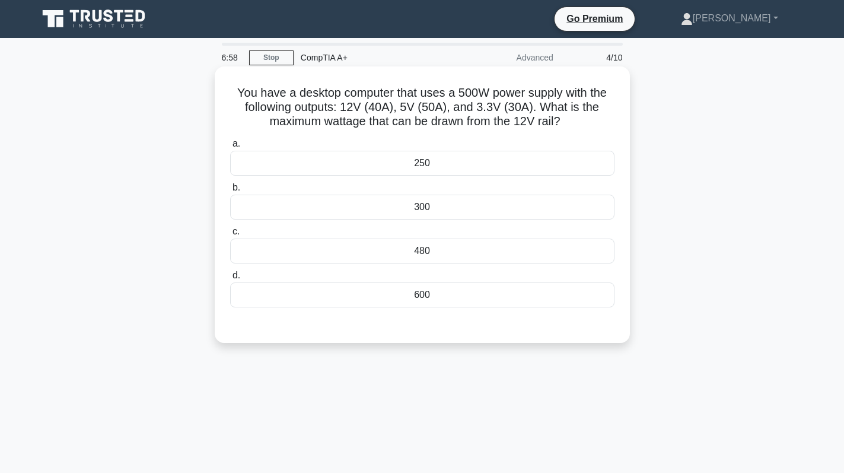
drag, startPoint x: 542, startPoint y: 104, endPoint x: 581, endPoint y: 122, distance: 43.8
click at [581, 122] on h5 "You have a desktop computer that uses a 500W power supply with the following ou…" at bounding box center [422, 107] width 387 height 44
copy h5 "What is the maximum wattage that can be drawn from the 12V rail?"
click at [452, 253] on div "480" at bounding box center [422, 251] width 384 height 25
click at [230, 236] on input "c. 480" at bounding box center [230, 232] width 0 height 8
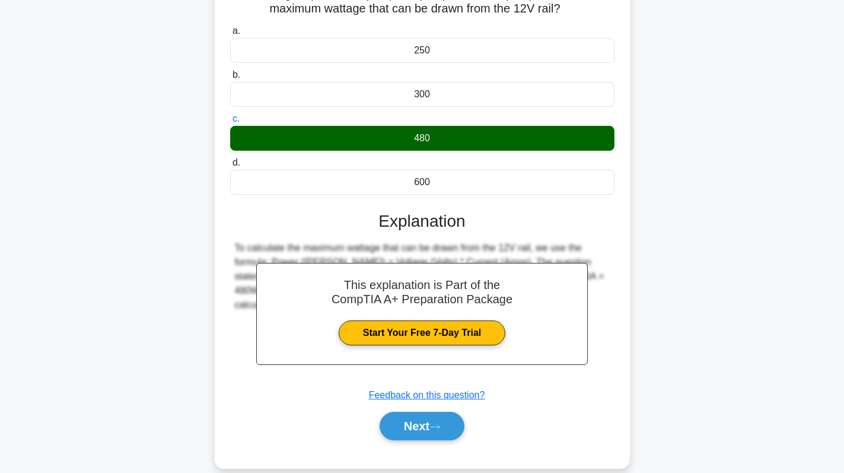
scroll to position [168, 0]
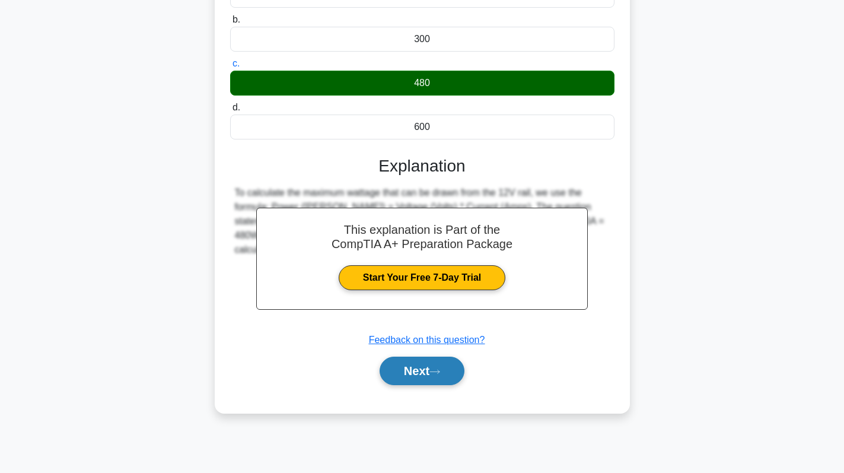
click at [382, 374] on button "Next" at bounding box center [422, 371] width 85 height 28
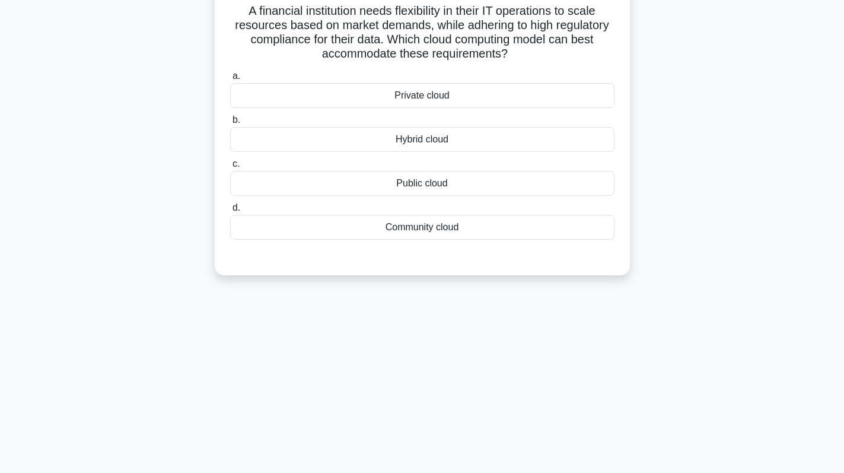
scroll to position [0, 0]
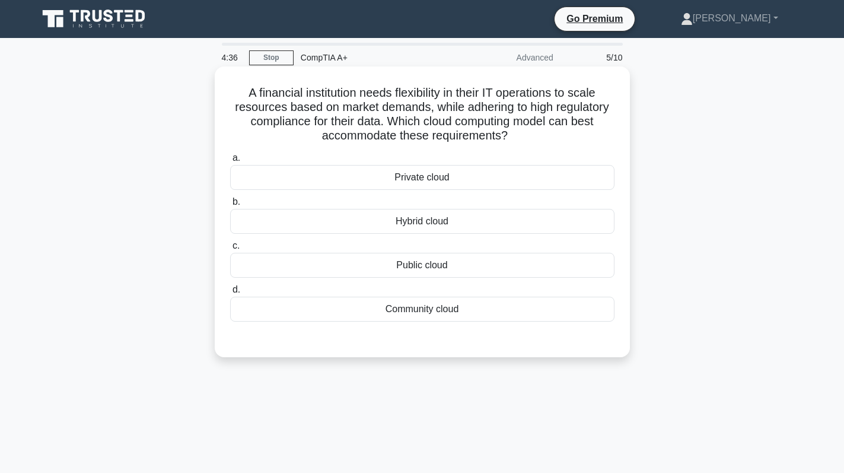
click at [445, 264] on div "Public cloud" at bounding box center [422, 265] width 384 height 25
click at [230, 250] on input "c. Public cloud" at bounding box center [230, 246] width 0 height 8
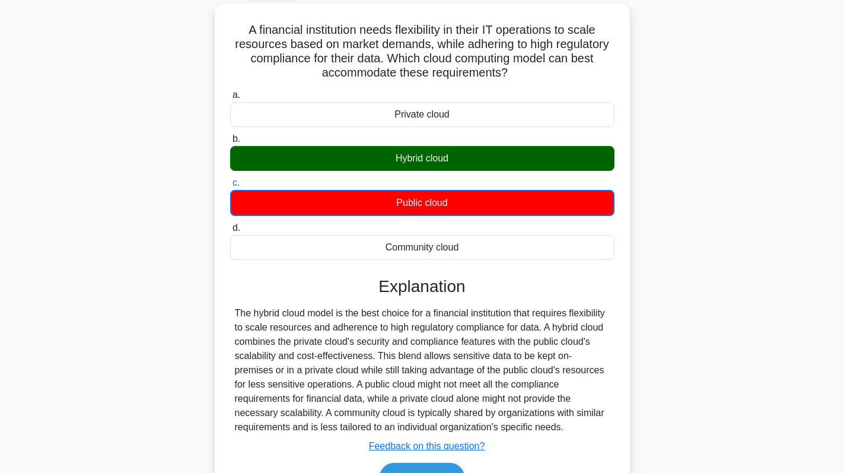
scroll to position [168, 0]
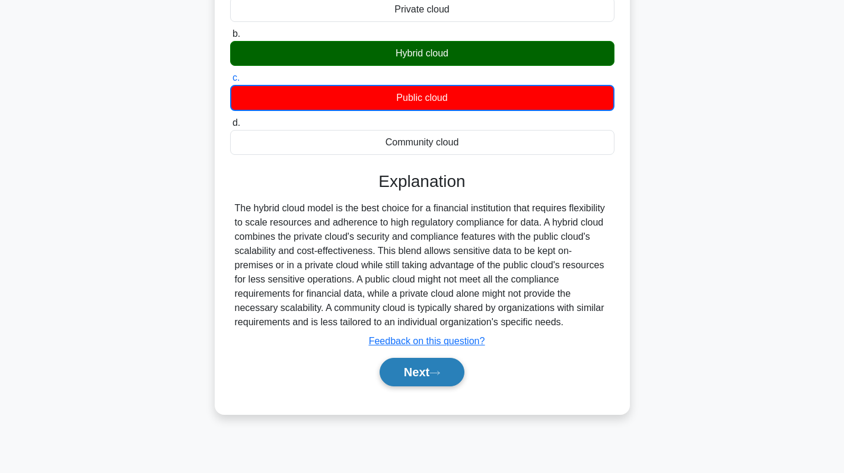
click at [429, 371] on button "Next" at bounding box center [422, 372] width 85 height 28
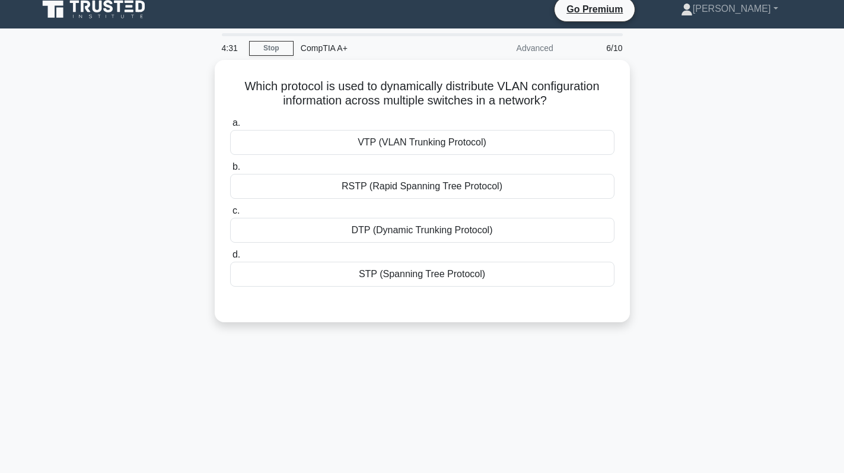
scroll to position [0, 0]
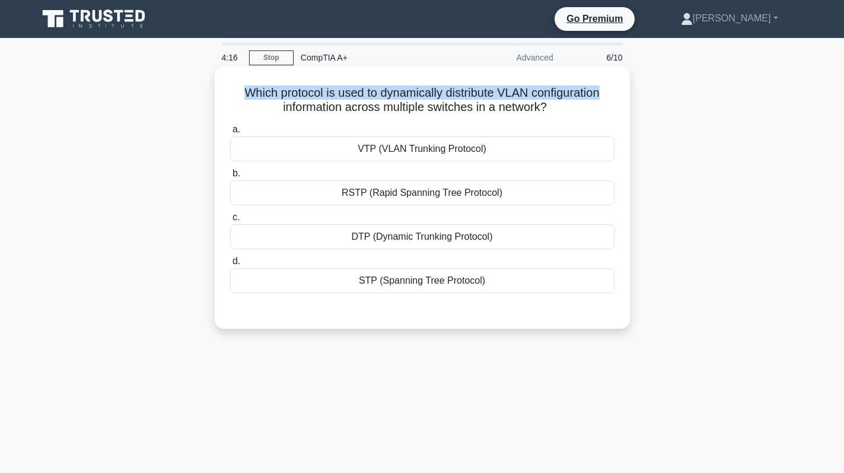
drag, startPoint x: 271, startPoint y: 90, endPoint x: 608, endPoint y: 88, distance: 337.0
click at [608, 88] on h5 "Which protocol is used to dynamically distribute VLAN configuration information…" at bounding box center [422, 100] width 387 height 30
copy h5 "Which protocol is used to dynamically distribute VLAN configuration"
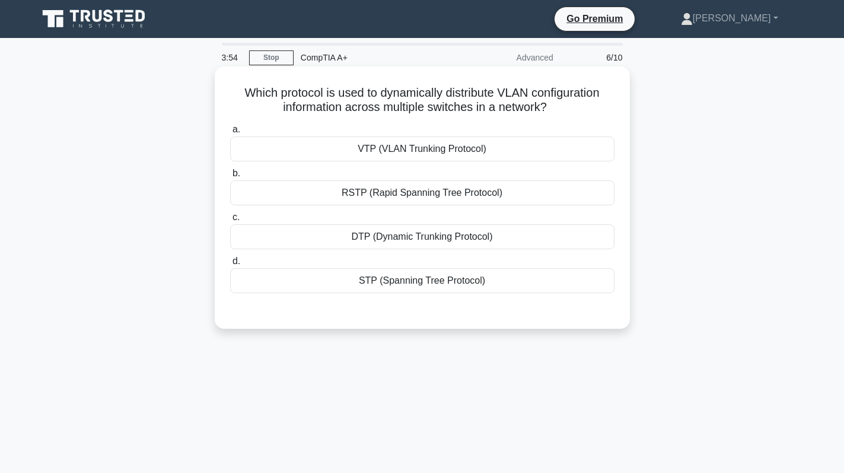
click at [523, 150] on div "VTP (VLAN Trunking Protocol)" at bounding box center [422, 148] width 384 height 25
click at [230, 134] on input "a. VTP (VLAN Trunking Protocol)" at bounding box center [230, 130] width 0 height 8
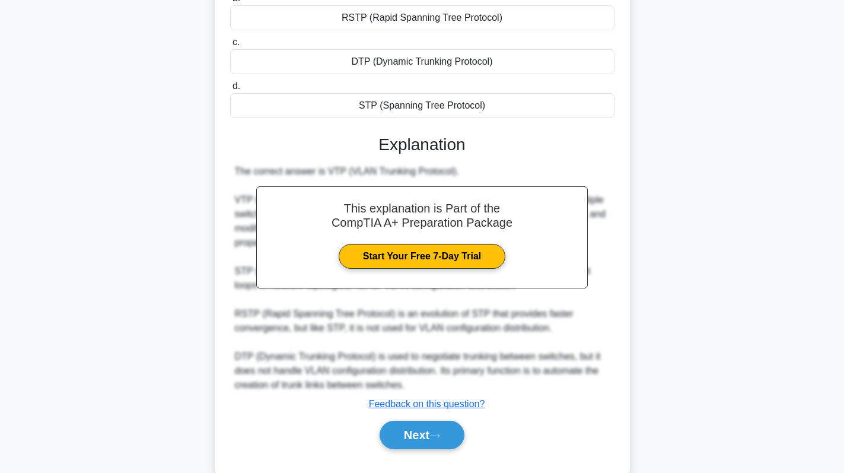
click at [677, 246] on div "Which protocol is used to dynamically distribute VLAN configuration information…" at bounding box center [422, 191] width 783 height 600
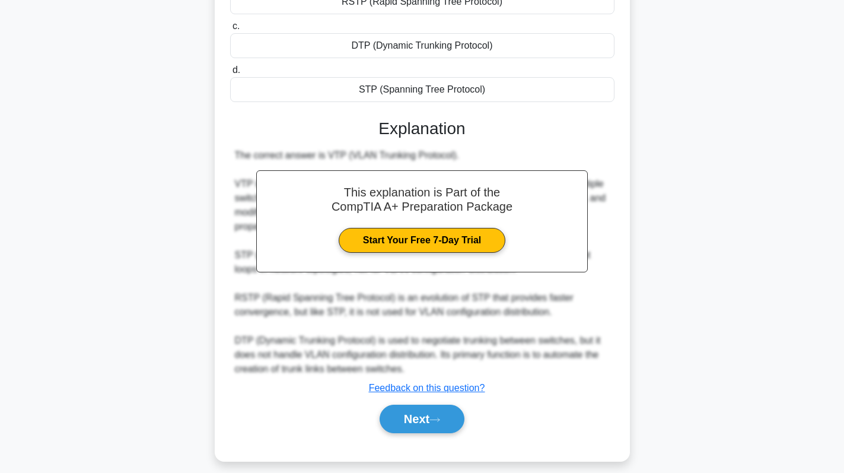
scroll to position [202, 0]
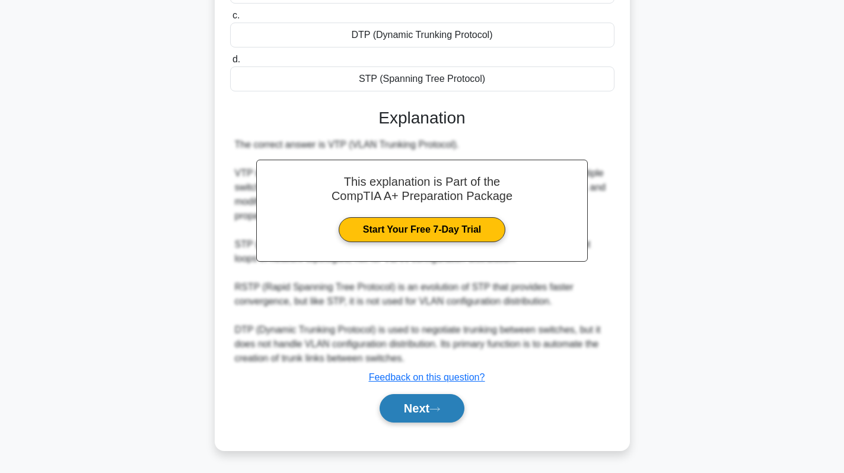
click at [415, 404] on button "Next" at bounding box center [422, 408] width 85 height 28
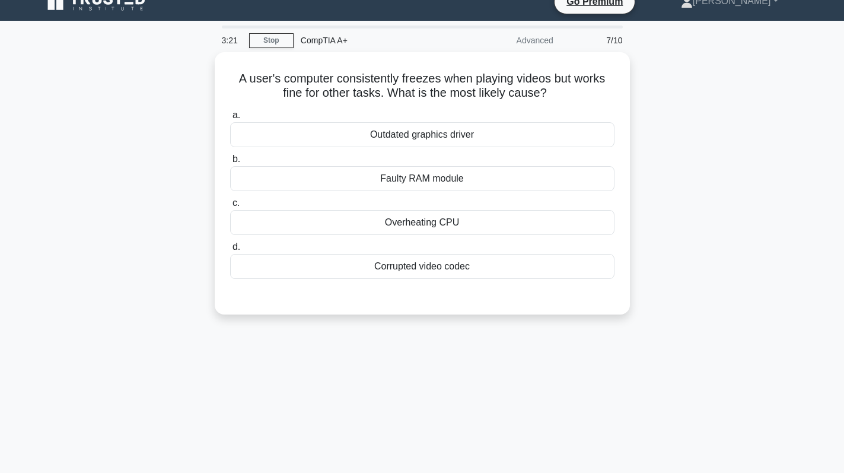
scroll to position [0, 0]
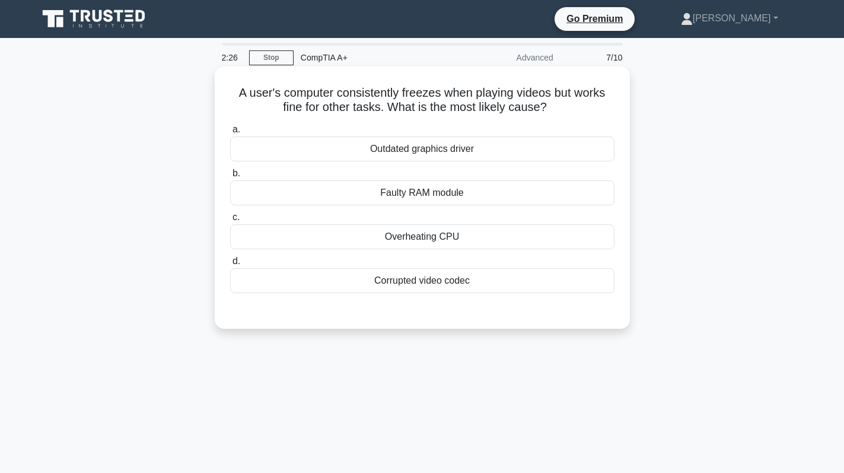
click at [487, 148] on div "Outdated graphics driver" at bounding box center [422, 148] width 384 height 25
click at [230, 134] on input "a. Outdated graphics driver" at bounding box center [230, 130] width 0 height 8
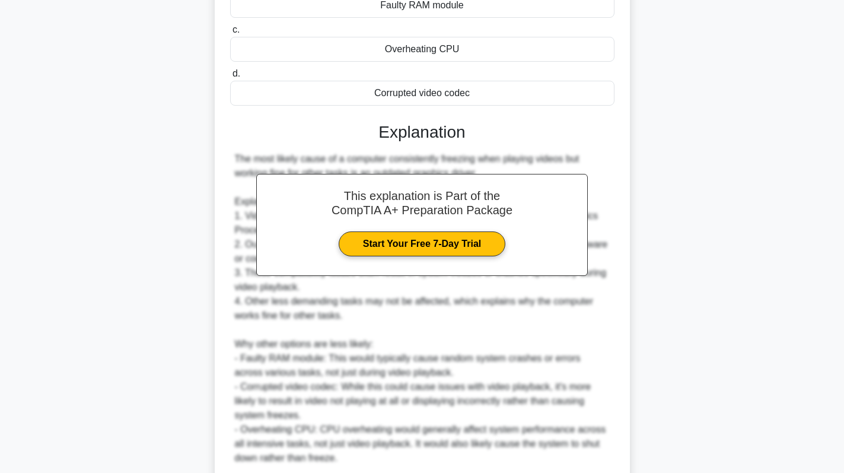
scroll to position [330, 0]
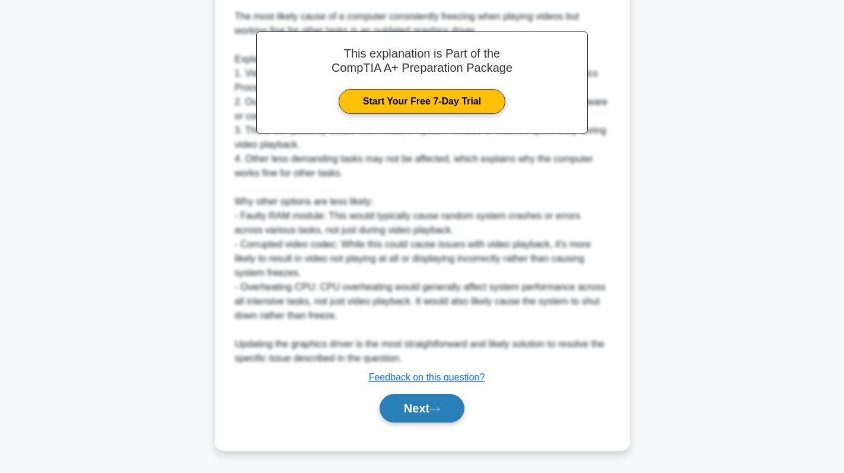
click at [431, 400] on button "Next" at bounding box center [422, 408] width 85 height 28
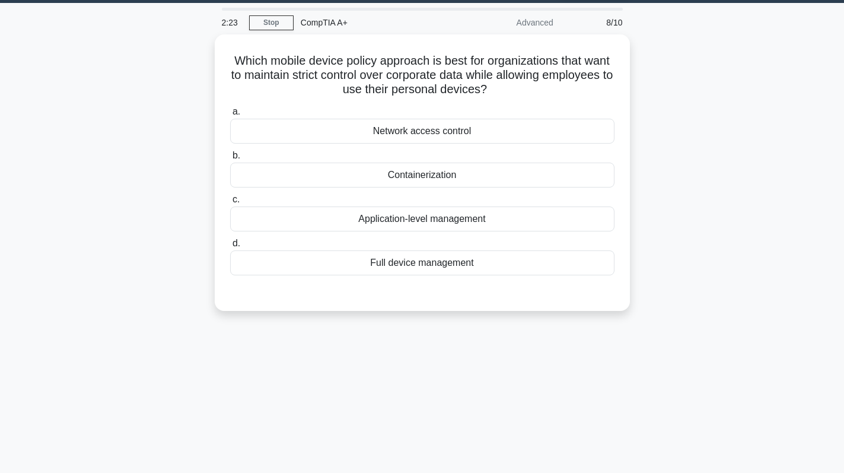
scroll to position [0, 0]
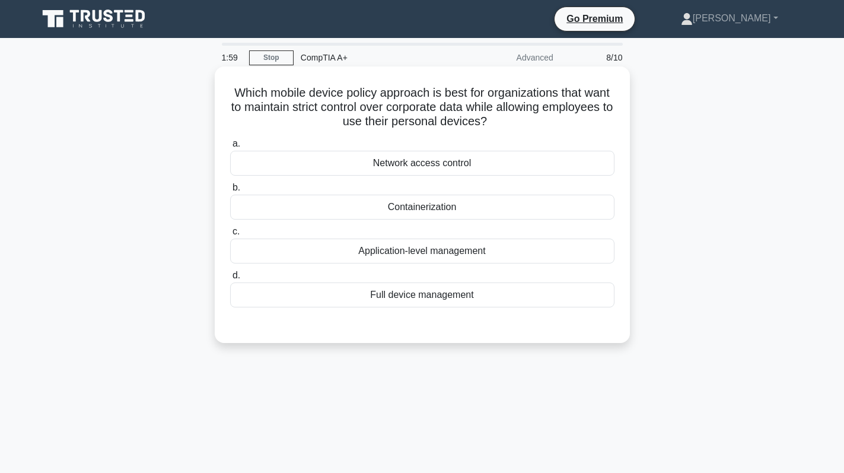
click at [485, 161] on div "Network access control" at bounding box center [422, 163] width 384 height 25
click at [230, 148] on input "a. Network access control" at bounding box center [230, 144] width 0 height 8
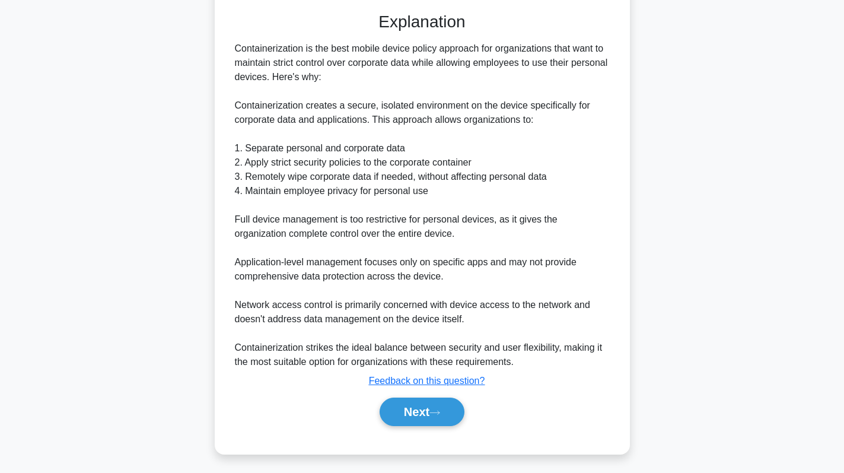
scroll to position [317, 0]
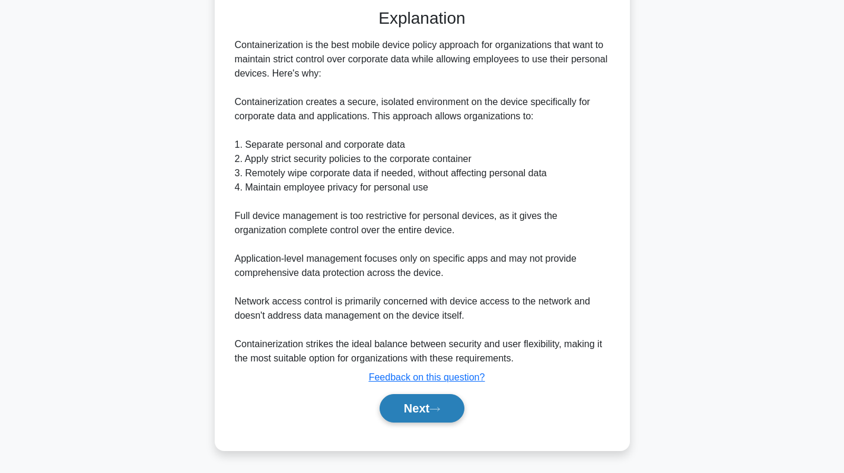
click at [434, 415] on button "Next" at bounding box center [422, 408] width 85 height 28
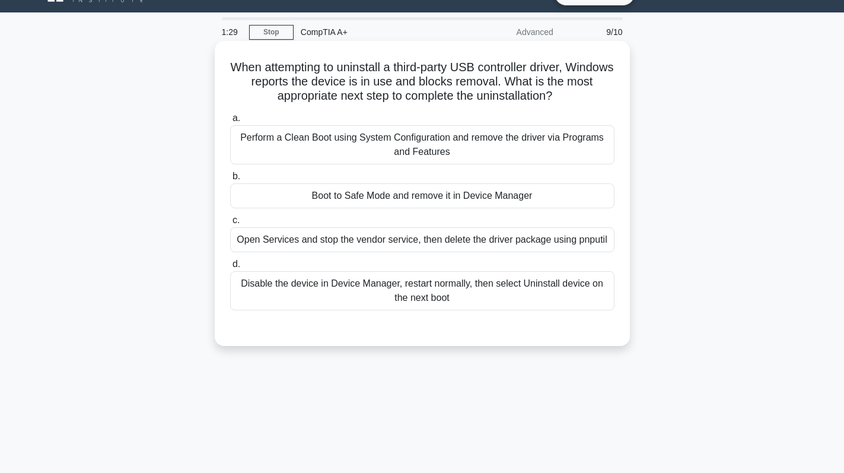
scroll to position [0, 0]
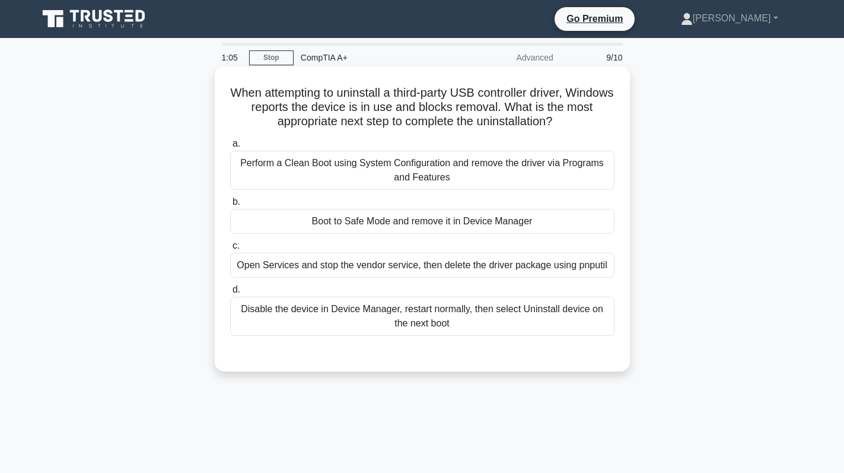
click at [449, 329] on div "Disable the device in Device Manager, restart normally, then select Uninstall d…" at bounding box center [422, 316] width 384 height 39
click at [230, 294] on input "d. Disable the device in Device Manager, restart normally, then select Uninstal…" at bounding box center [230, 290] width 0 height 8
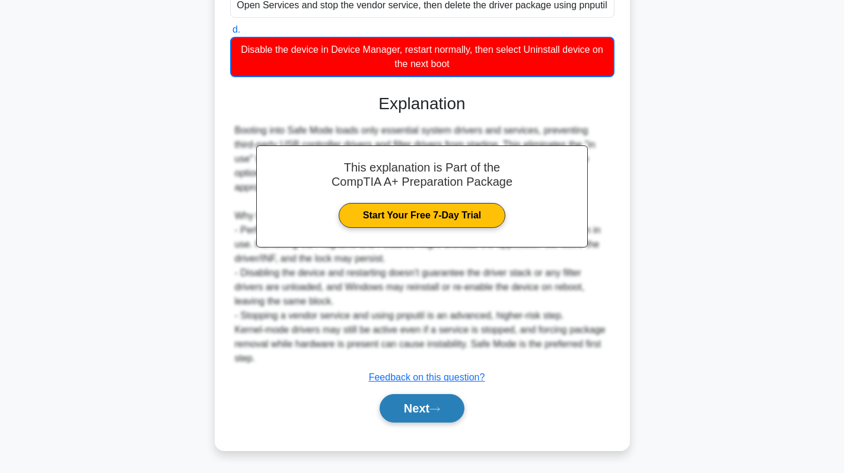
click at [431, 406] on button "Next" at bounding box center [422, 408] width 85 height 28
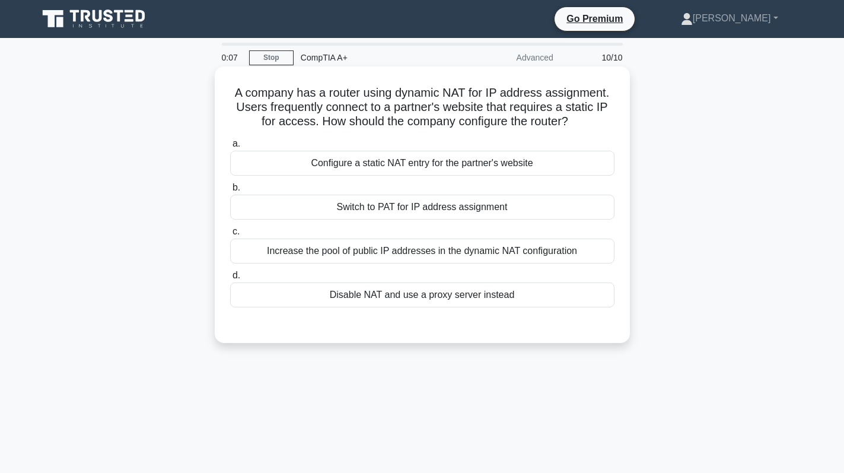
click at [428, 169] on div "Configure a static NAT entry for the partner's website" at bounding box center [422, 163] width 384 height 25
click at [230, 148] on input "a. Configure a static NAT entry for the partner's website" at bounding box center [230, 144] width 0 height 8
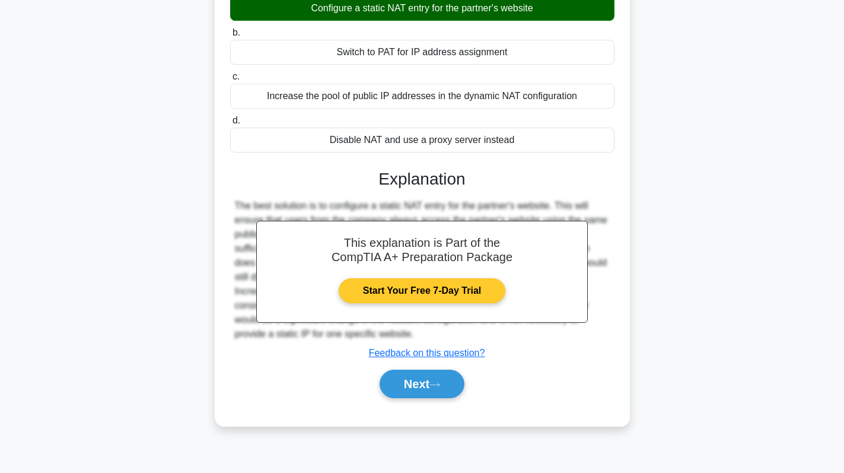
scroll to position [168, 0]
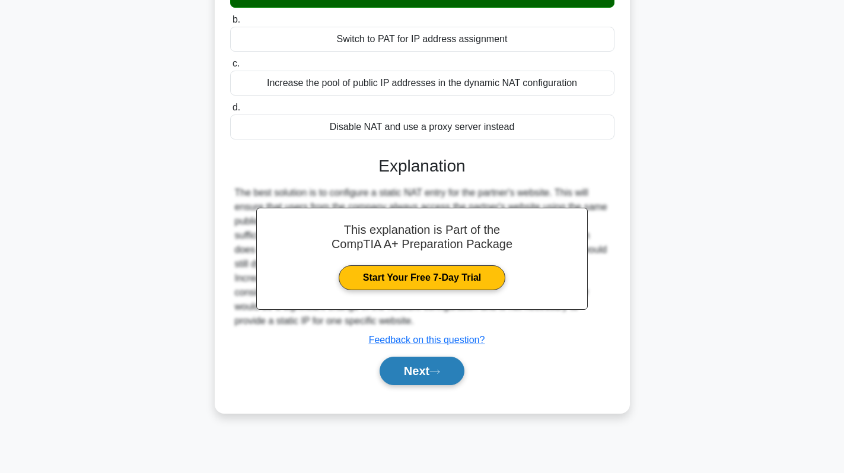
click at [420, 367] on button "Next" at bounding box center [422, 371] width 85 height 28
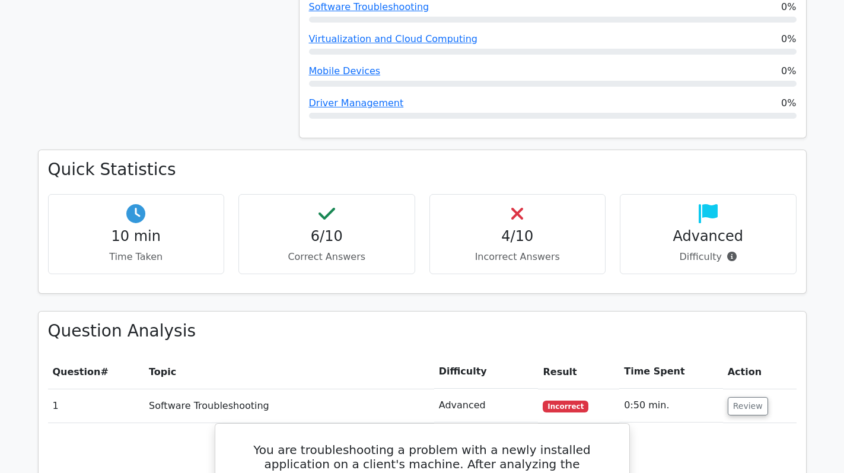
scroll to position [712, 0]
